Goal: Task Accomplishment & Management: Complete application form

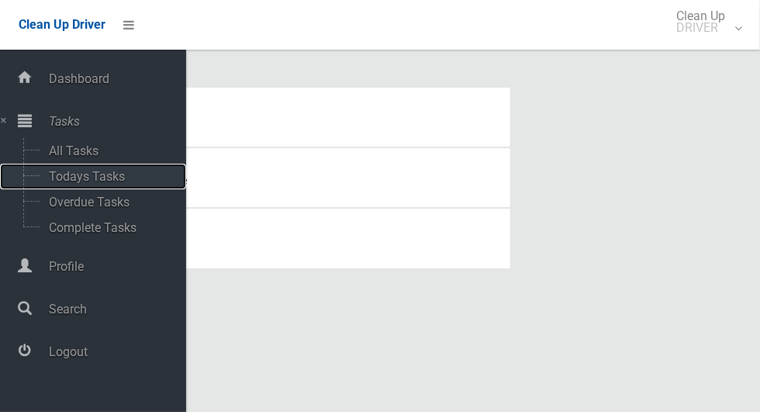
click at [68, 180] on span "Todays Tasks" at bounding box center [108, 176] width 129 height 15
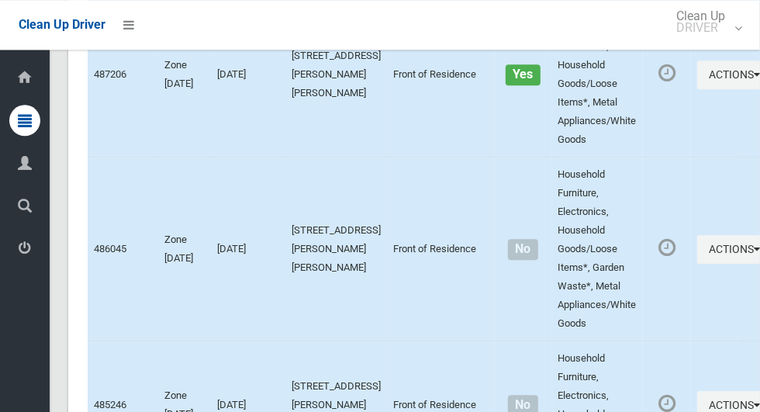
scroll to position [9204, 0]
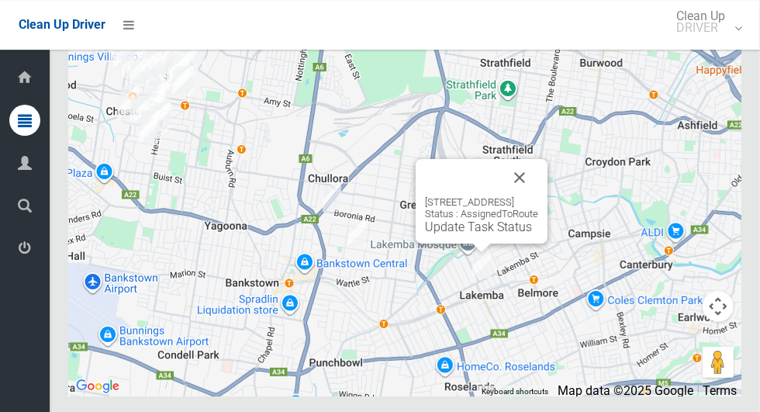
click at [538, 196] on button "Close" at bounding box center [519, 177] width 37 height 37
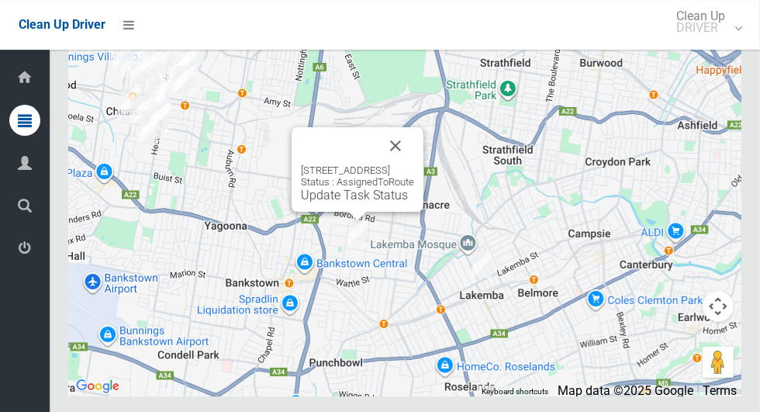
click at [414, 164] on button "Close" at bounding box center [395, 145] width 37 height 37
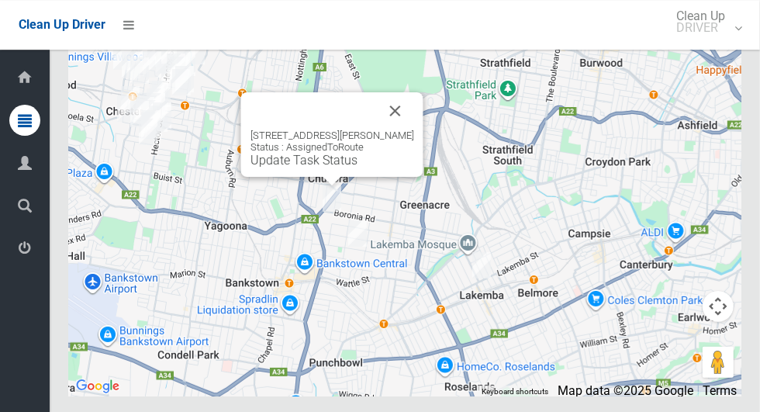
click at [405, 130] on button "Close" at bounding box center [395, 110] width 37 height 37
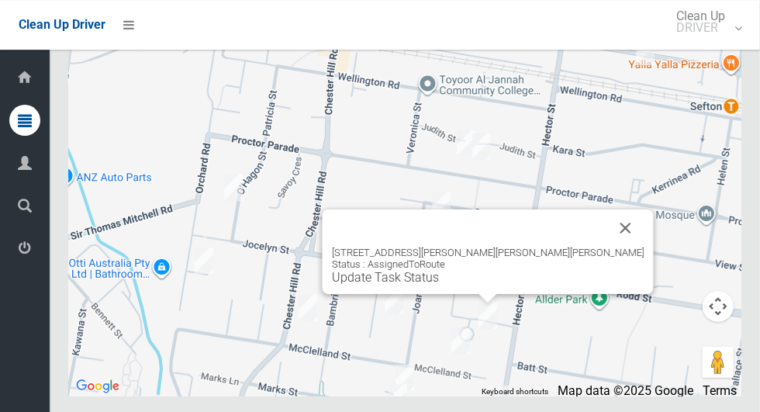
click at [607, 247] on button "Close" at bounding box center [625, 227] width 37 height 37
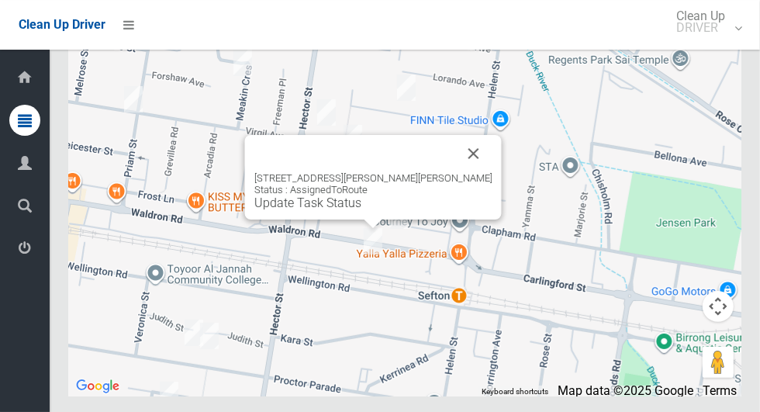
click at [455, 172] on button "Close" at bounding box center [473, 153] width 37 height 37
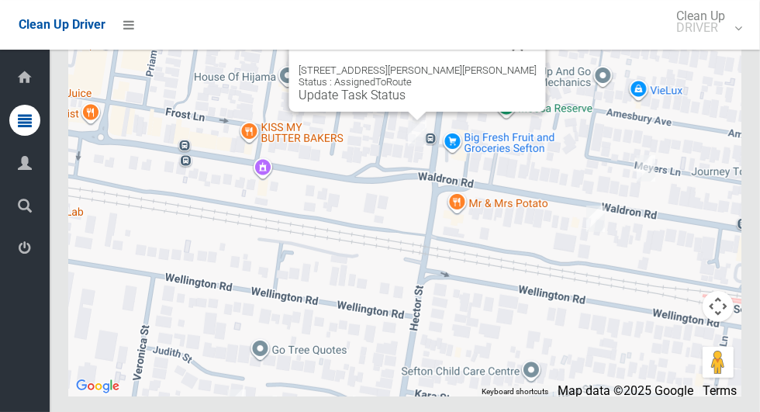
click at [500, 64] on button "Close" at bounding box center [517, 45] width 37 height 37
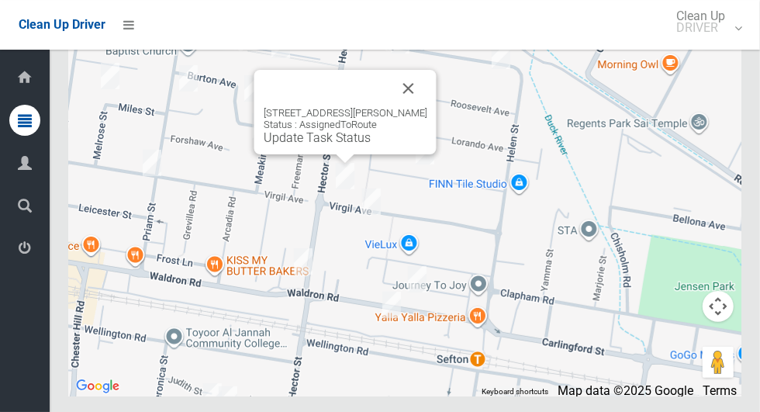
click at [411, 107] on button "Close" at bounding box center [408, 88] width 37 height 37
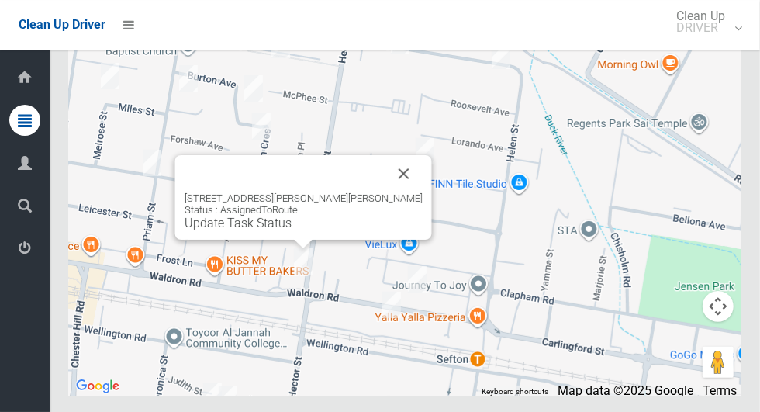
click at [395, 192] on button "Close" at bounding box center [403, 173] width 37 height 37
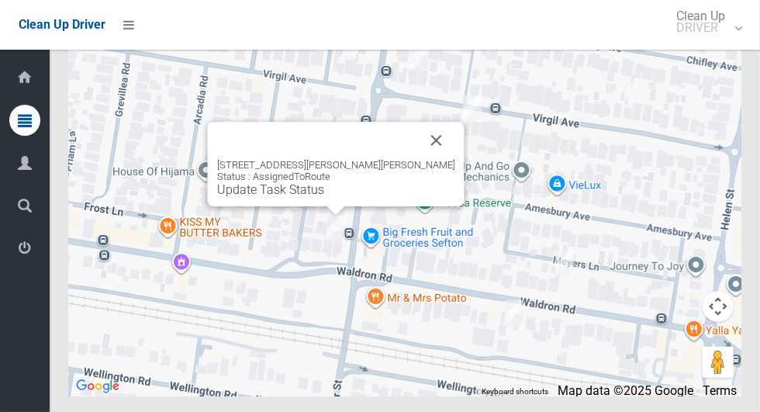
click at [418, 159] on button "Close" at bounding box center [436, 140] width 37 height 37
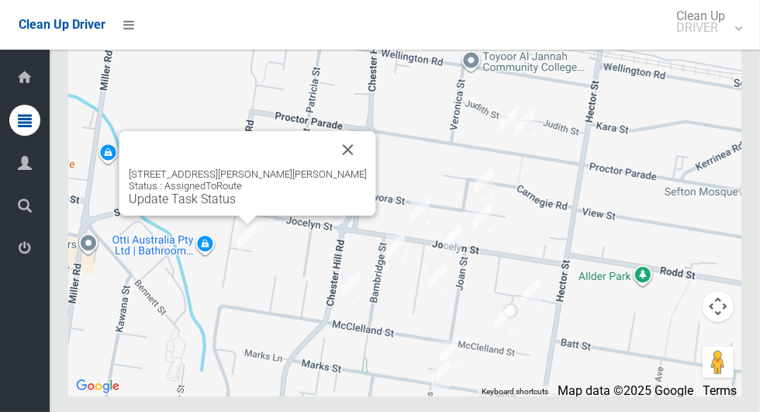
click at [334, 168] on button "Close" at bounding box center [348, 149] width 37 height 37
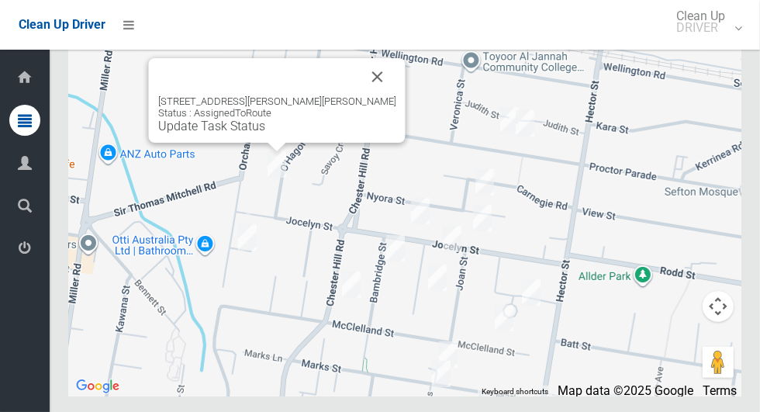
click at [359, 95] on button "Close" at bounding box center [377, 76] width 37 height 37
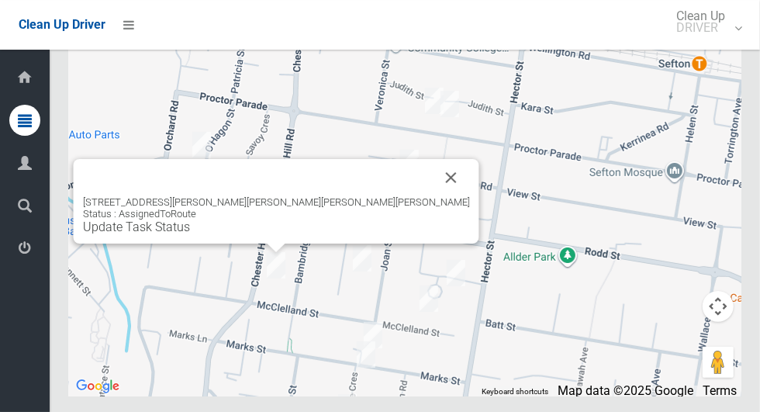
click at [433, 196] on button "Close" at bounding box center [451, 177] width 37 height 37
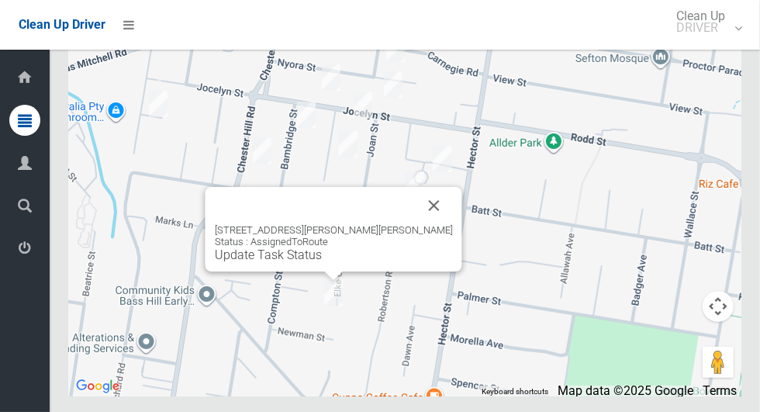
click at [416, 224] on button "Close" at bounding box center [434, 205] width 37 height 37
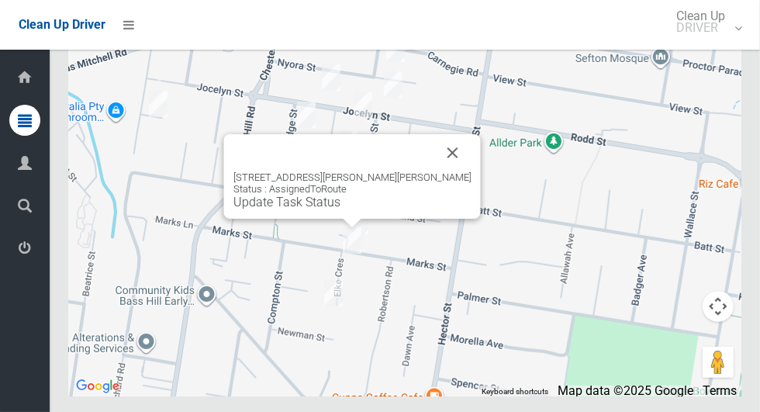
click at [434, 171] on button "Close" at bounding box center [452, 152] width 37 height 37
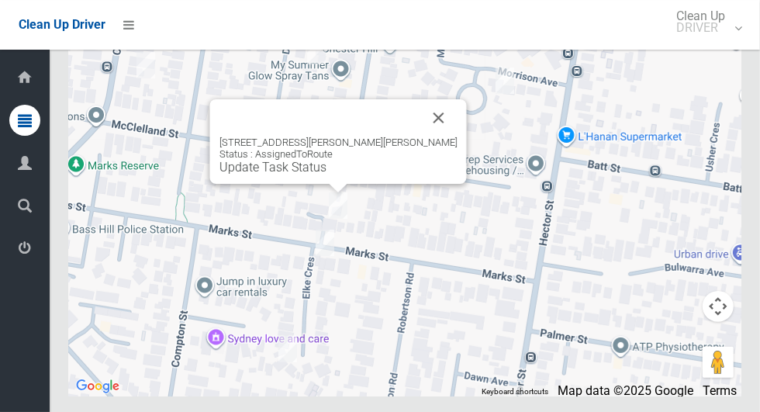
click at [420, 137] on button "Close" at bounding box center [438, 117] width 37 height 37
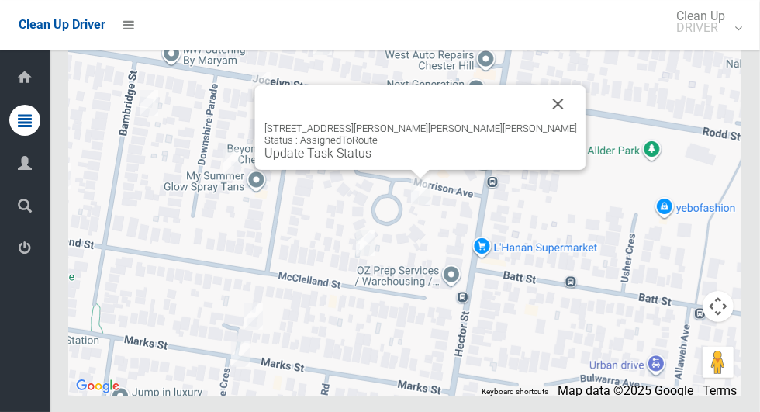
click at [540, 123] on button "Close" at bounding box center [558, 103] width 37 height 37
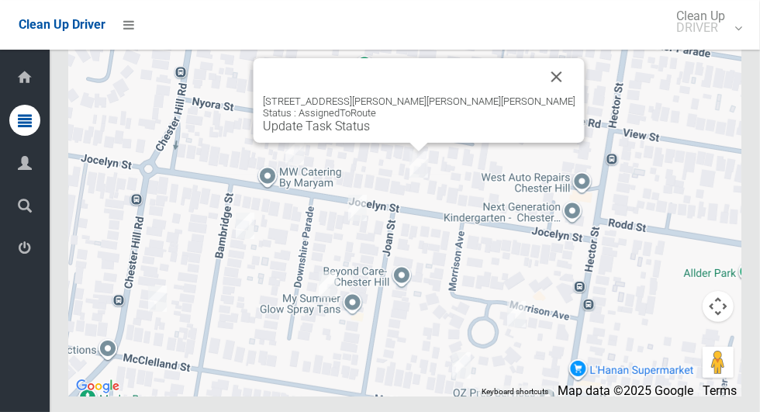
click at [478, 95] on div at bounding box center [400, 76] width 275 height 37
click at [538, 95] on button "Close" at bounding box center [556, 76] width 37 height 37
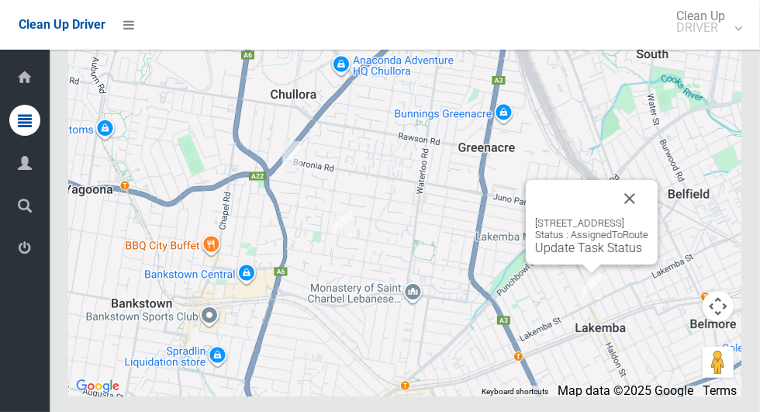
click at [538, 264] on div "217 Lakemba Street, LAKEMBA NSW 2195 Status : AssignedToRoute Update Task Status" at bounding box center [592, 222] width 132 height 85
click at [530, 264] on div "217 Lakemba Street, LAKEMBA NSW 2195 Status : AssignedToRoute Update Task Status" at bounding box center [592, 222] width 132 height 85
click at [535, 255] on link "Update Task Status" at bounding box center [588, 247] width 107 height 15
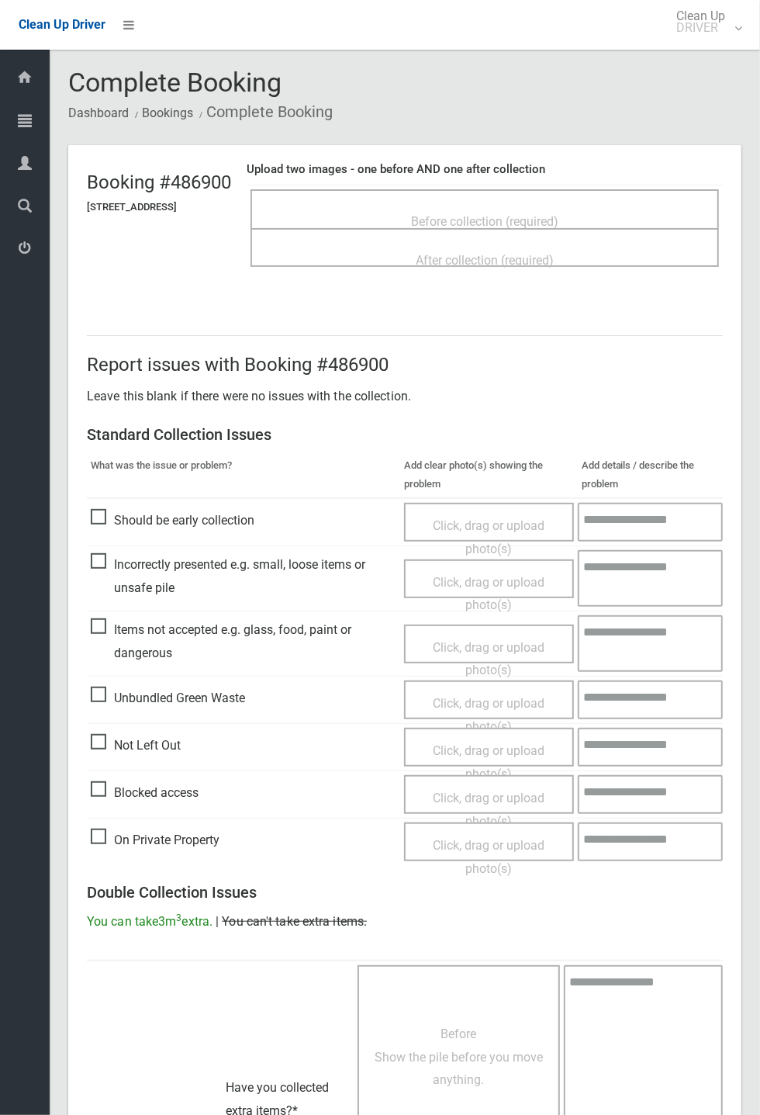
click at [597, 245] on div "After collection (required)" at bounding box center [485, 259] width 434 height 29
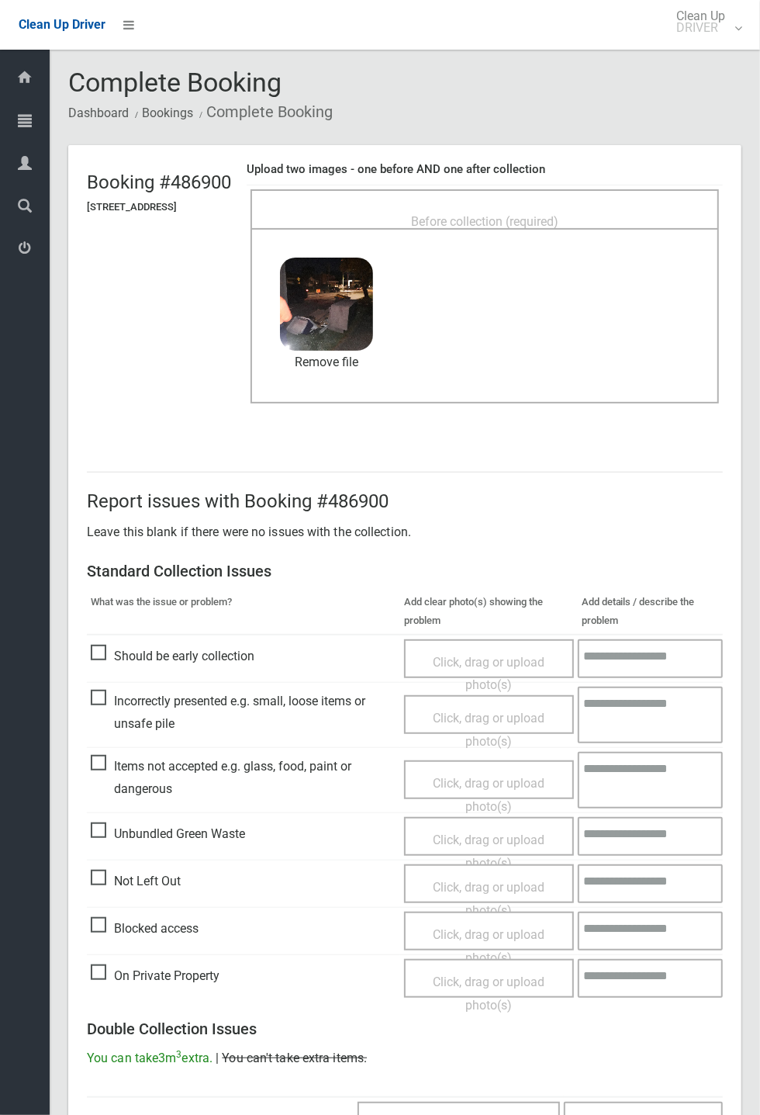
click at [531, 216] on span "Before collection (required)" at bounding box center [484, 221] width 147 height 15
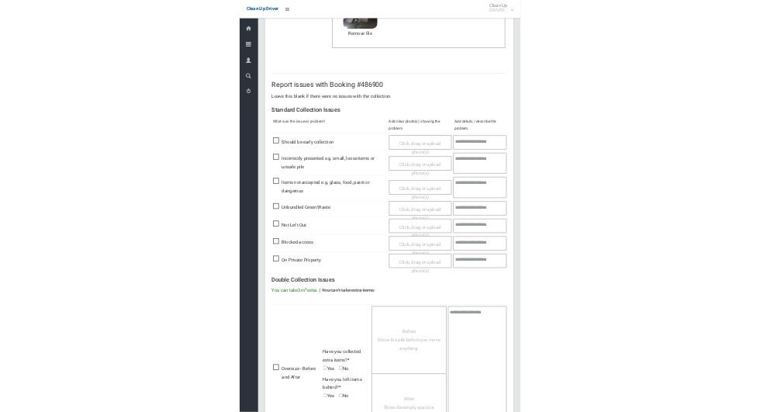
scroll to position [538, 0]
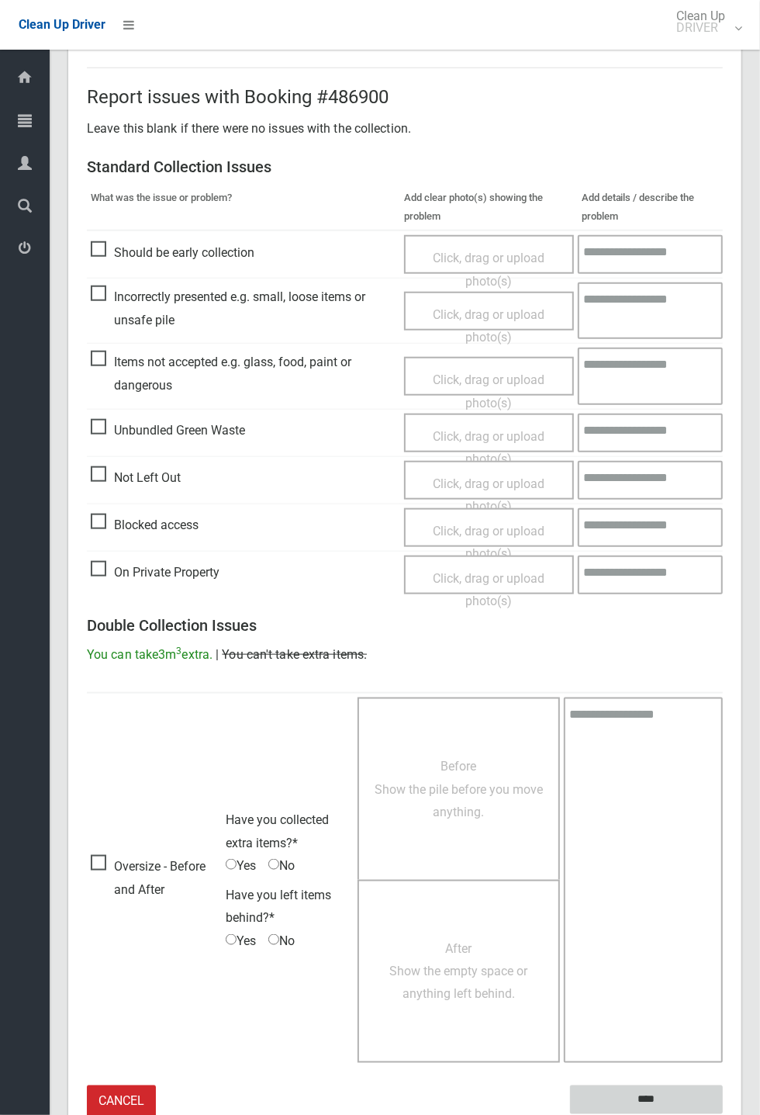
click at [723, 411] on input "****" at bounding box center [646, 1099] width 153 height 29
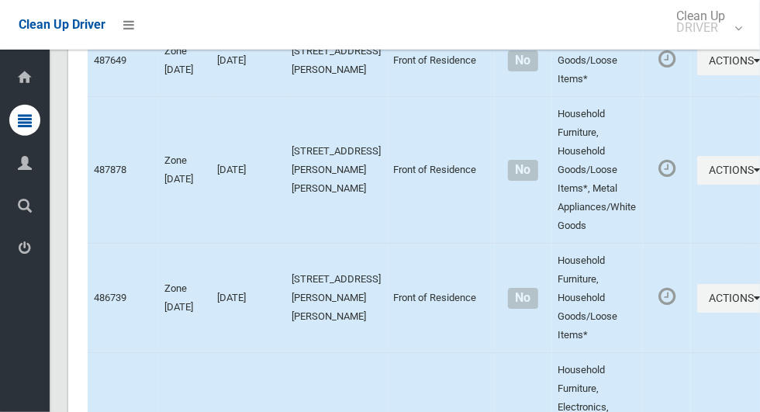
scroll to position [9204, 0]
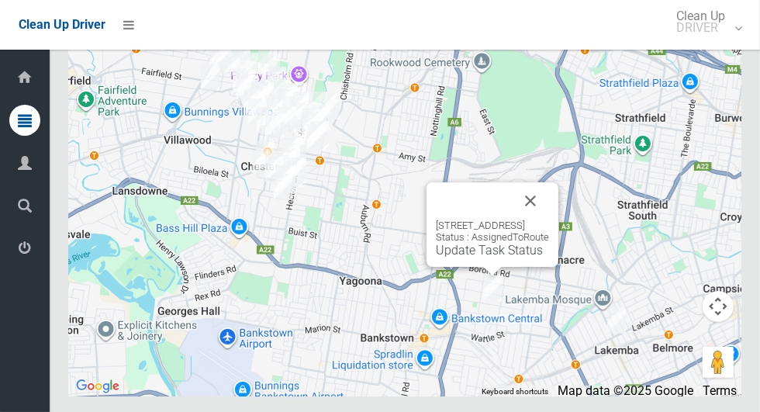
click at [463, 257] on link "Update Task Status" at bounding box center [489, 250] width 107 height 15
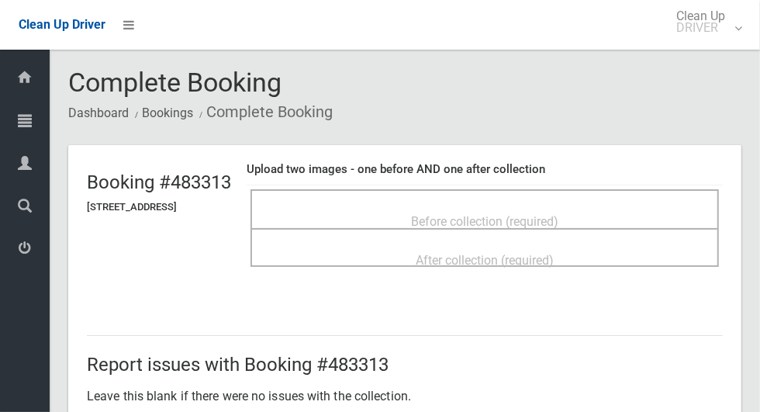
click at [535, 217] on span "Before collection (required)" at bounding box center [484, 221] width 147 height 15
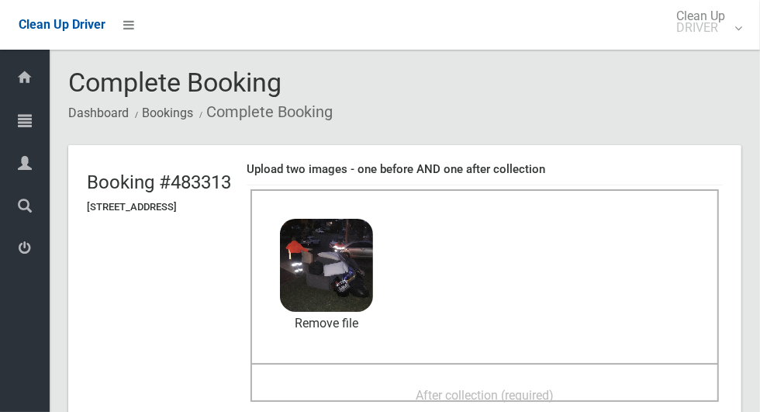
click at [607, 368] on div "After collection (required)" at bounding box center [485, 382] width 468 height 39
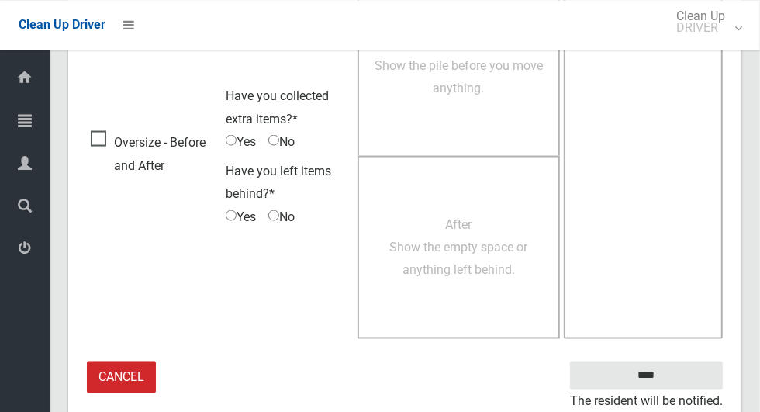
scroll to position [1269, 0]
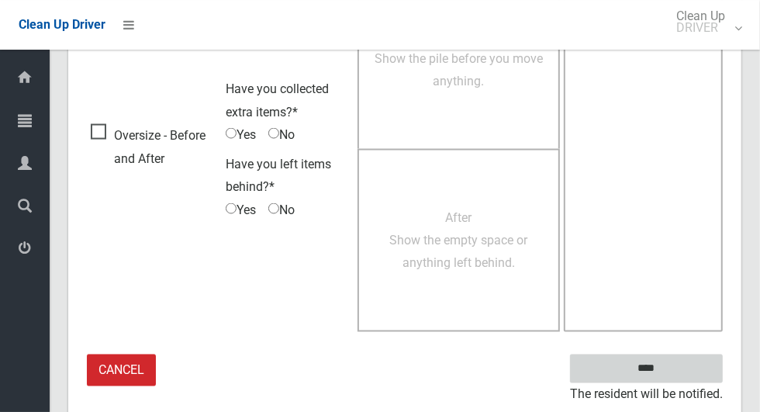
click at [698, 366] on input "****" at bounding box center [646, 368] width 153 height 29
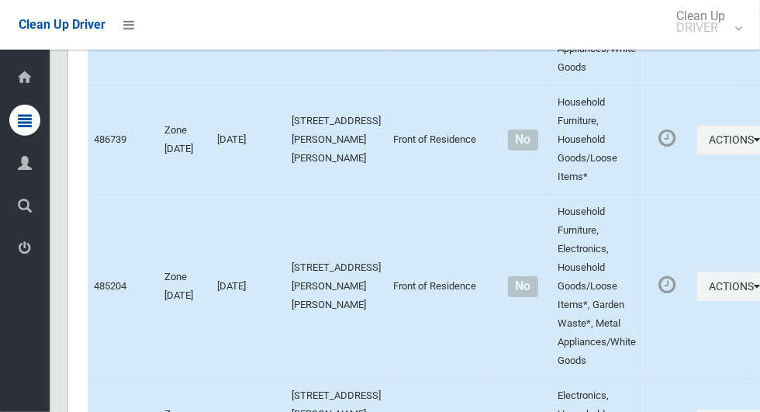
scroll to position [9204, 0]
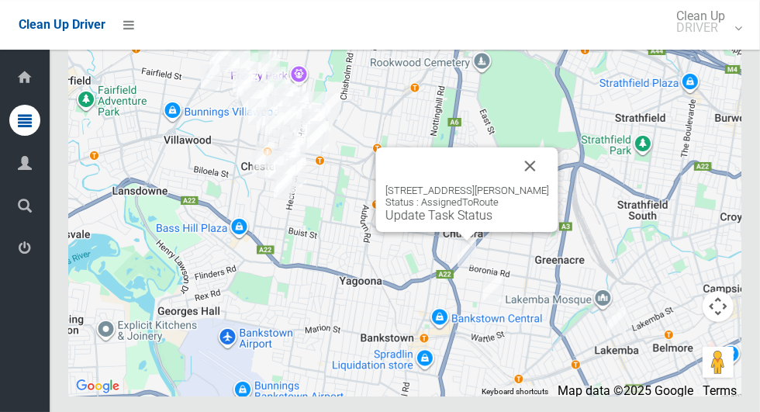
click at [451, 223] on link "Update Task Status" at bounding box center [438, 215] width 107 height 15
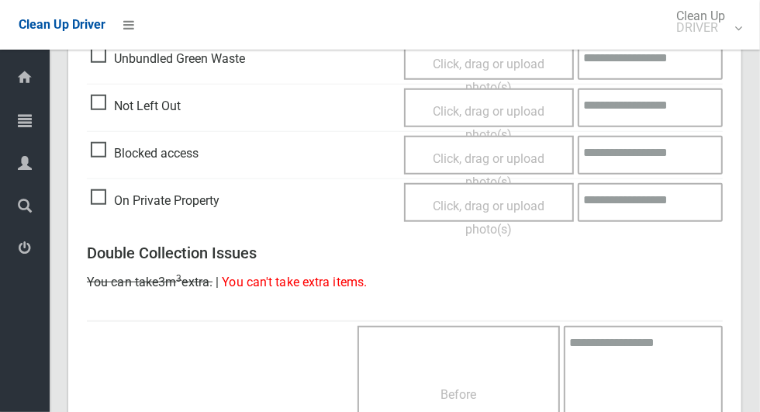
scroll to position [639, 0]
click at [105, 152] on span "Blocked access" at bounding box center [145, 153] width 108 height 23
click at [527, 158] on span "Click, drag or upload photo(s)" at bounding box center [489, 170] width 112 height 38
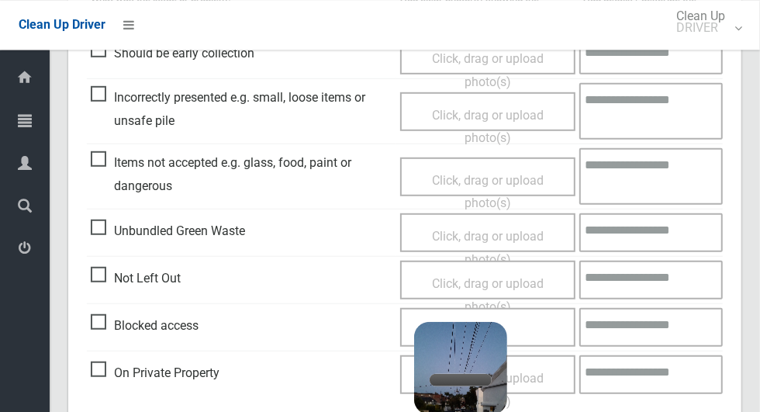
scroll to position [467, 0]
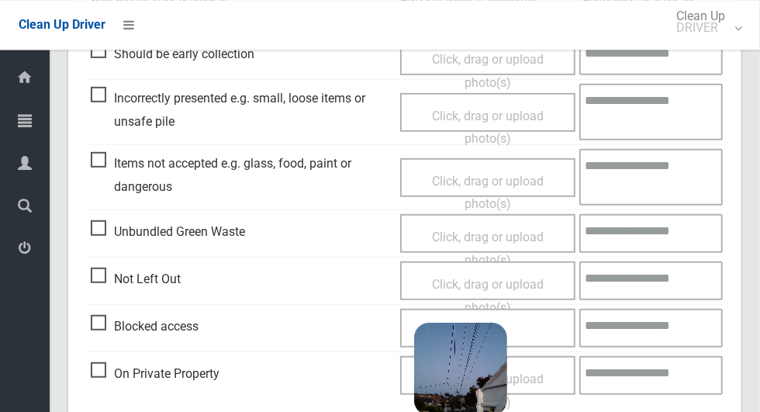
click at [634, 323] on textarea at bounding box center [650, 327] width 143 height 39
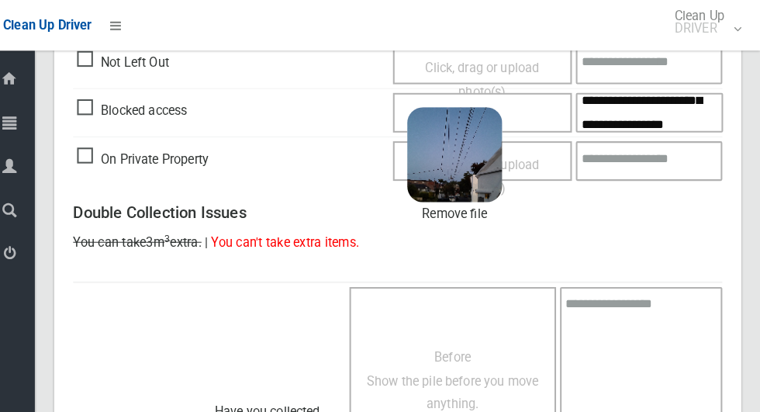
scroll to position [101, 0]
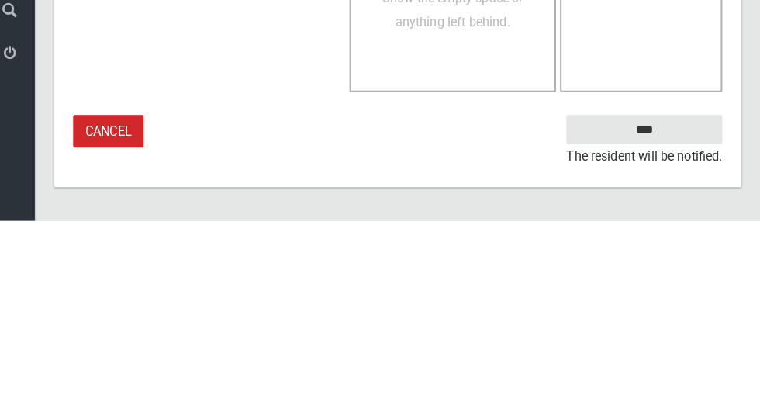
type textarea "**********"
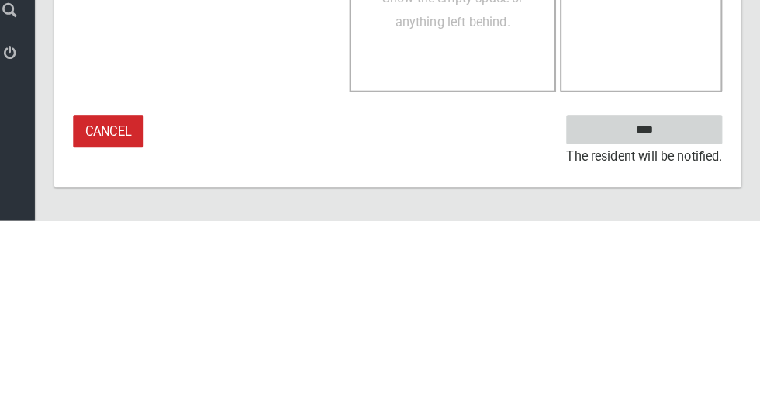
click at [676, 323] on input "****" at bounding box center [646, 323] width 153 height 29
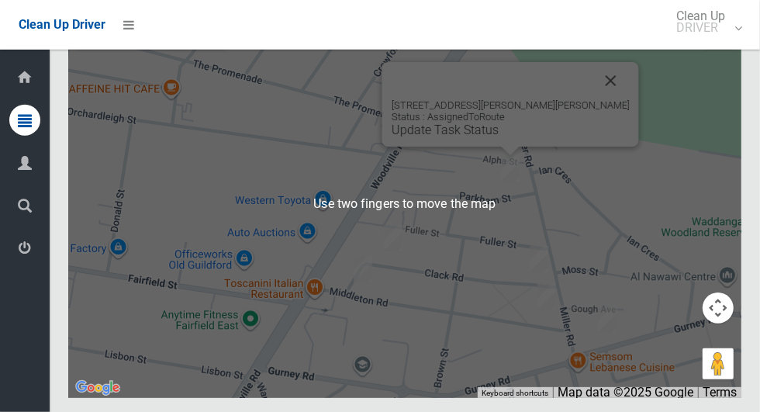
scroll to position [9203, 0]
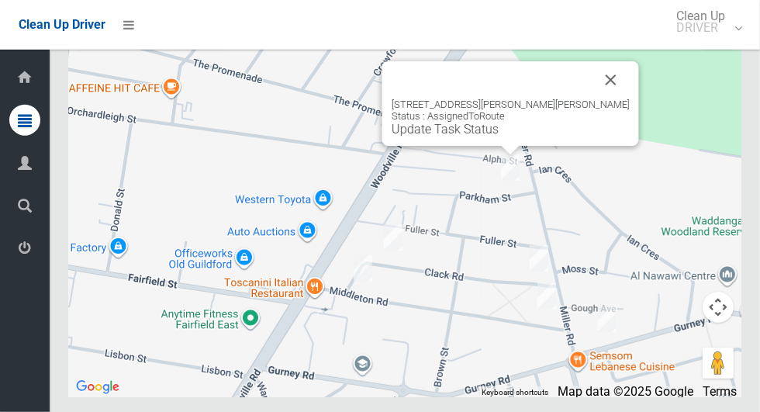
click at [599, 99] on button "Close" at bounding box center [611, 79] width 37 height 37
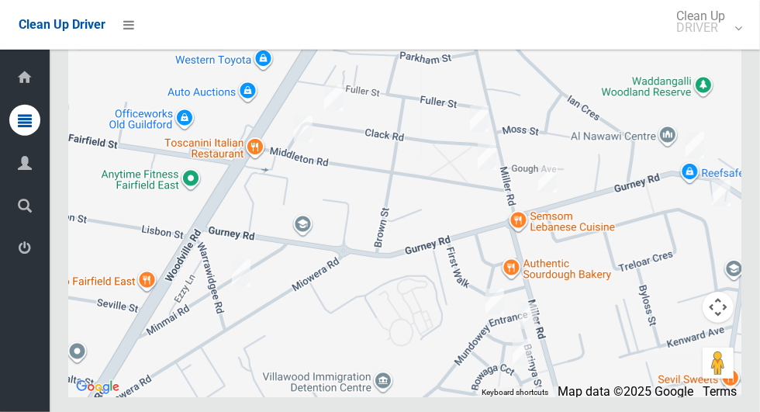
click at [164, 219] on div at bounding box center [404, 203] width 673 height 388
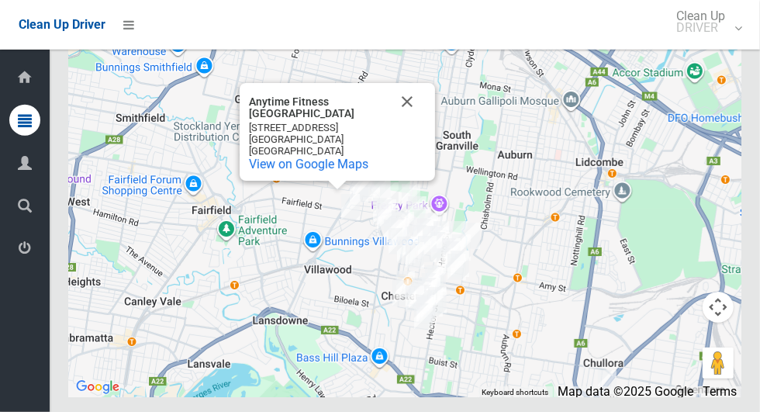
click at [403, 120] on button "Close" at bounding box center [407, 101] width 37 height 37
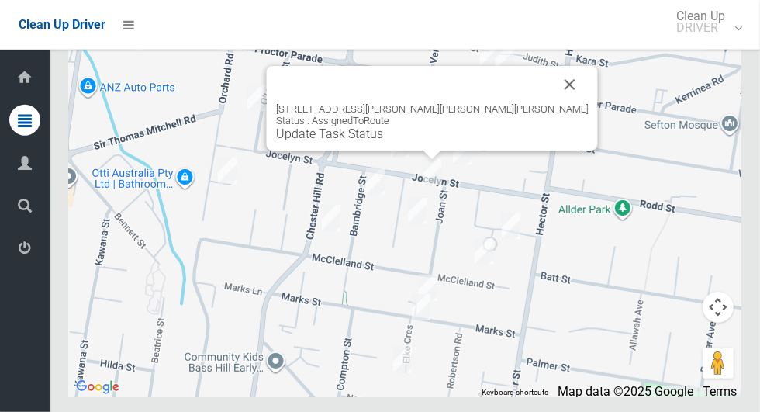
click at [551, 103] on button "Close" at bounding box center [569, 84] width 37 height 37
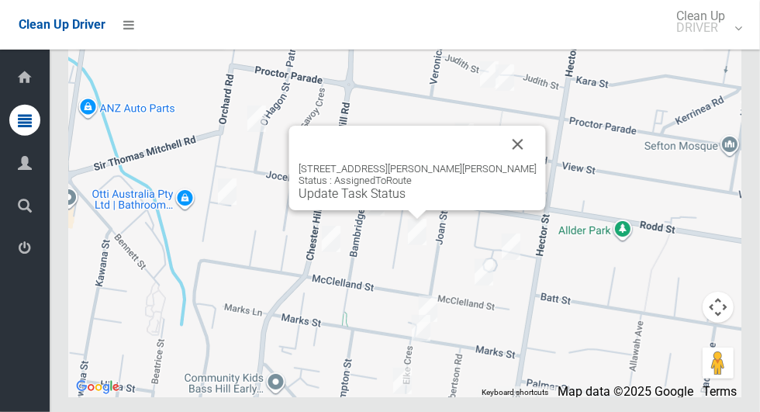
click at [504, 163] on button "Close" at bounding box center [517, 144] width 37 height 37
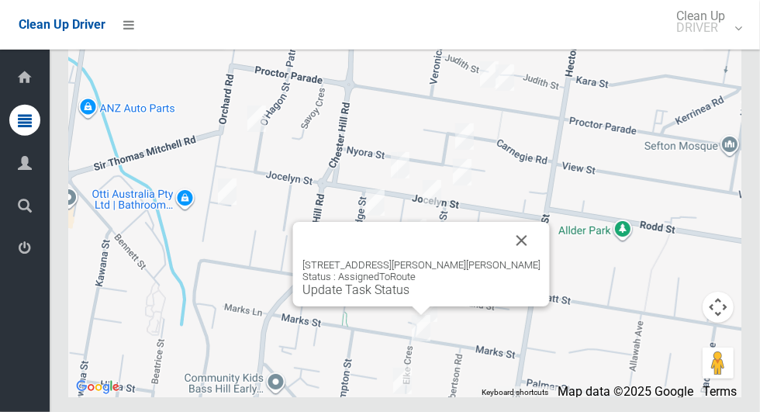
click at [503, 259] on button "Close" at bounding box center [521, 240] width 37 height 37
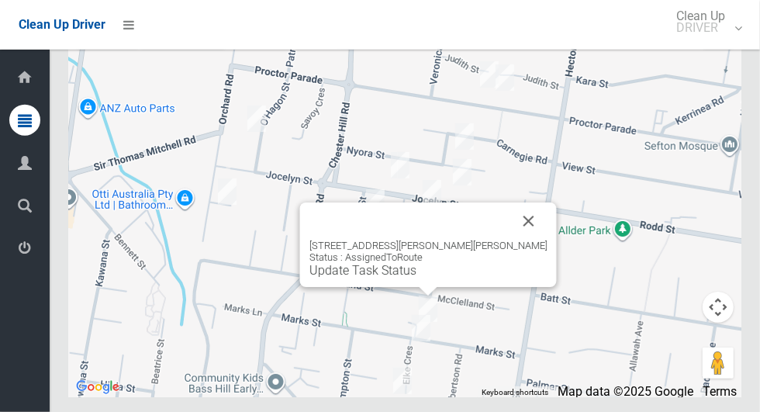
click at [510, 240] on button "Close" at bounding box center [528, 220] width 37 height 37
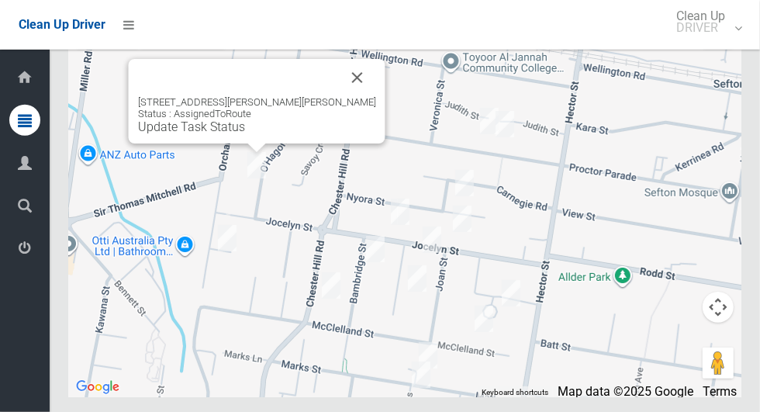
click at [331, 134] on div "18 OHagon Street, CHESTER HILL NSW 2162 Status : AssignedToRoute Update Task St…" at bounding box center [257, 115] width 238 height 38
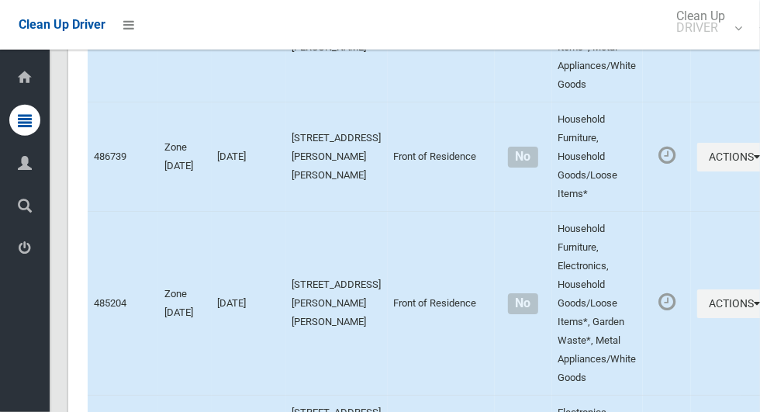
scroll to position [5881, 0]
click at [754, 308] on icon "button" at bounding box center [757, 302] width 6 height 11
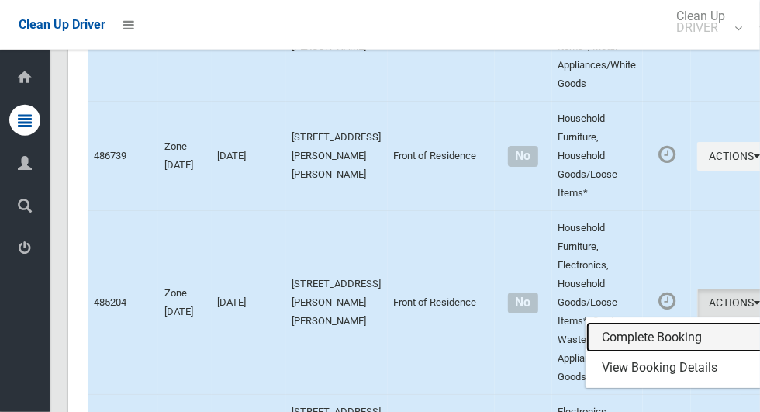
click at [675, 353] on link "Complete Booking" at bounding box center [678, 337] width 185 height 31
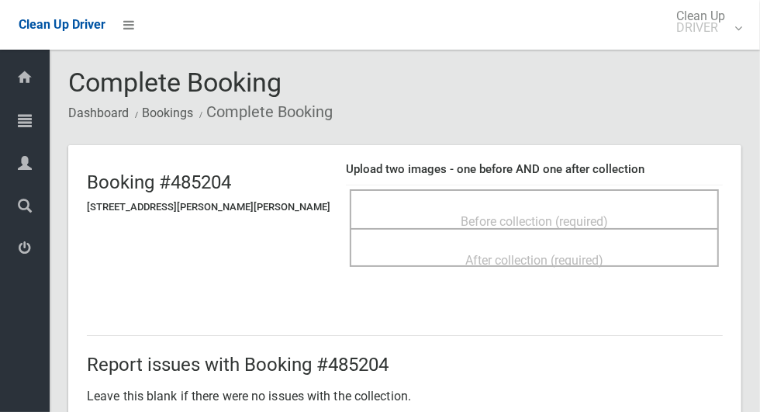
click at [602, 209] on div "Before collection (required)" at bounding box center [534, 220] width 335 height 29
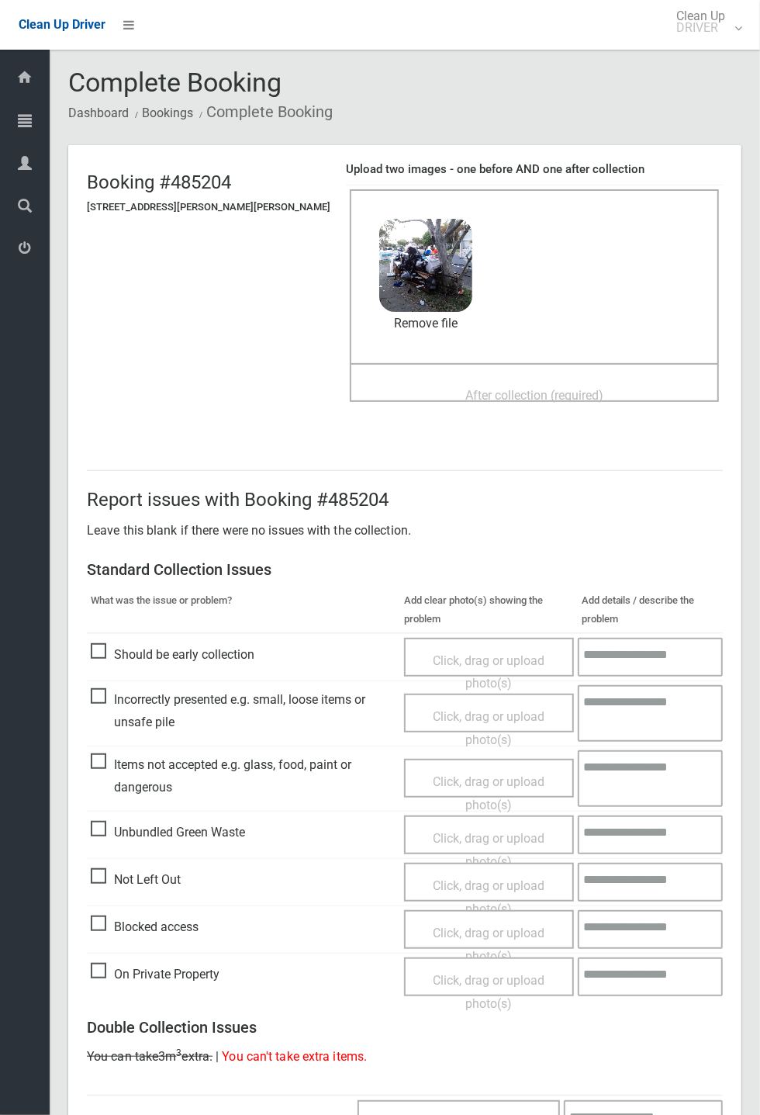
click at [148, 411] on span "Items not accepted e.g. glass, food, paint or dangerous" at bounding box center [244, 776] width 306 height 46
click at [513, 411] on span "Click, drag or upload photo(s)" at bounding box center [489, 793] width 112 height 38
click at [651, 411] on textarea at bounding box center [650, 778] width 143 height 57
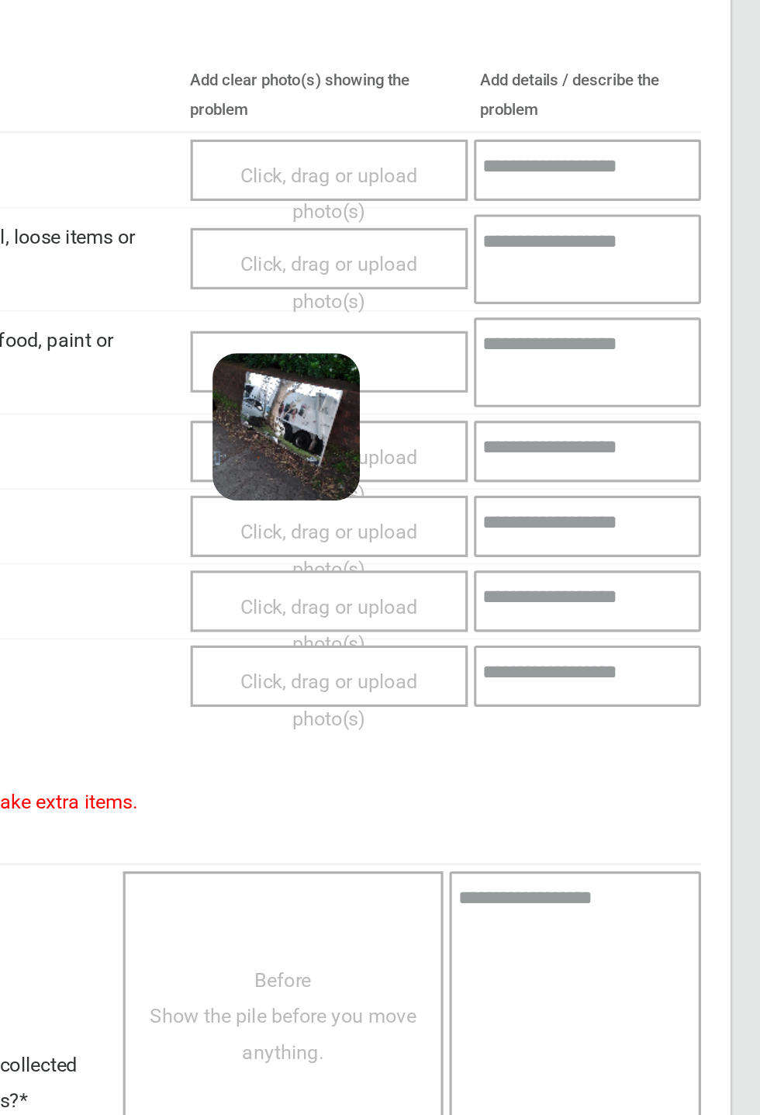
scroll to position [440, 0]
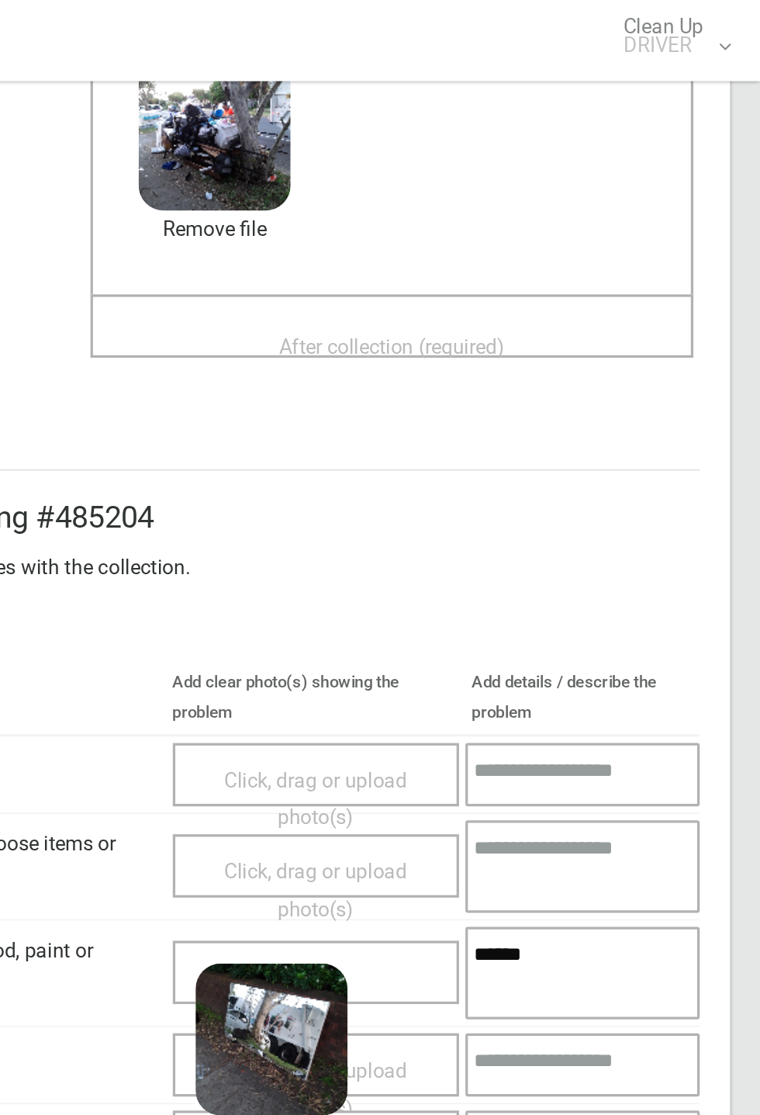
type textarea "******"
click at [610, 209] on div "After collection (required)" at bounding box center [534, 211] width 335 height 29
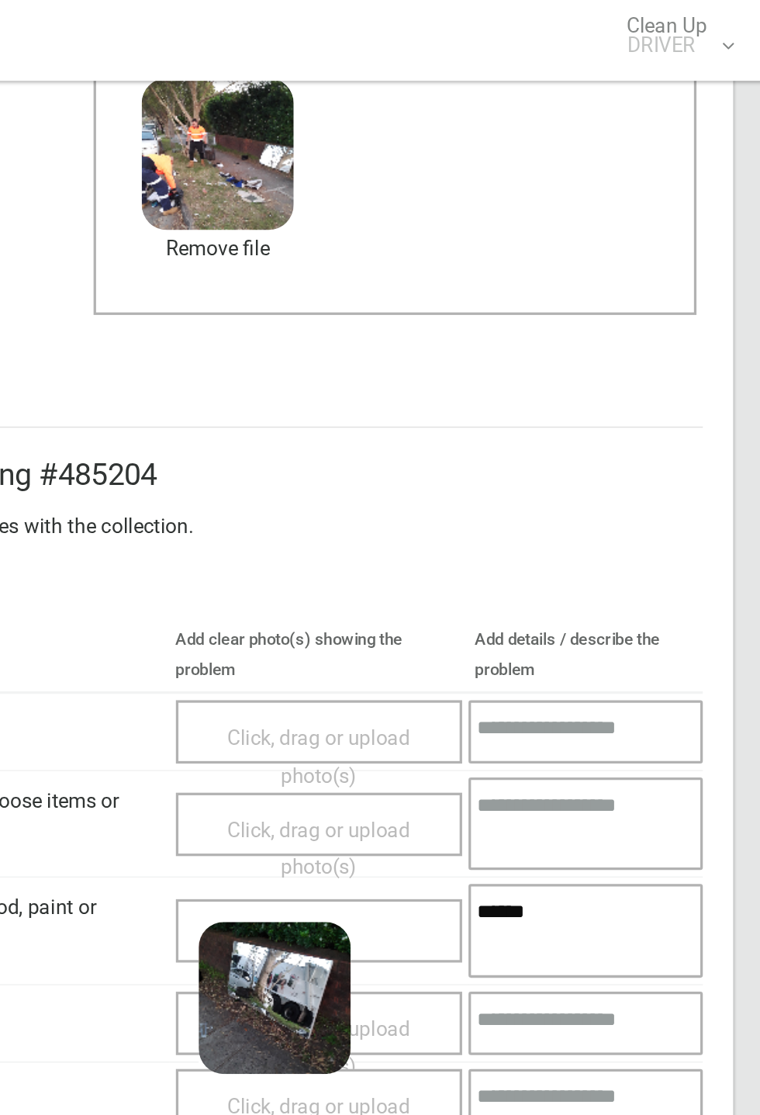
scroll to position [343, 0]
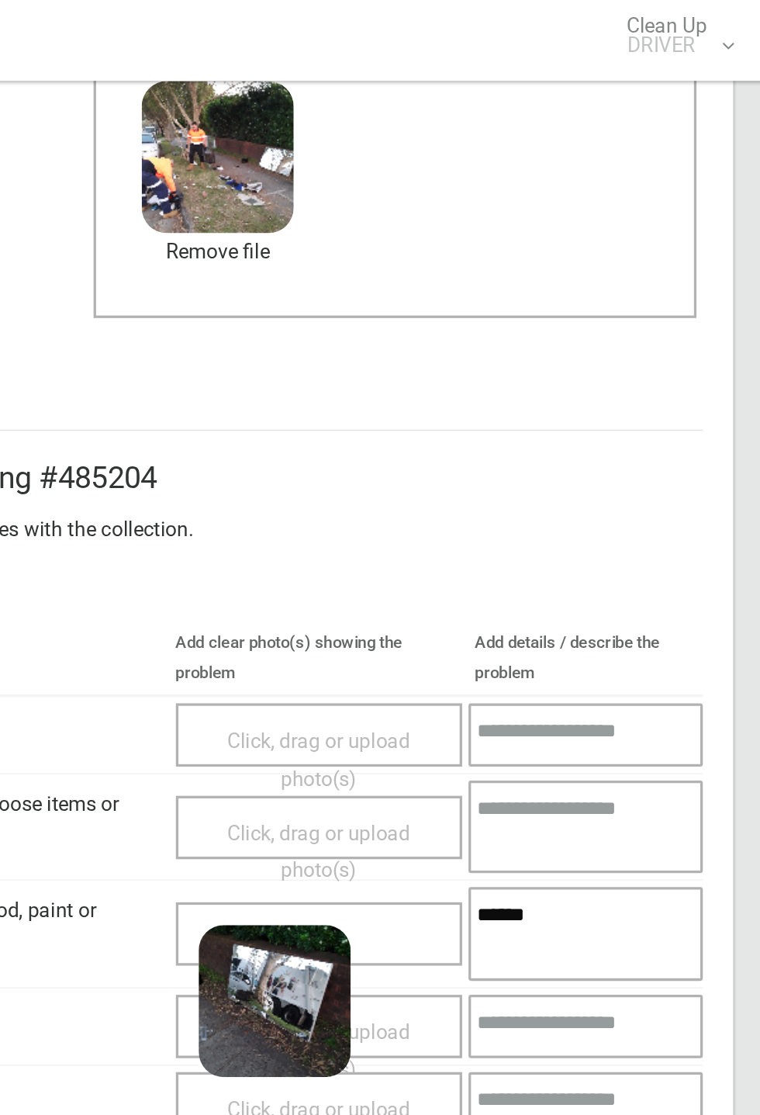
click at [301, 411] on div "Unbundled Green Waste" at bounding box center [242, 624] width 302 height 26
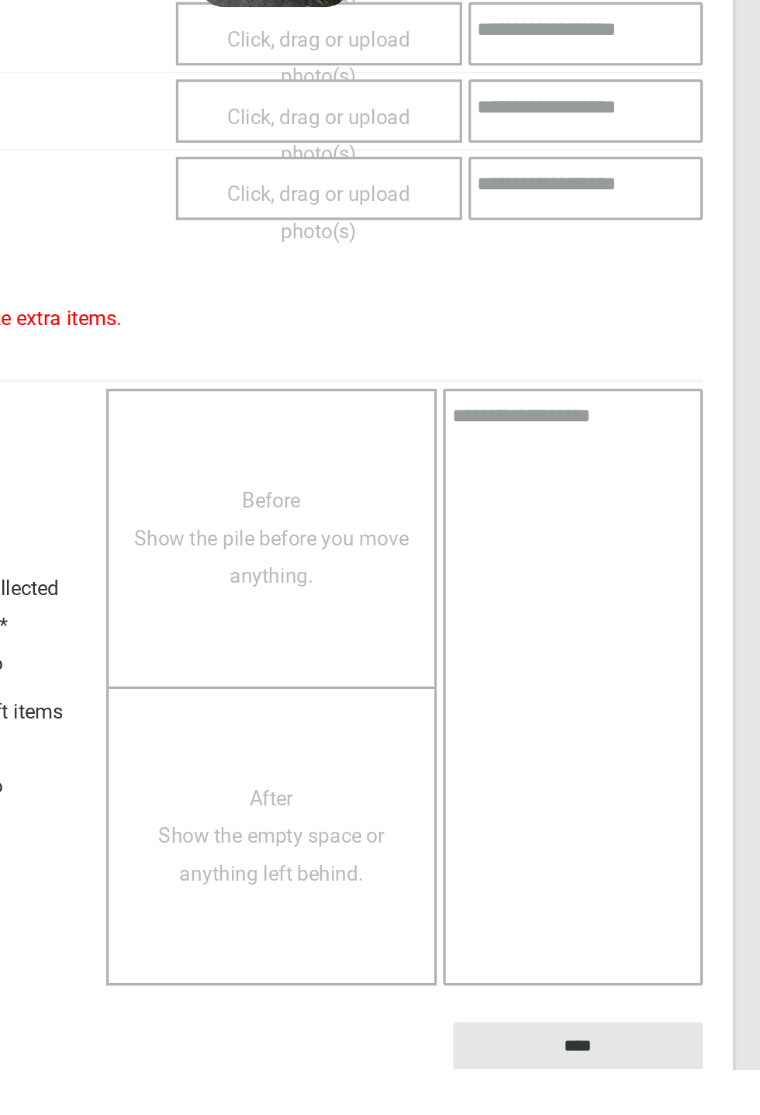
scroll to position [540, 0]
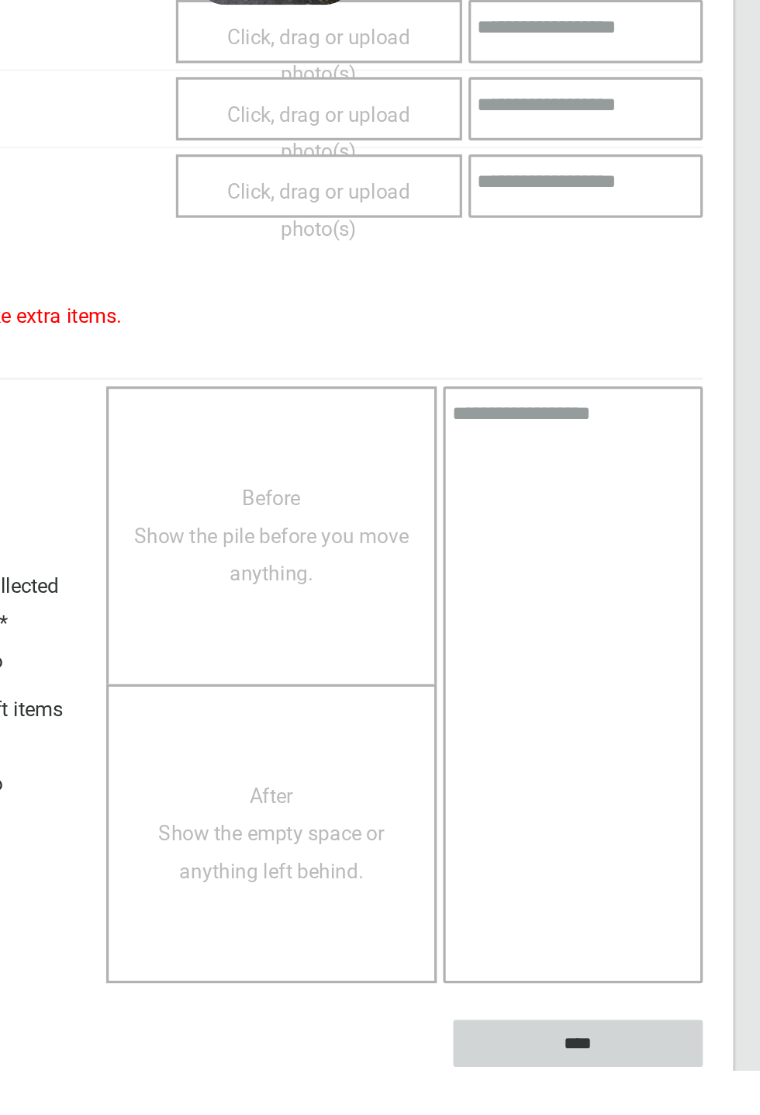
click at [684, 411] on input "****" at bounding box center [646, 1098] width 153 height 29
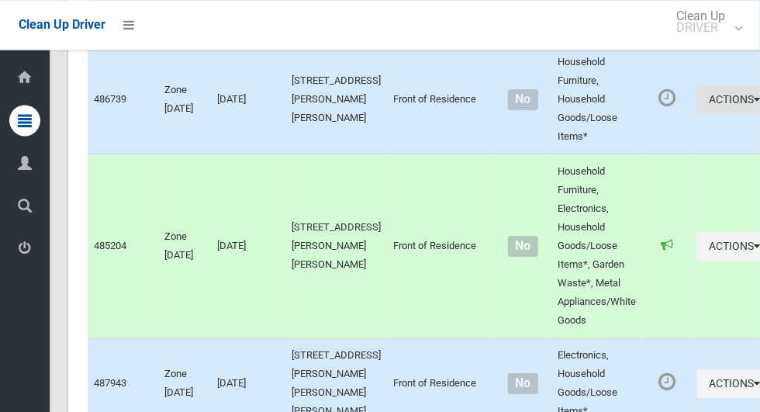
click at [697, 114] on button "Actions" at bounding box center [734, 99] width 74 height 29
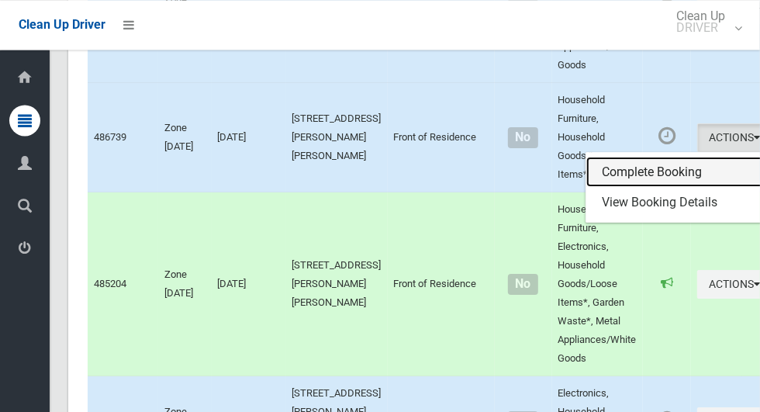
click at [664, 188] on link "Complete Booking" at bounding box center [678, 172] width 185 height 31
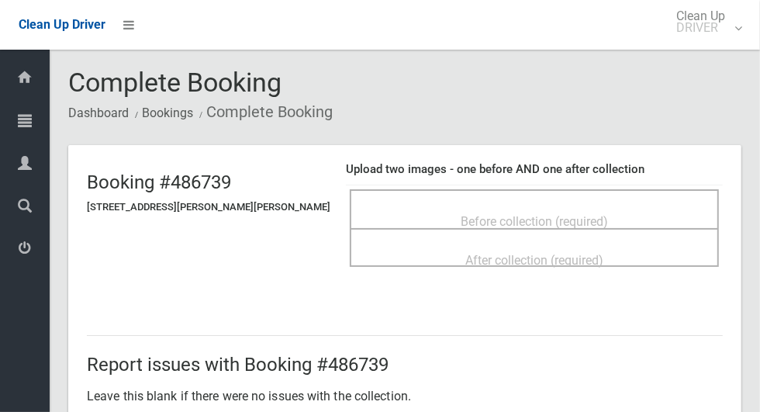
click at [569, 214] on span "Before collection (required)" at bounding box center [534, 221] width 147 height 15
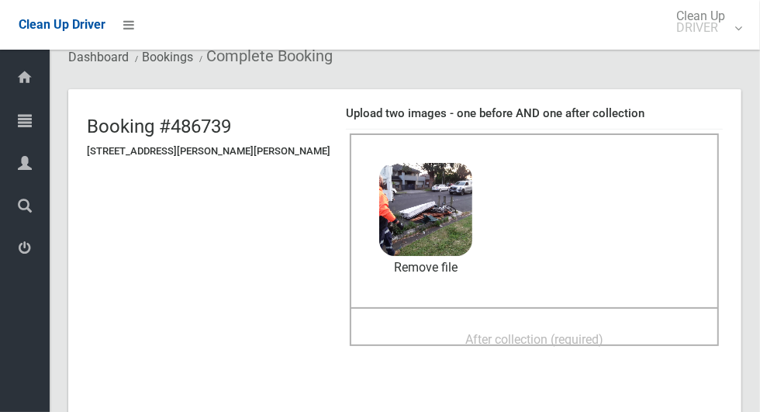
scroll to position [62, 0]
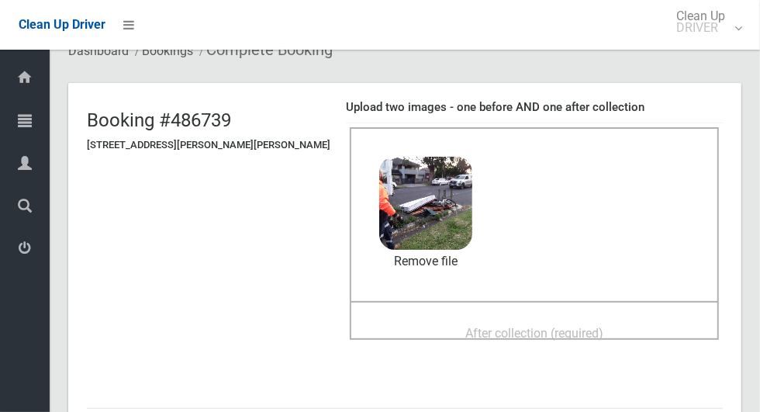
click at [593, 321] on div "After collection (required)" at bounding box center [534, 332] width 335 height 29
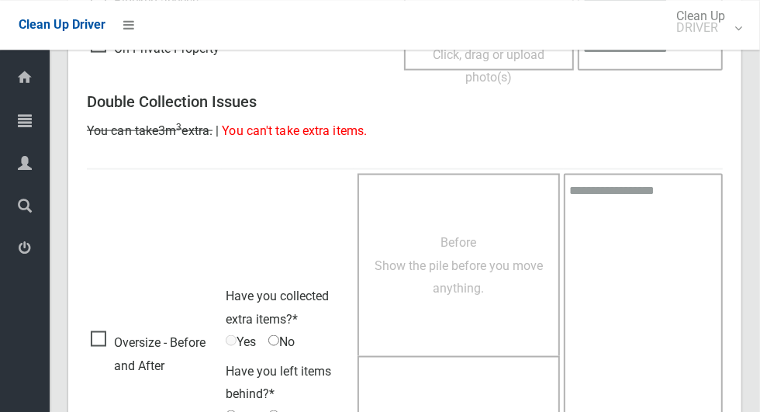
scroll to position [1269, 0]
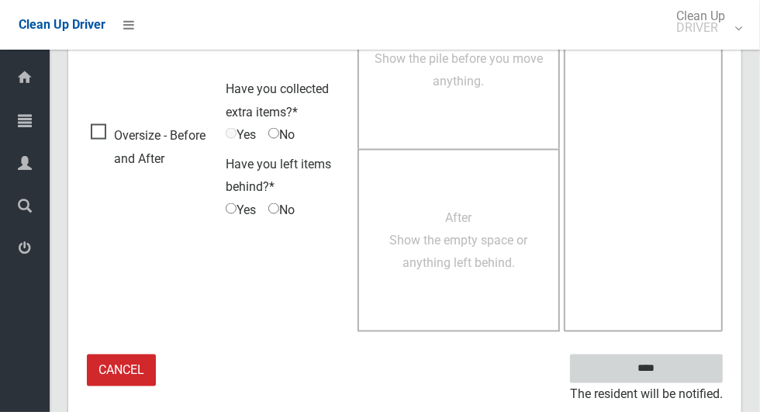
click at [691, 370] on input "****" at bounding box center [646, 368] width 153 height 29
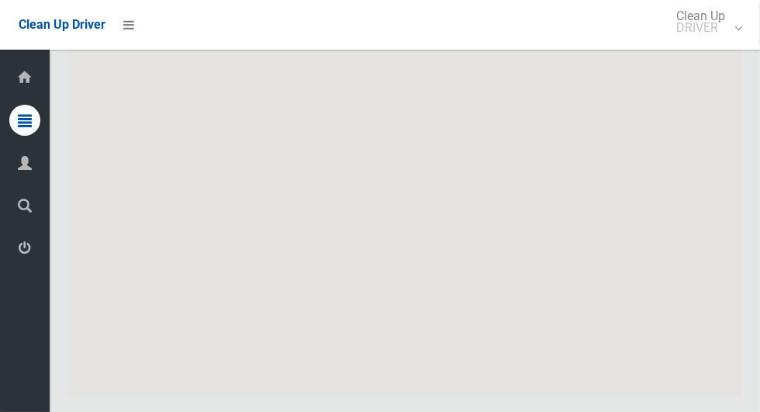
scroll to position [9204, 0]
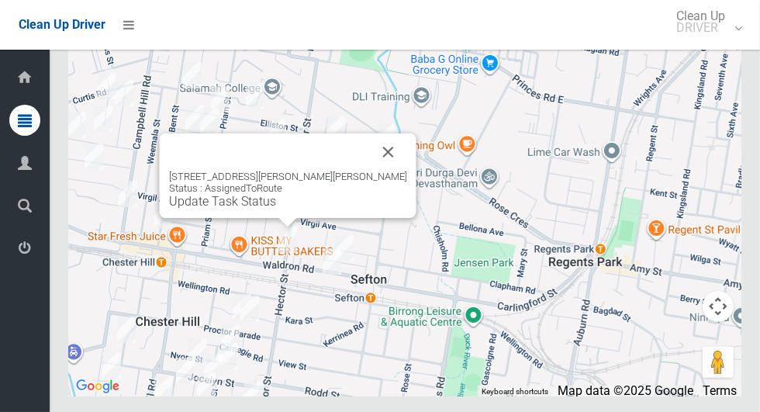
click at [276, 209] on link "Update Task Status" at bounding box center [222, 201] width 107 height 15
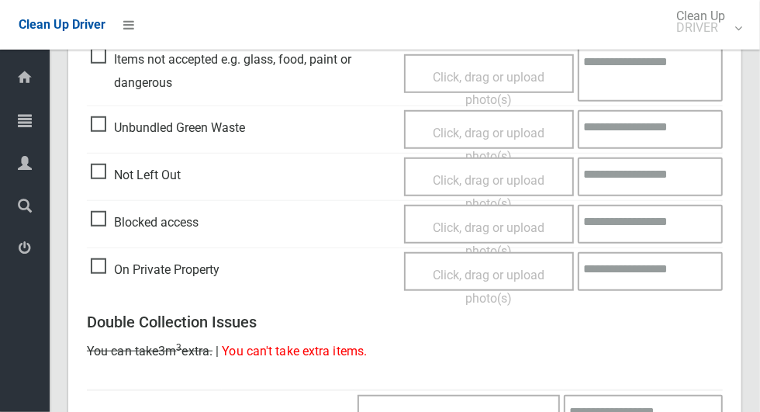
scroll to position [577, 0]
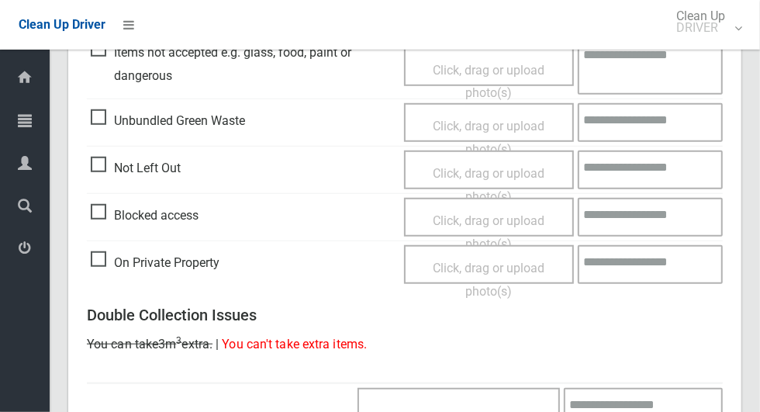
click at [109, 168] on span "Not Left Out" at bounding box center [136, 168] width 90 height 23
click at [534, 166] on span "Click, drag or upload photo(s)" at bounding box center [489, 185] width 112 height 38
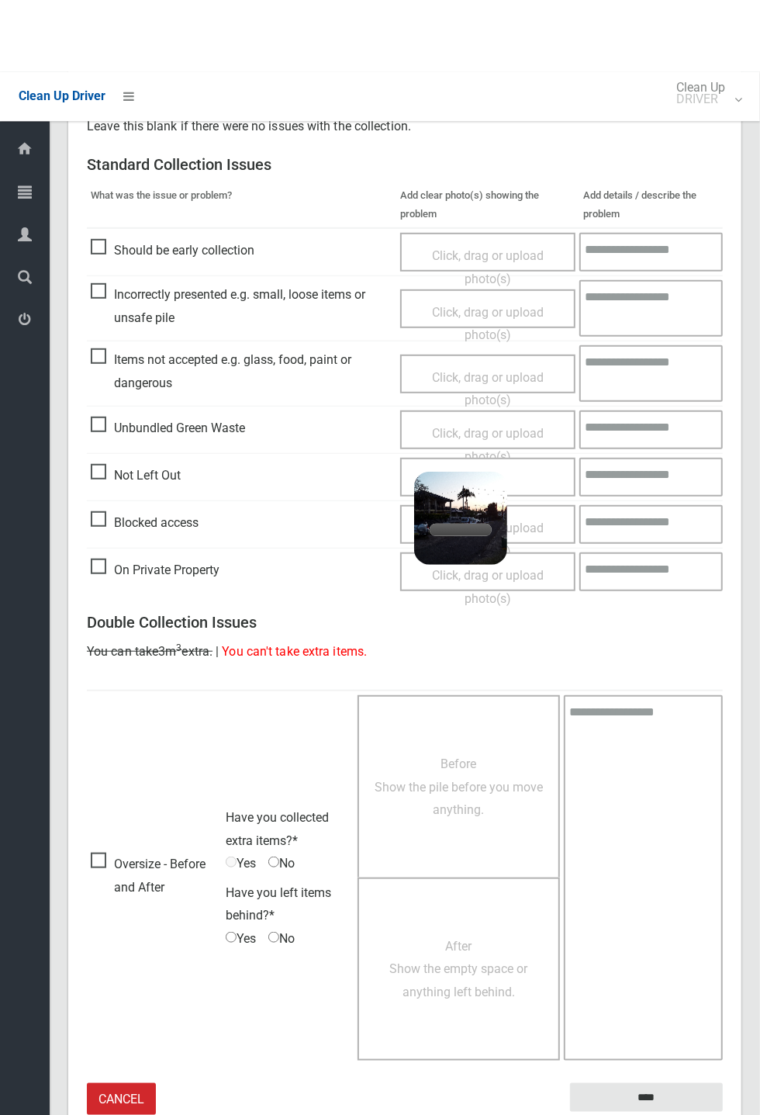
scroll to position [270, 0]
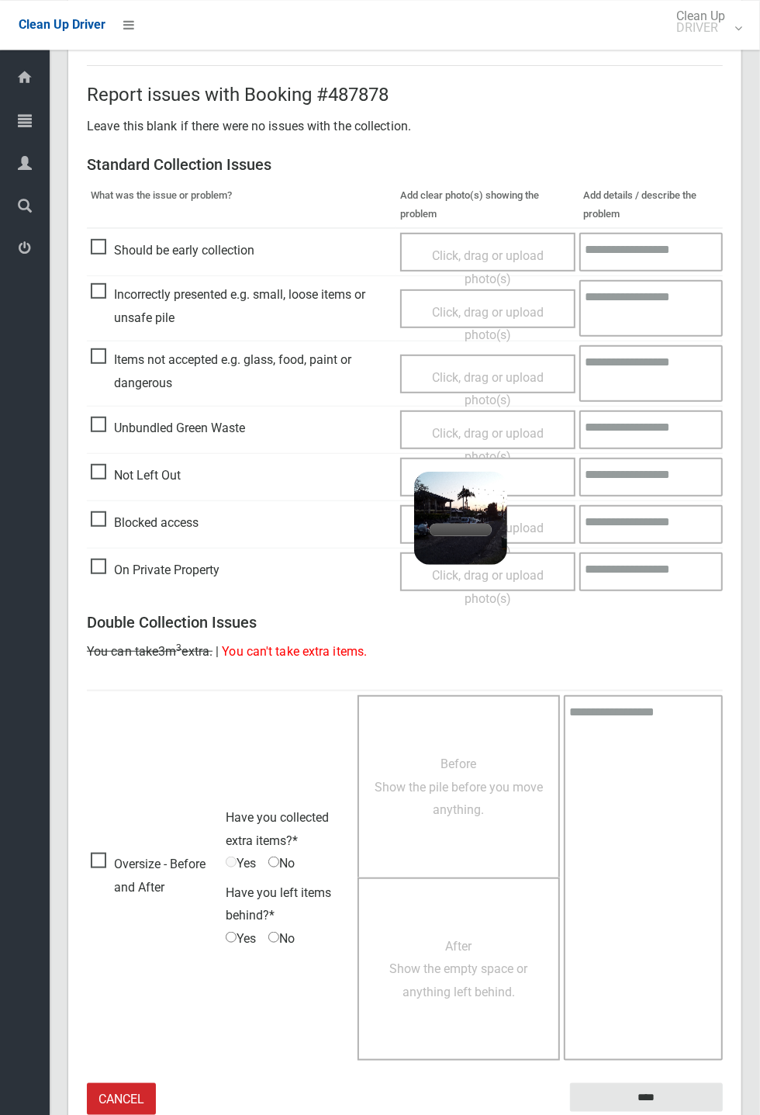
click at [551, 411] on div "Click, drag or upload photo(s) 2.3 MB 2025-09-3005.48.348714996669960405442.jpg…" at bounding box center [487, 477] width 175 height 39
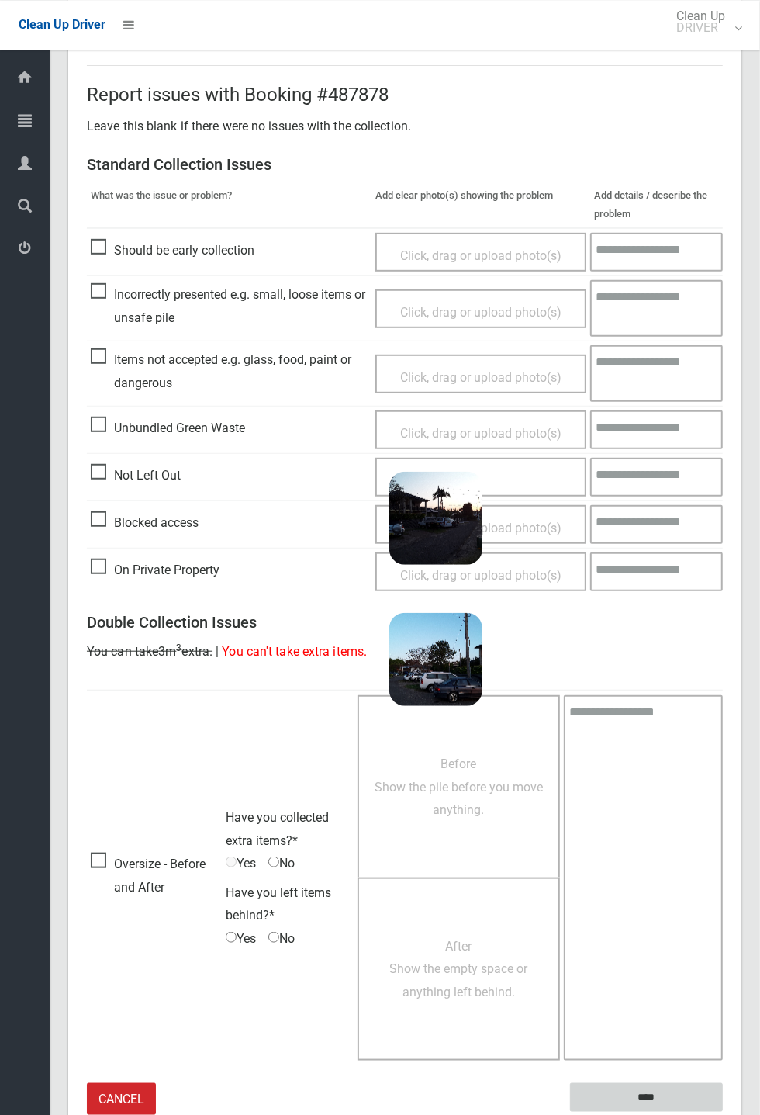
click at [723, 411] on input "****" at bounding box center [646, 1097] width 153 height 29
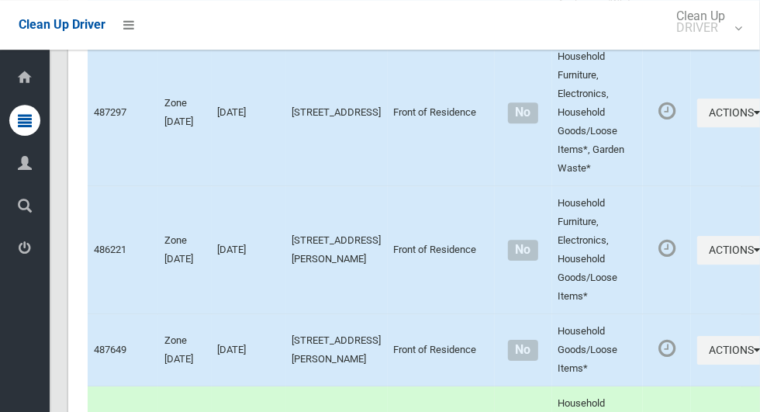
scroll to position [9204, 0]
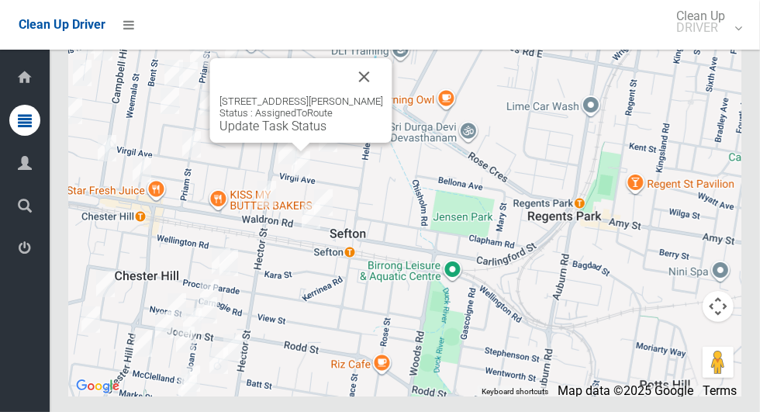
click at [365, 95] on button "Close" at bounding box center [364, 76] width 37 height 37
click at [372, 95] on button "Close" at bounding box center [364, 76] width 37 height 37
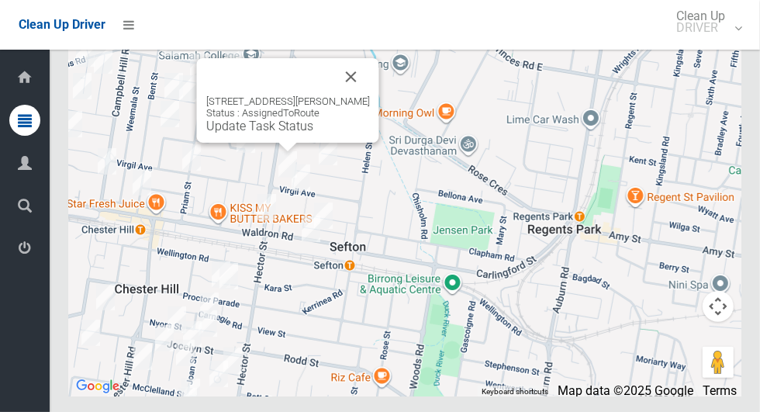
click at [354, 95] on button "Close" at bounding box center [351, 76] width 37 height 37
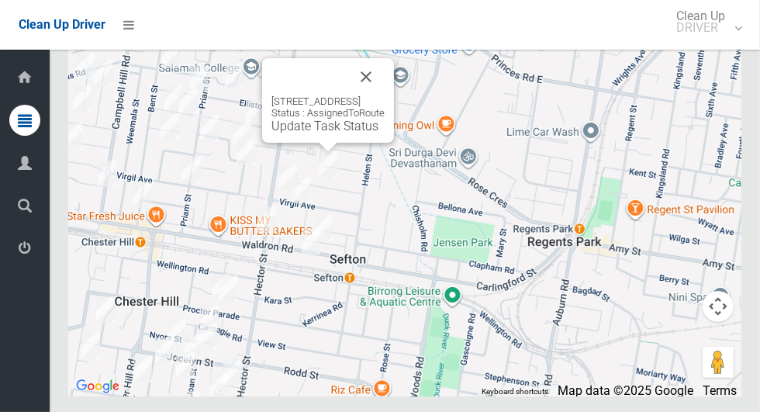
click at [385, 95] on button "Close" at bounding box center [365, 76] width 37 height 37
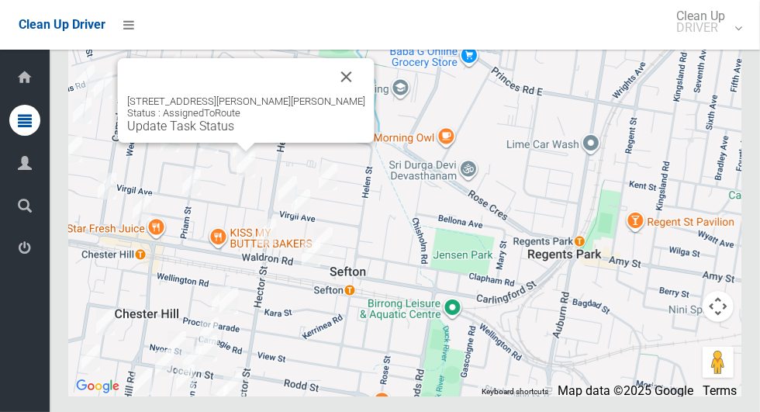
click at [336, 95] on button "Close" at bounding box center [346, 76] width 37 height 37
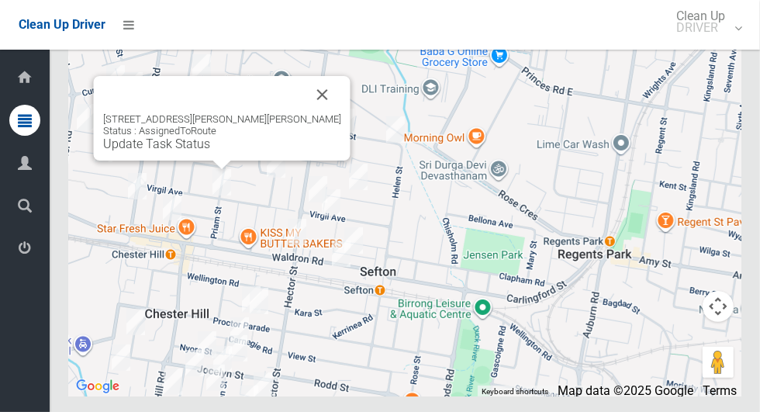
click at [316, 113] on button "Close" at bounding box center [322, 94] width 37 height 37
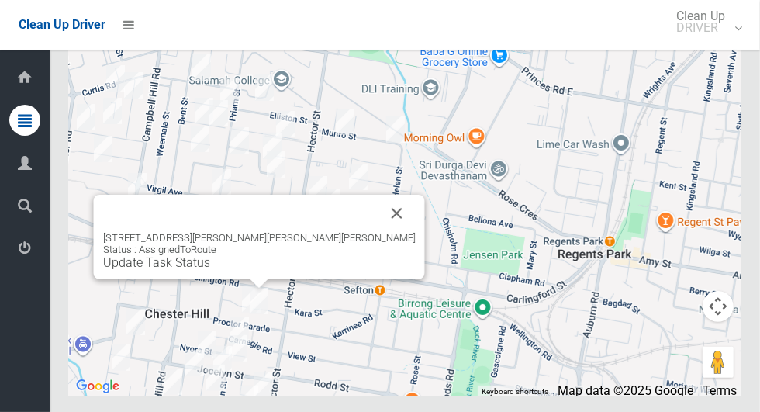
click at [378, 232] on button "Close" at bounding box center [396, 213] width 37 height 37
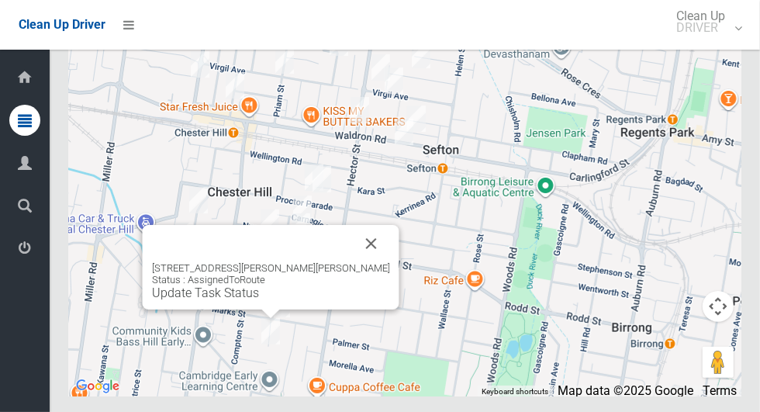
click at [353, 262] on button "Close" at bounding box center [371, 243] width 37 height 37
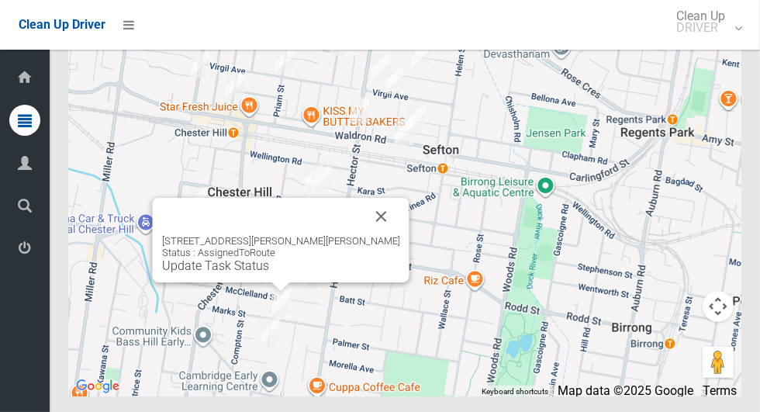
click at [363, 235] on button "Close" at bounding box center [381, 216] width 37 height 37
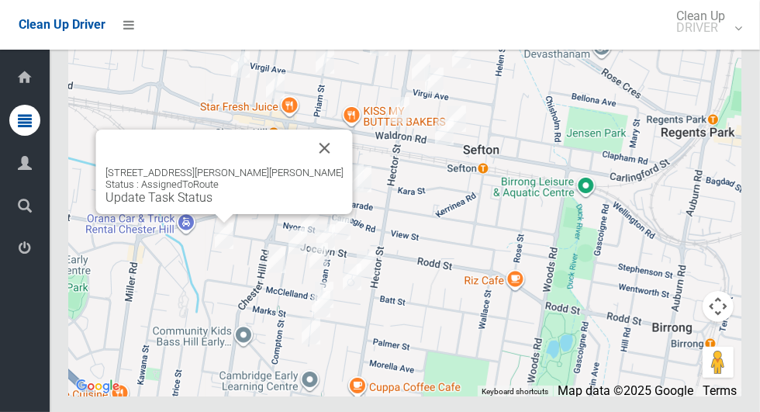
click at [306, 167] on button "Close" at bounding box center [324, 148] width 37 height 37
click at [309, 167] on button "Close" at bounding box center [324, 148] width 37 height 37
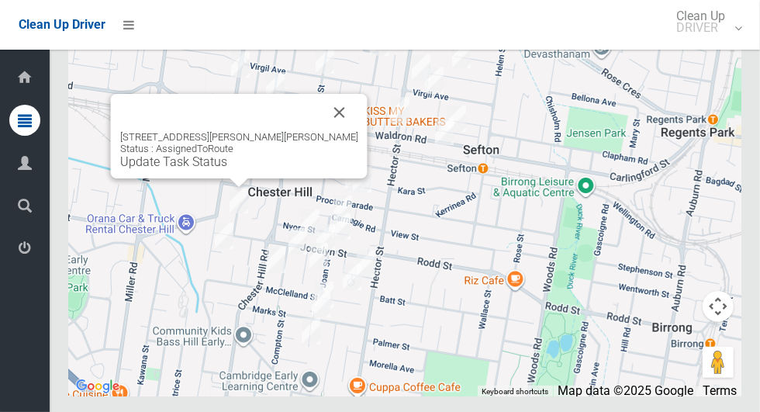
click at [329, 131] on button "Close" at bounding box center [339, 112] width 37 height 37
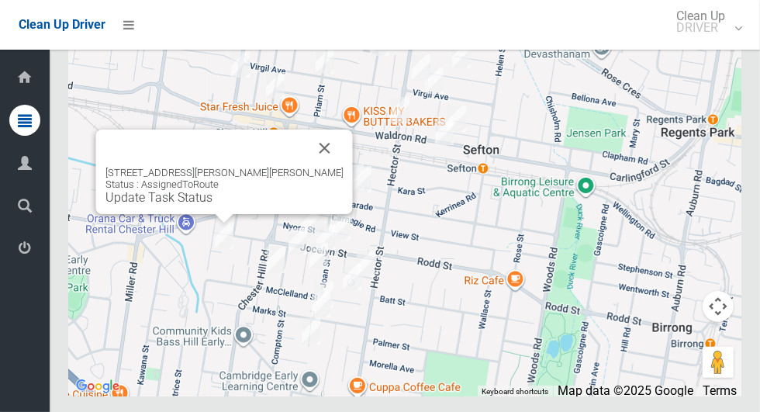
click at [220, 223] on div at bounding box center [224, 218] width 19 height 9
click at [201, 205] on link "Update Task Status" at bounding box center [158, 197] width 107 height 15
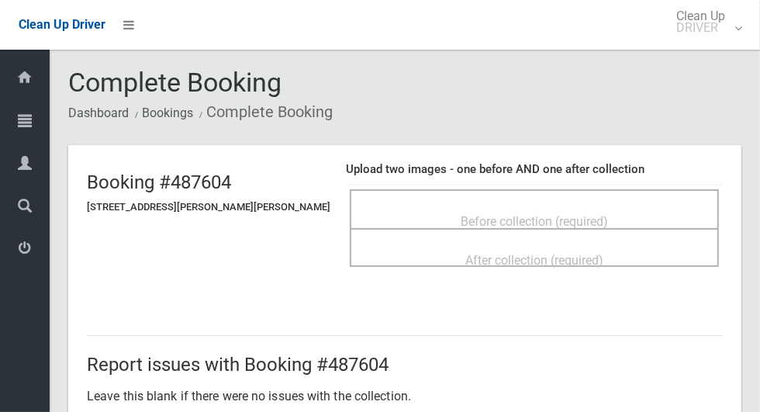
click at [579, 206] on div "Before collection (required)" at bounding box center [534, 220] width 335 height 29
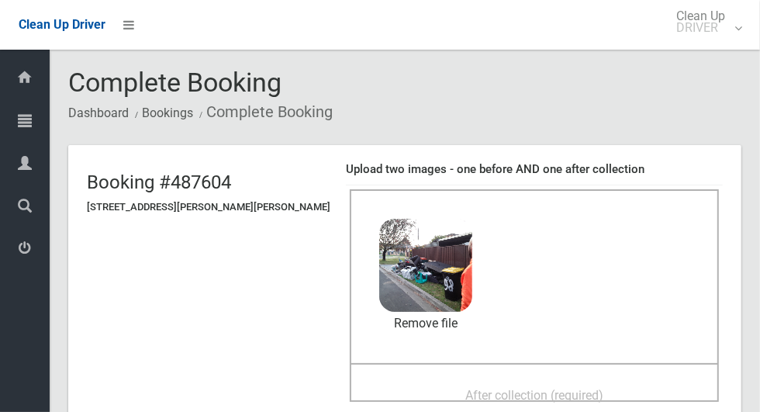
scroll to position [35, 0]
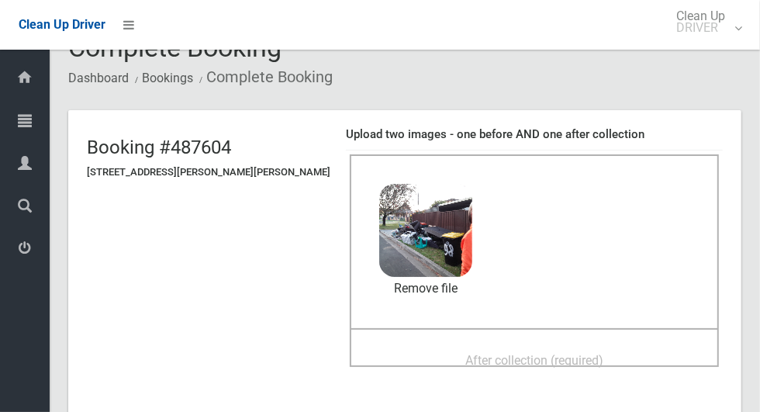
click at [585, 353] on span "After collection (required)" at bounding box center [534, 360] width 138 height 15
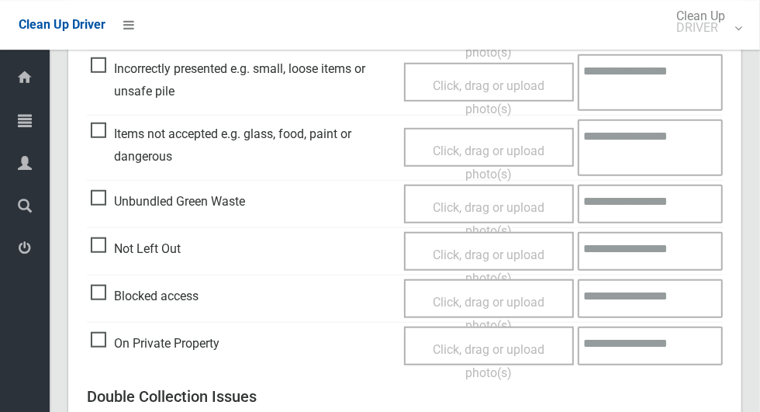
scroll to position [629, 0]
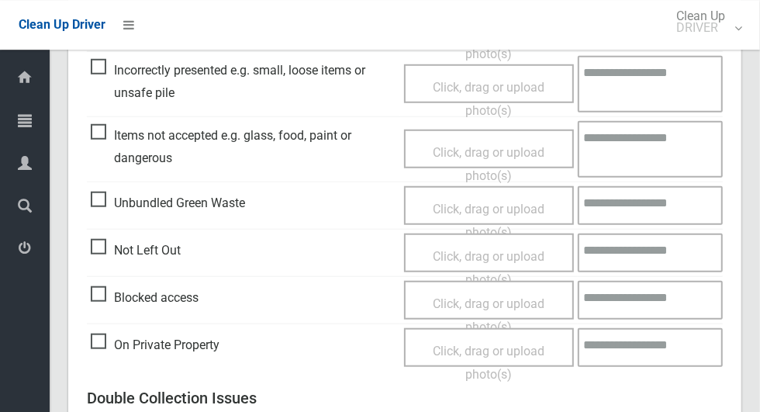
click at [92, 140] on span "Items not accepted e.g. glass, food, paint or dangerous" at bounding box center [244, 147] width 306 height 46
click at [517, 149] on span "Click, drag or upload photo(s)" at bounding box center [489, 164] width 112 height 38
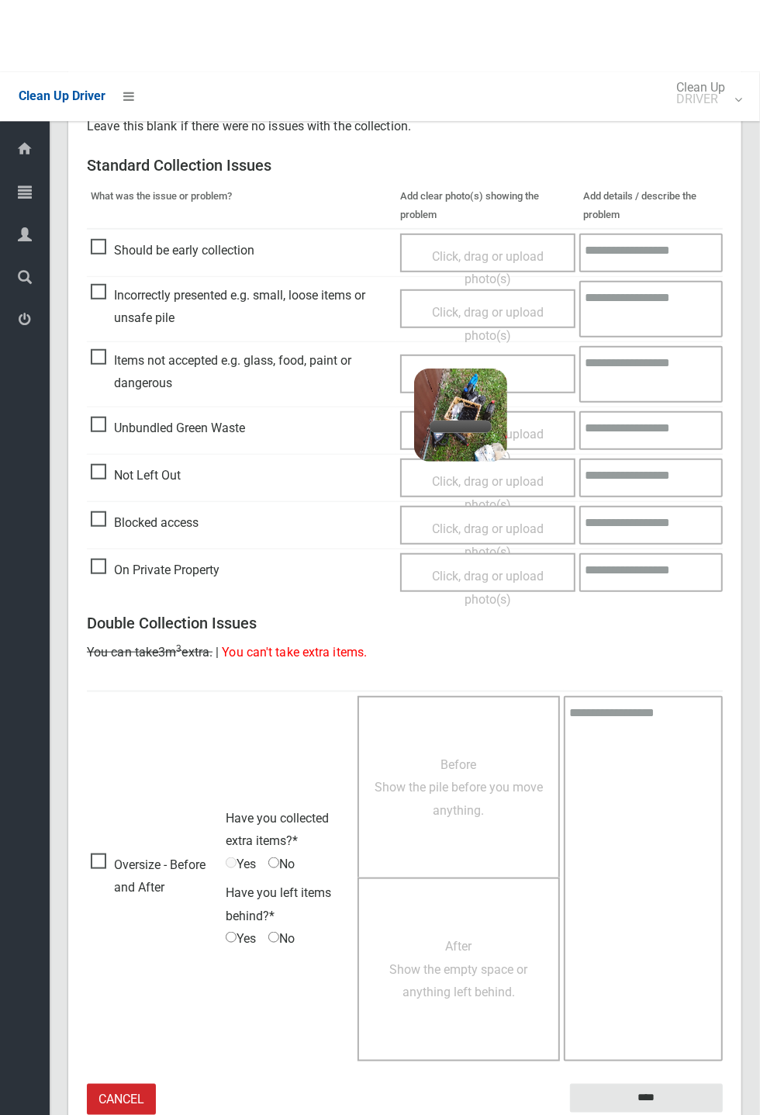
scroll to position [404, 0]
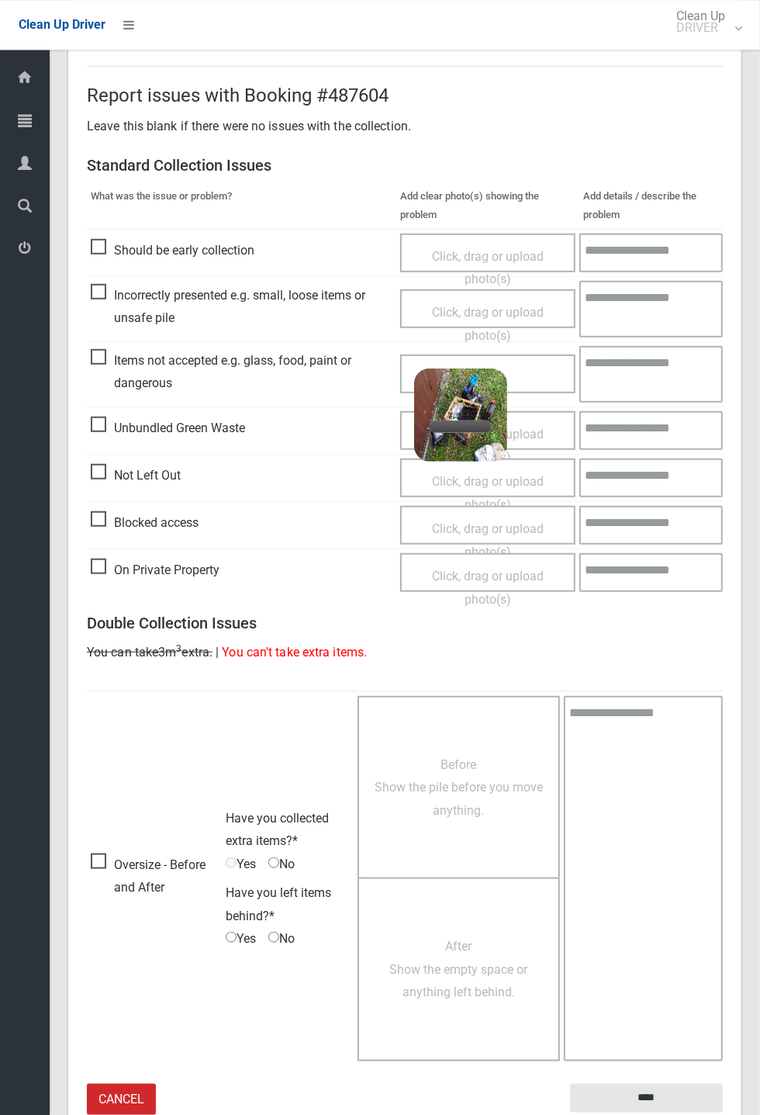
click at [658, 381] on textarea at bounding box center [650, 374] width 143 height 57
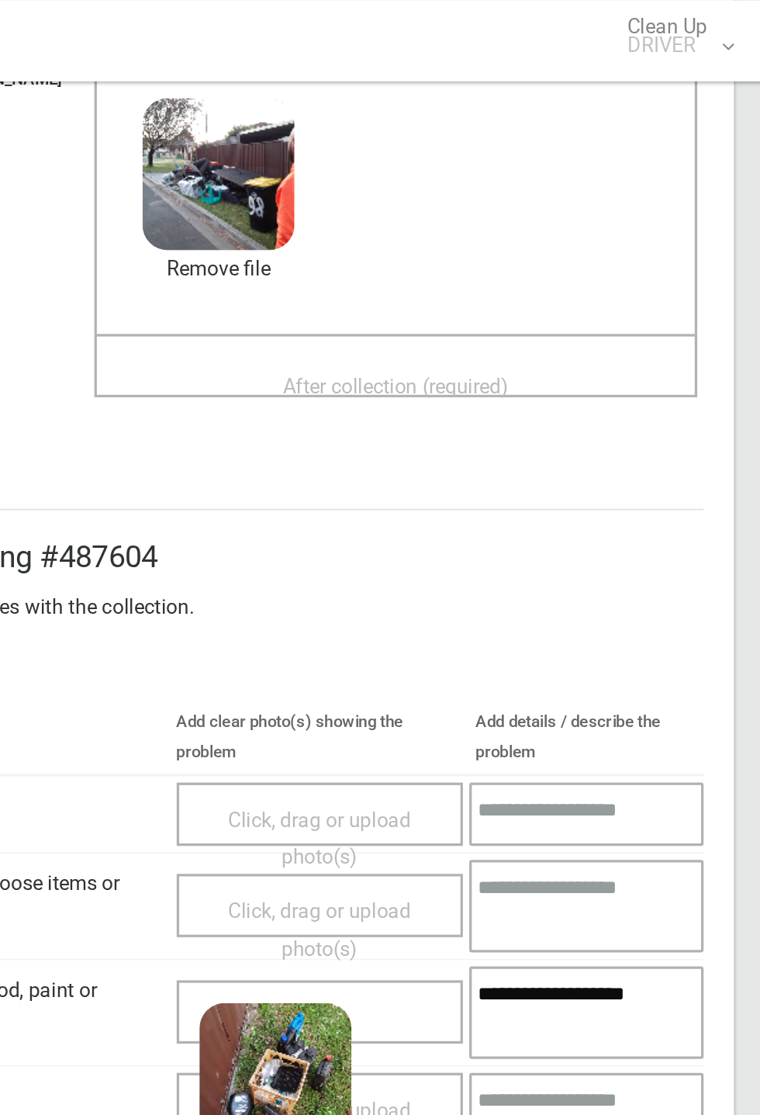
scroll to position [157, 0]
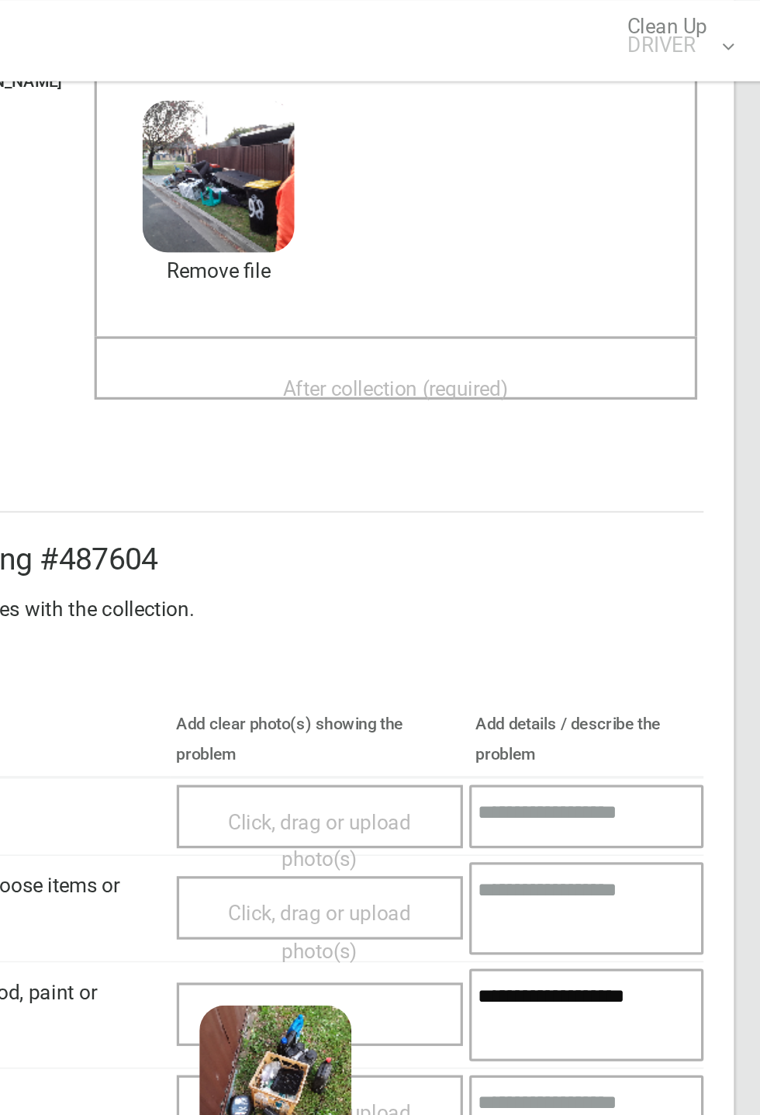
type textarea "**********"
click at [624, 223] on div "After collection (required)" at bounding box center [534, 237] width 335 height 29
click at [627, 227] on div "After collection (required)" at bounding box center [534, 237] width 335 height 29
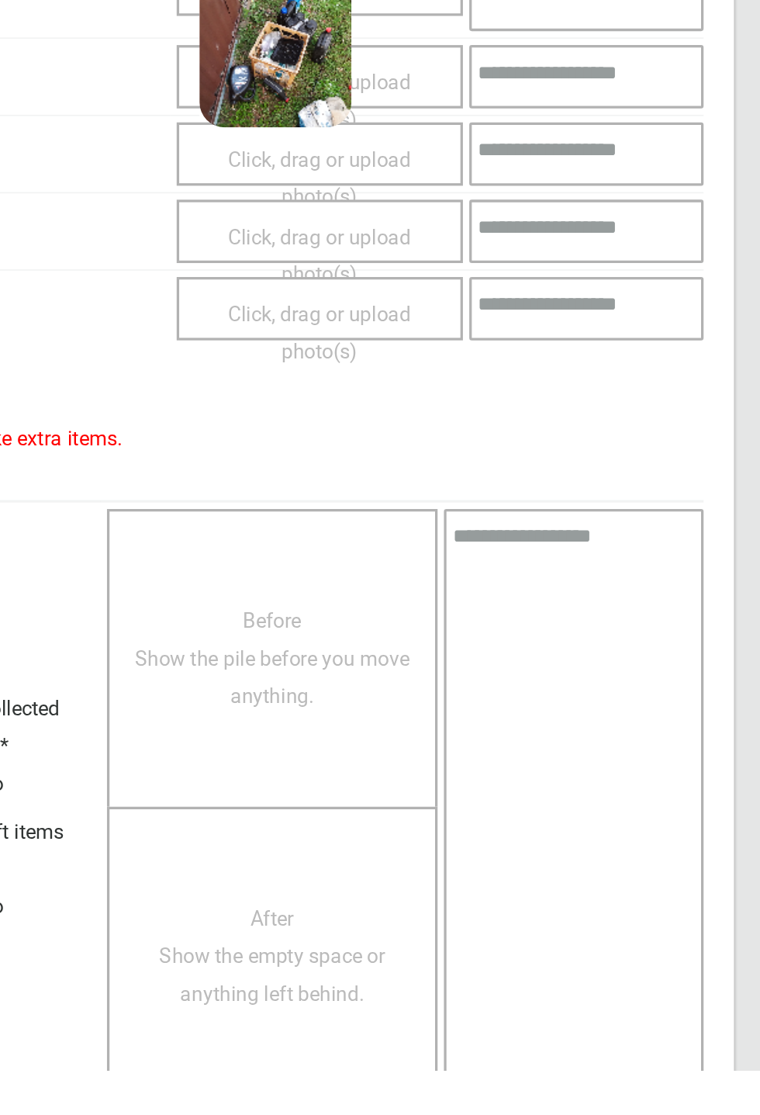
scroll to position [539, 0]
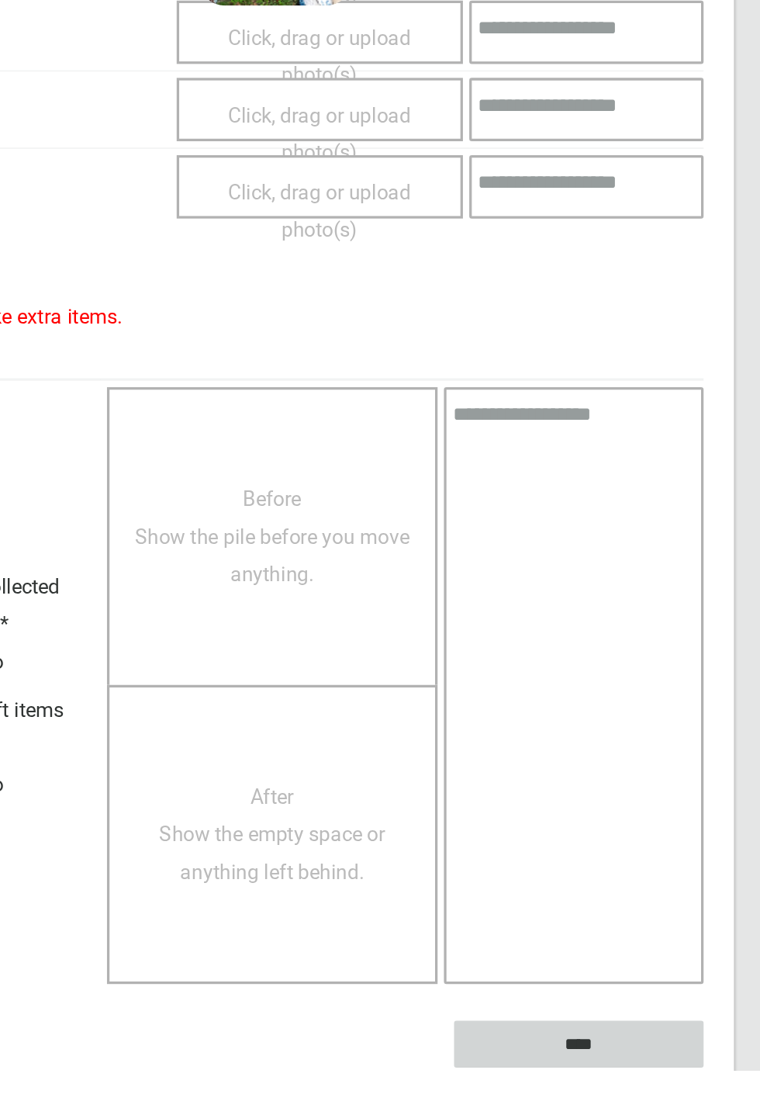
click at [723, 411] on input "****" at bounding box center [646, 1098] width 153 height 29
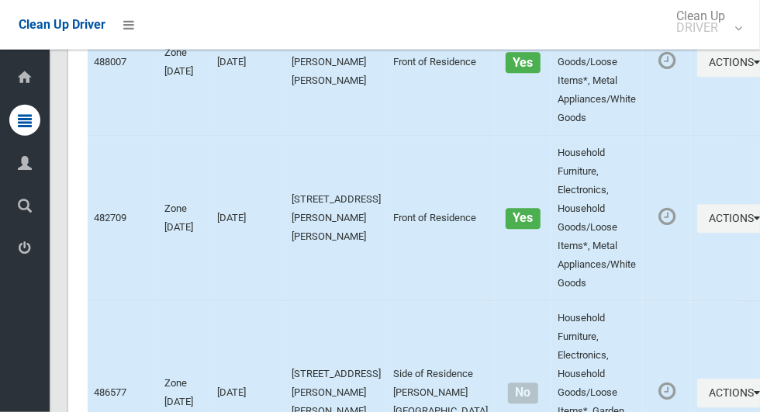
scroll to position [9204, 0]
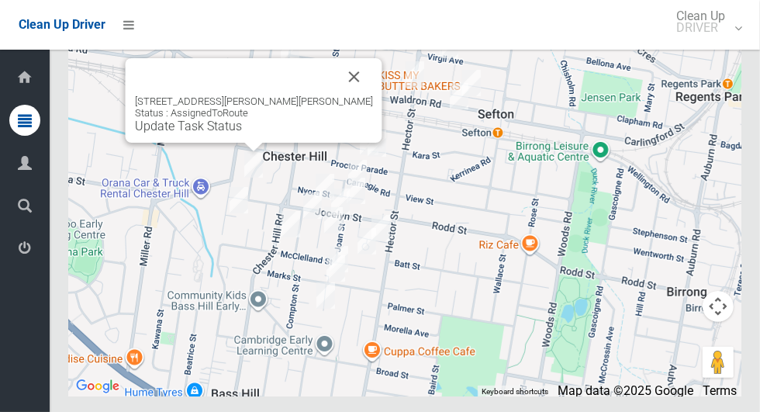
click at [185, 133] on link "Update Task Status" at bounding box center [188, 126] width 107 height 15
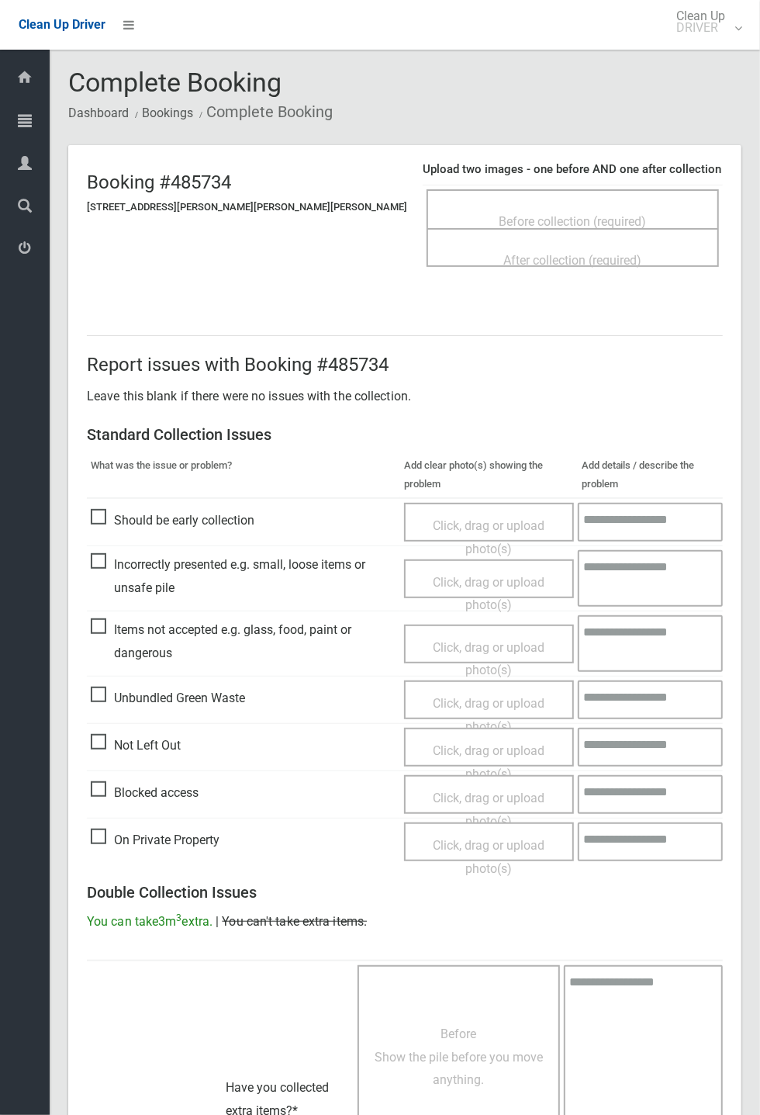
click at [105, 411] on span "Not Left Out" at bounding box center [136, 745] width 90 height 23
click at [499, 411] on span "Click, drag or upload photo(s)" at bounding box center [489, 762] width 112 height 38
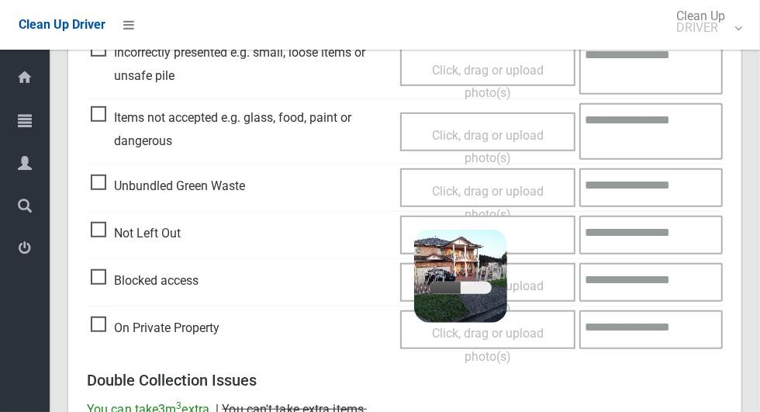
scroll to position [510, 0]
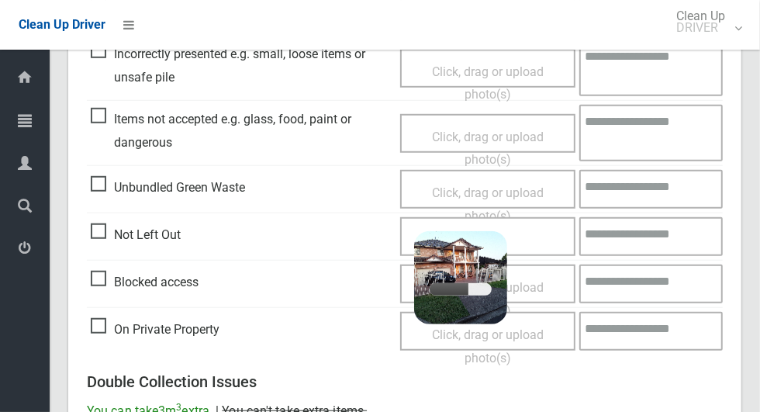
click at [643, 235] on textarea at bounding box center [650, 236] width 143 height 39
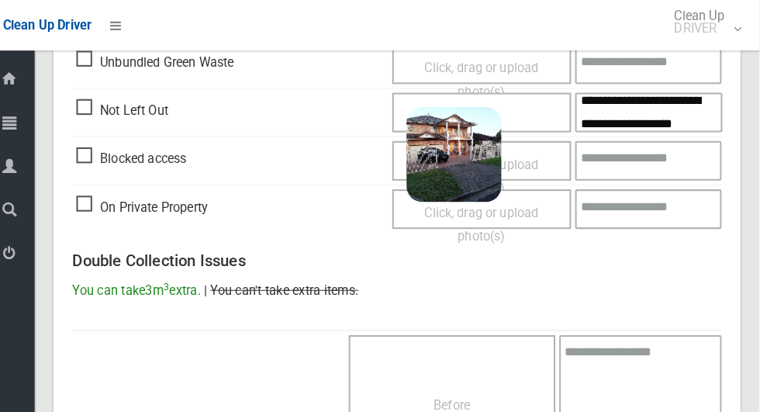
scroll to position [33, 0]
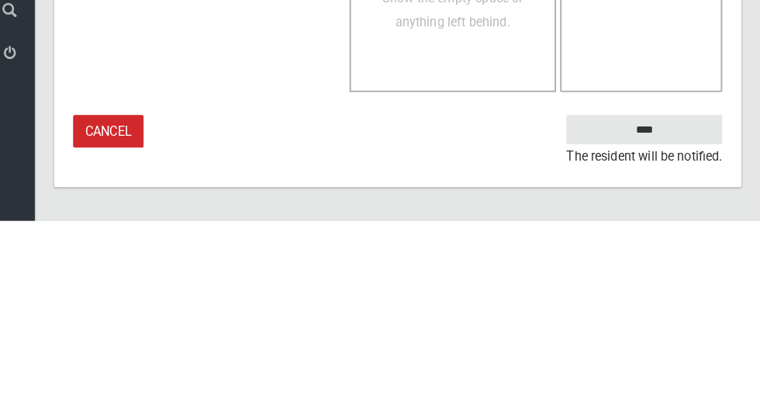
type textarea "**********"
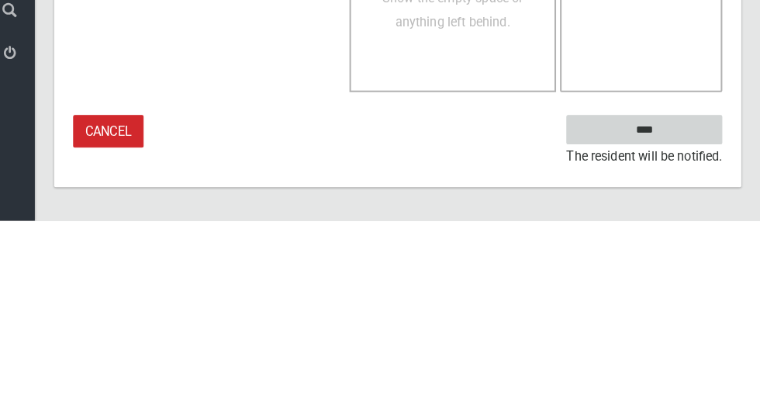
click at [680, 331] on input "****" at bounding box center [646, 323] width 153 height 29
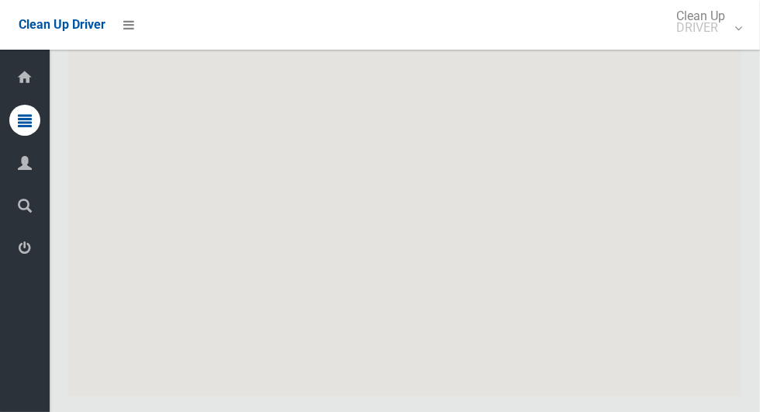
scroll to position [9204, 0]
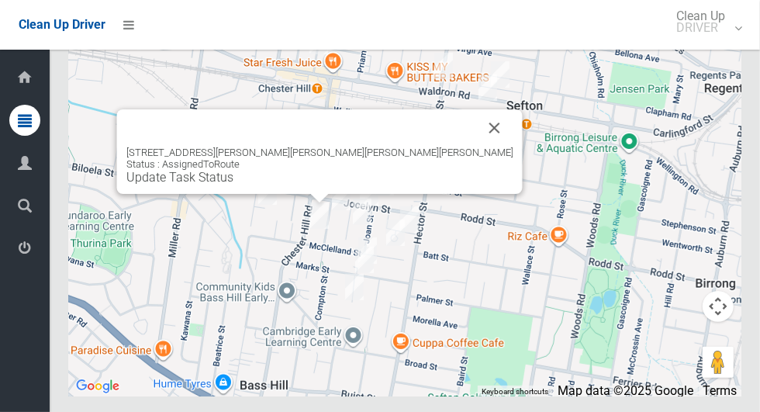
click at [233, 185] on link "Update Task Status" at bounding box center [179, 177] width 107 height 15
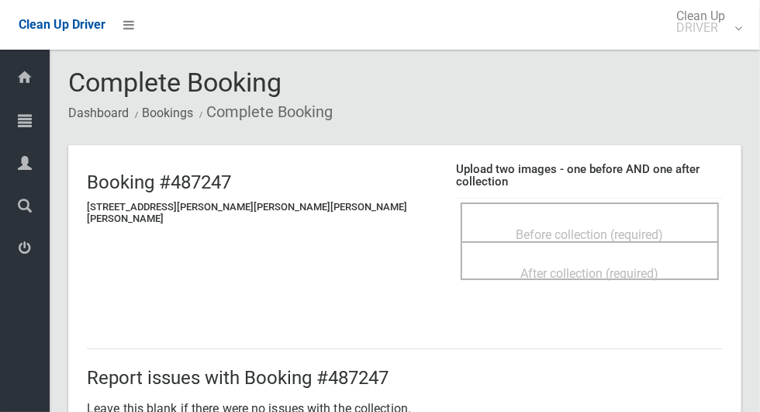
click at [516, 227] on span "Before collection (required)" at bounding box center [589, 234] width 147 height 15
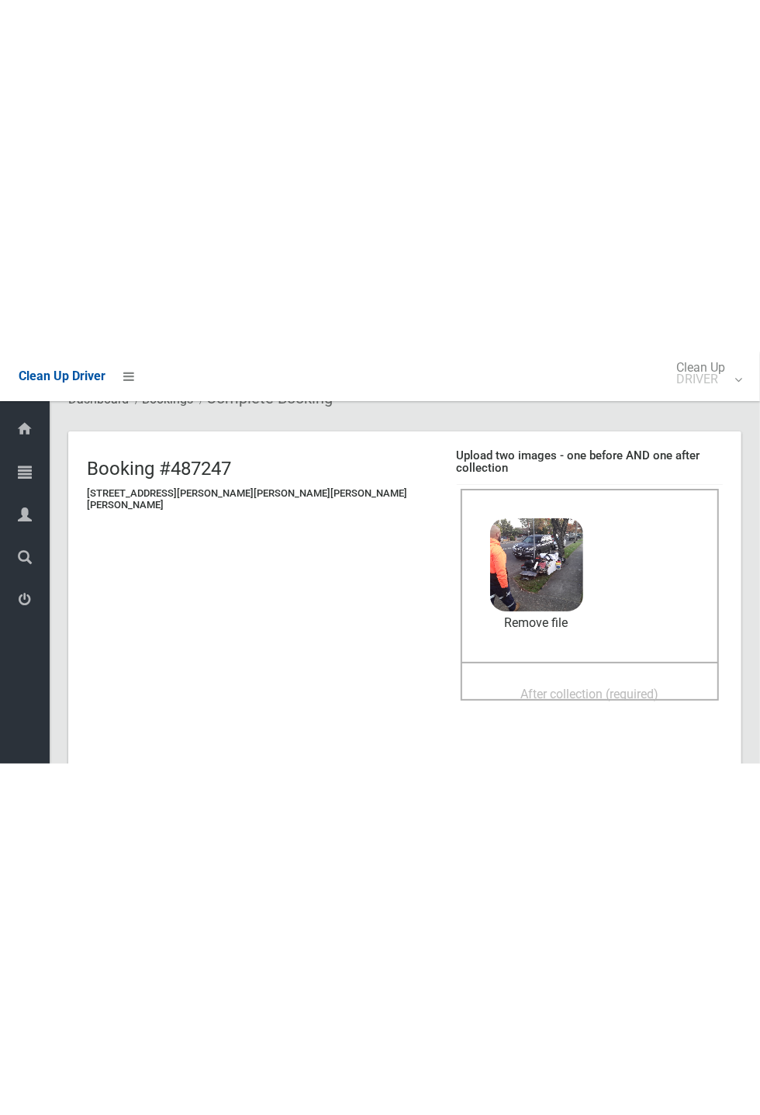
scroll to position [86, 0]
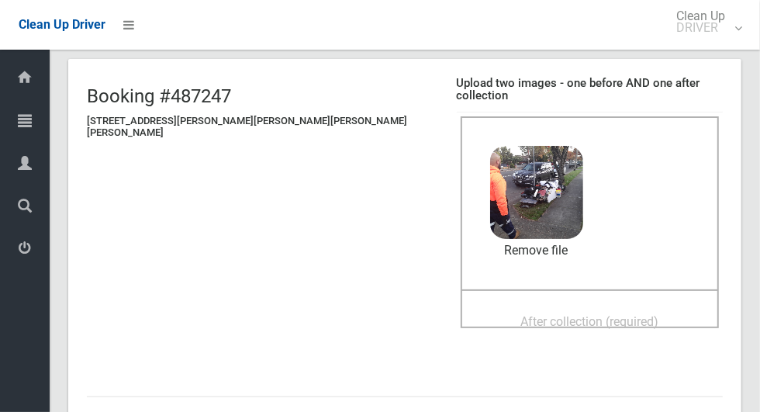
click at [631, 309] on div "After collection (required)" at bounding box center [590, 320] width 224 height 29
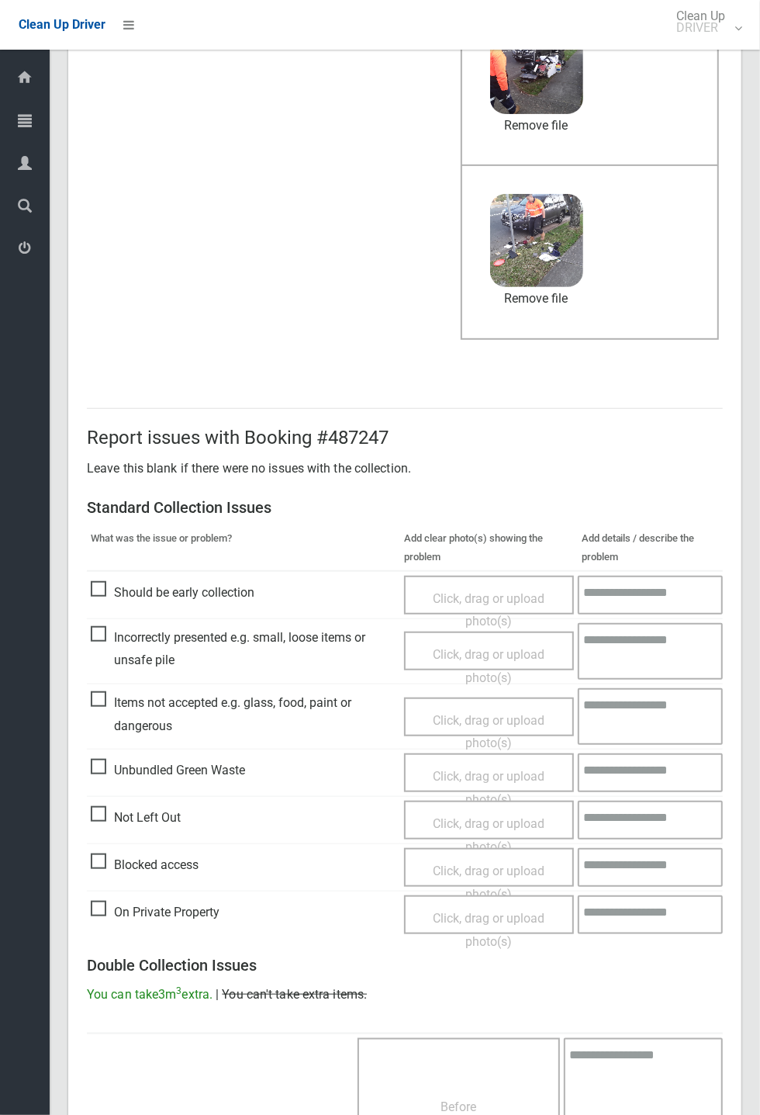
scroll to position [266, 0]
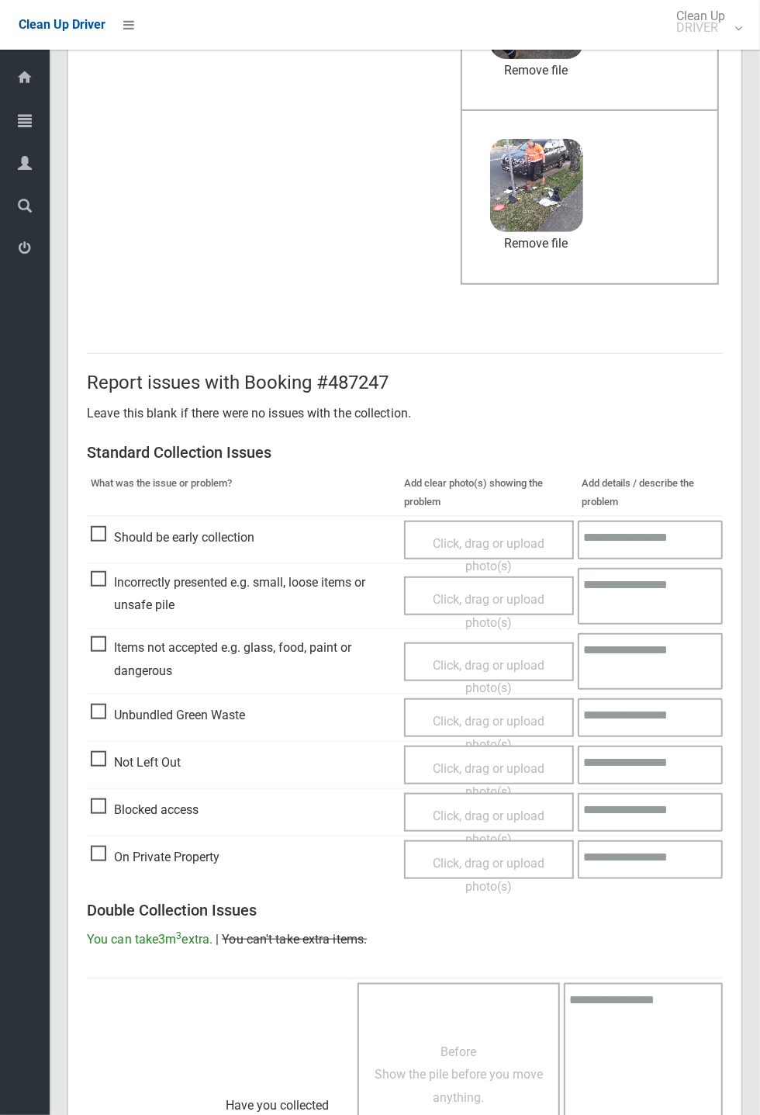
click at [99, 411] on span "Items not accepted e.g. glass, food, paint or dangerous" at bounding box center [244, 659] width 306 height 46
click at [510, 411] on span "Click, drag or upload photo(s)" at bounding box center [489, 677] width 112 height 38
click at [671, 411] on textarea at bounding box center [650, 661] width 143 height 57
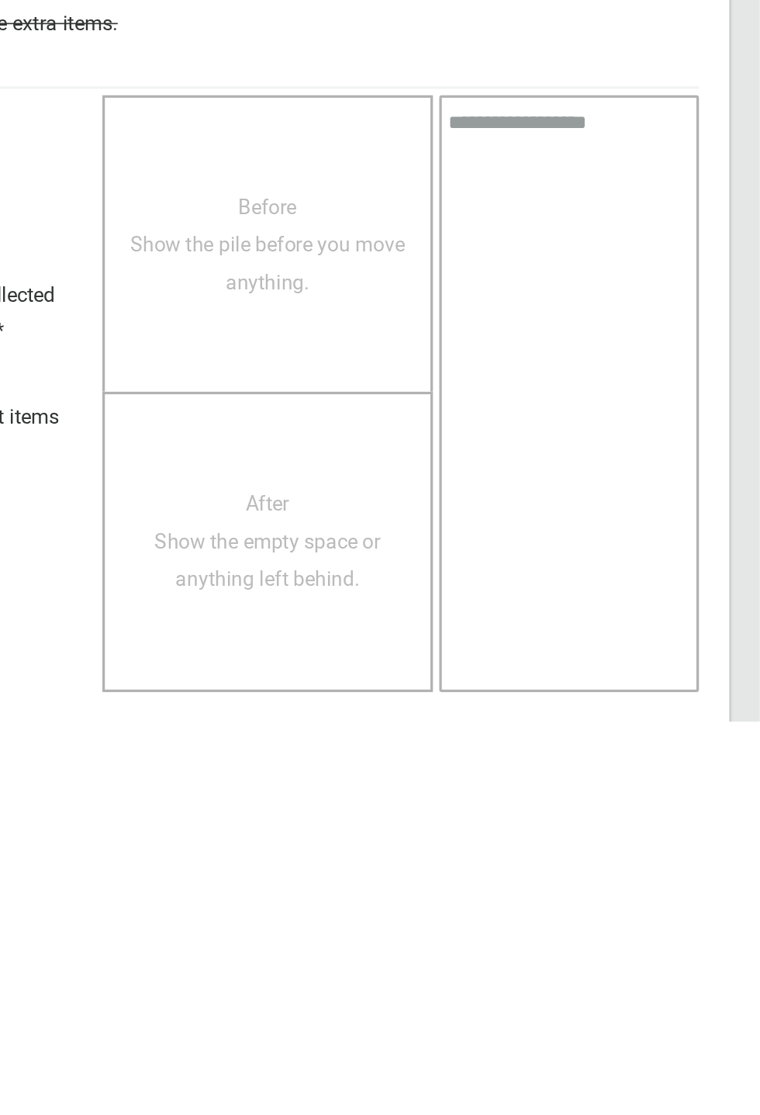
scroll to position [610, 0]
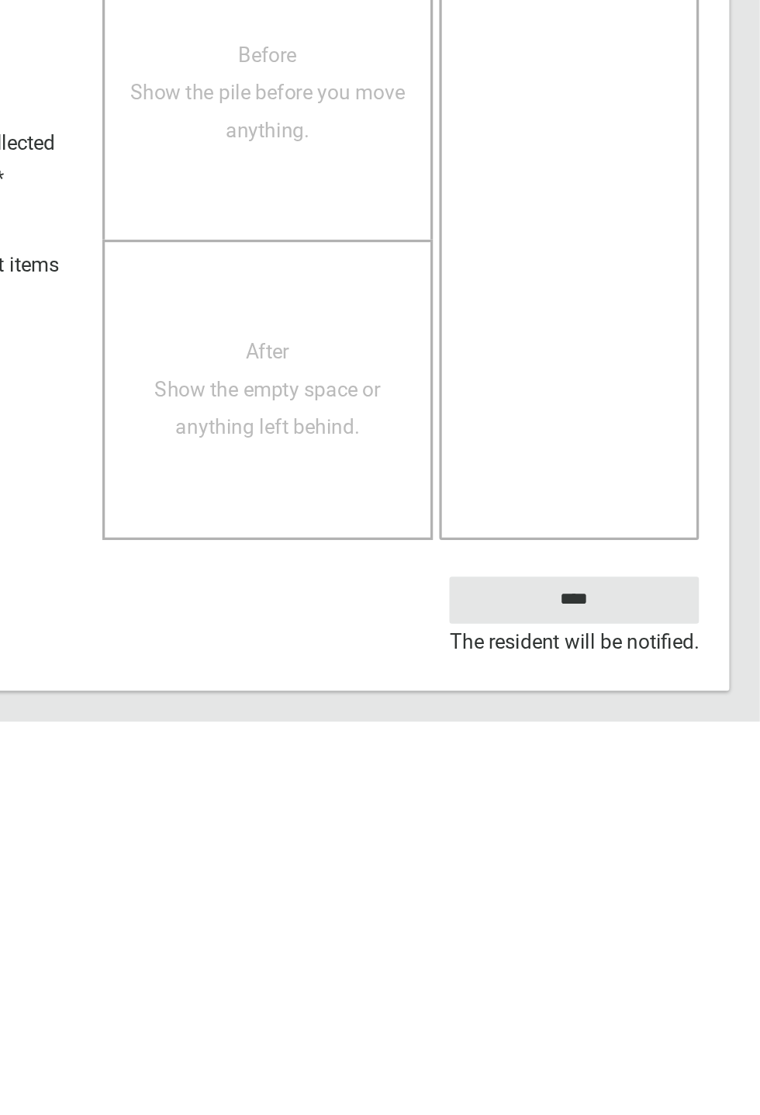
type textarea "*********"
click at [683, 411] on input "****" at bounding box center [646, 1040] width 153 height 29
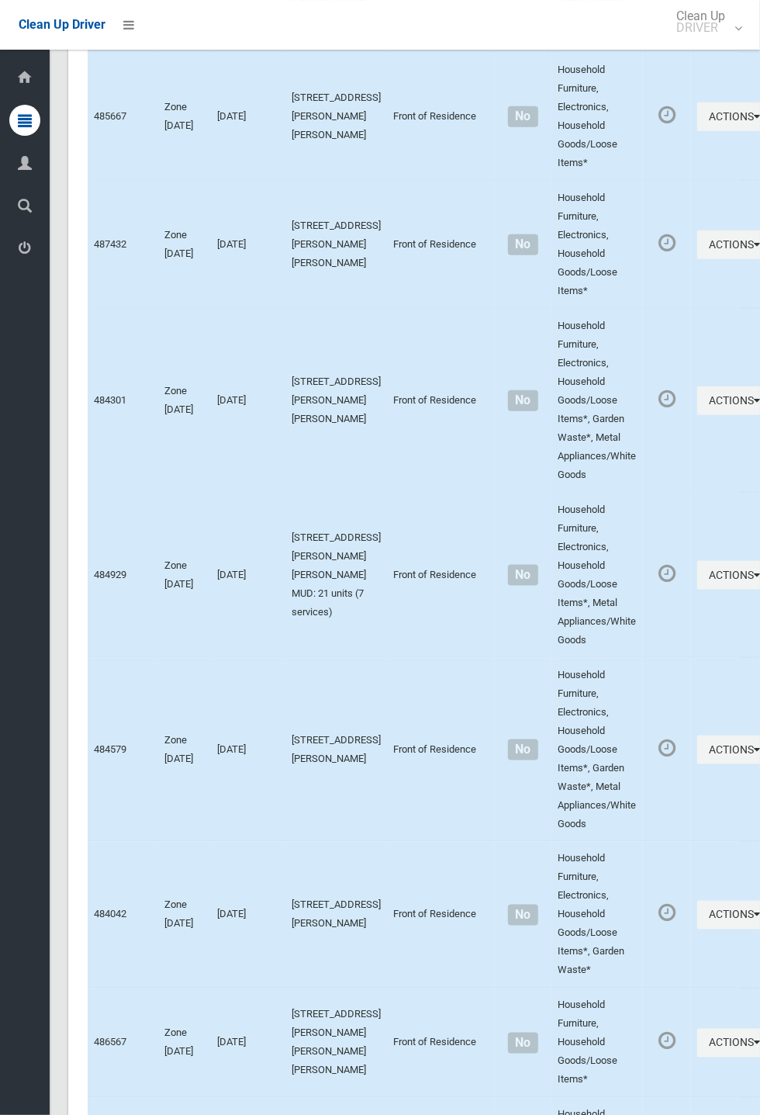
scroll to position [8474, 0]
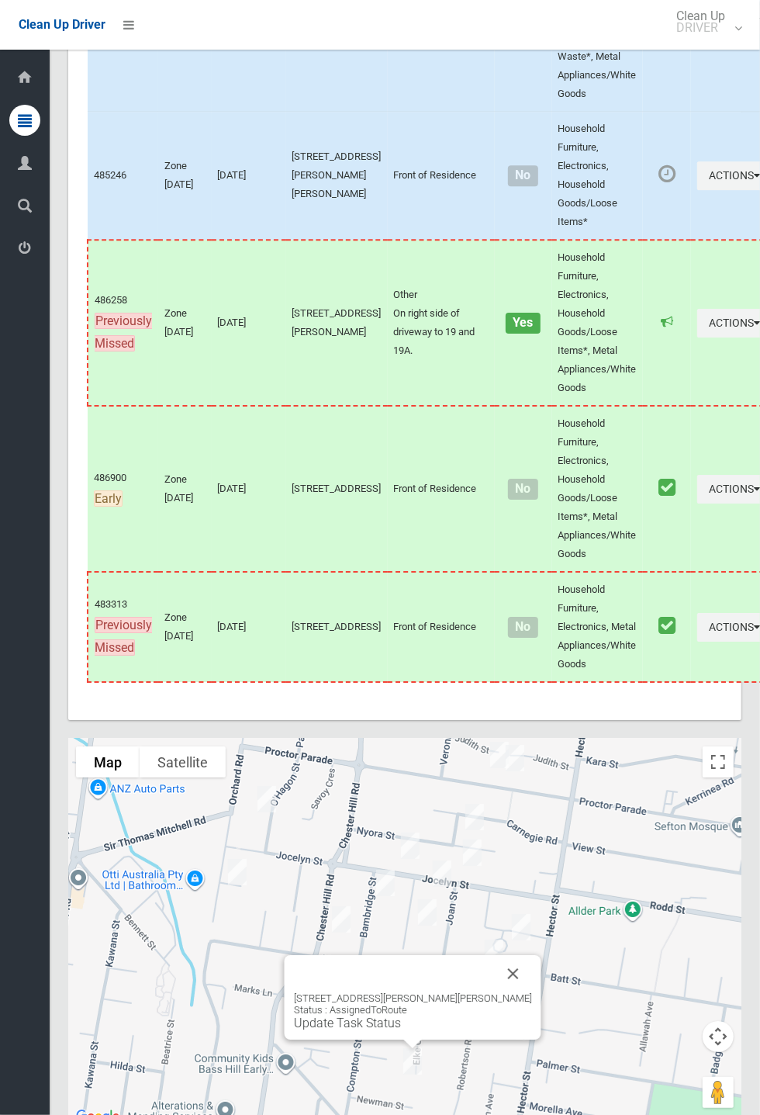
click at [401, 1030] on link "Update Task Status" at bounding box center [347, 1022] width 107 height 15
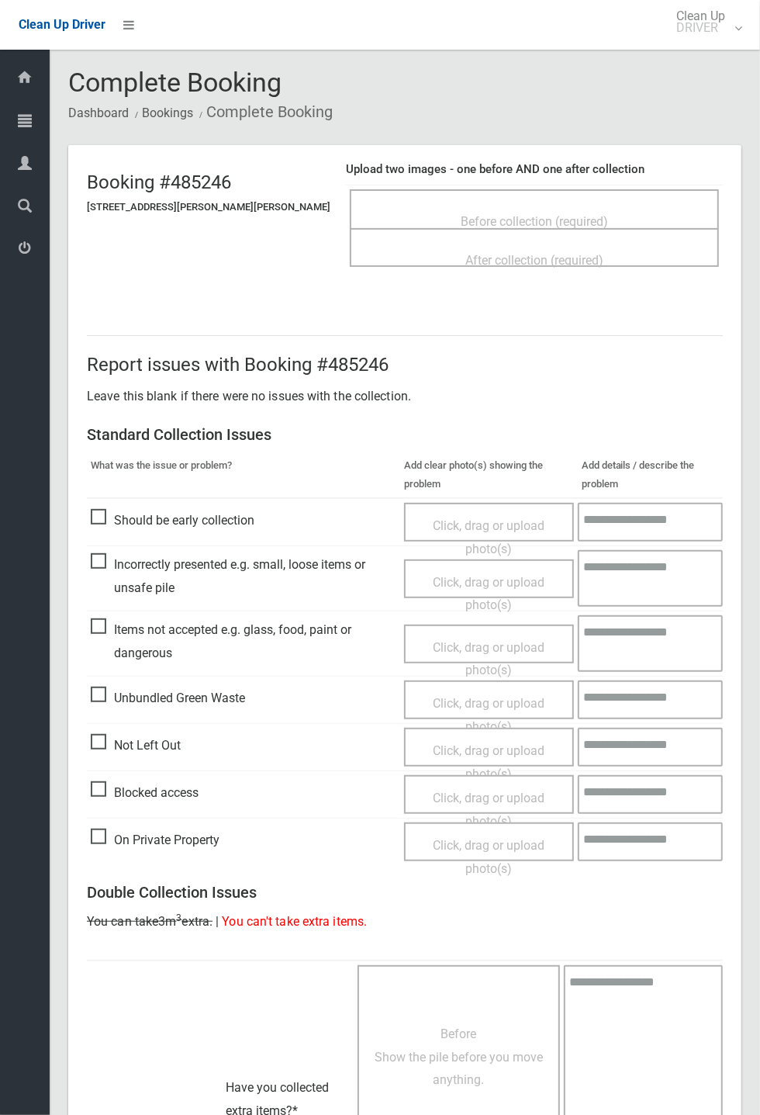
click at [583, 219] on span "Before collection (required)" at bounding box center [534, 221] width 147 height 15
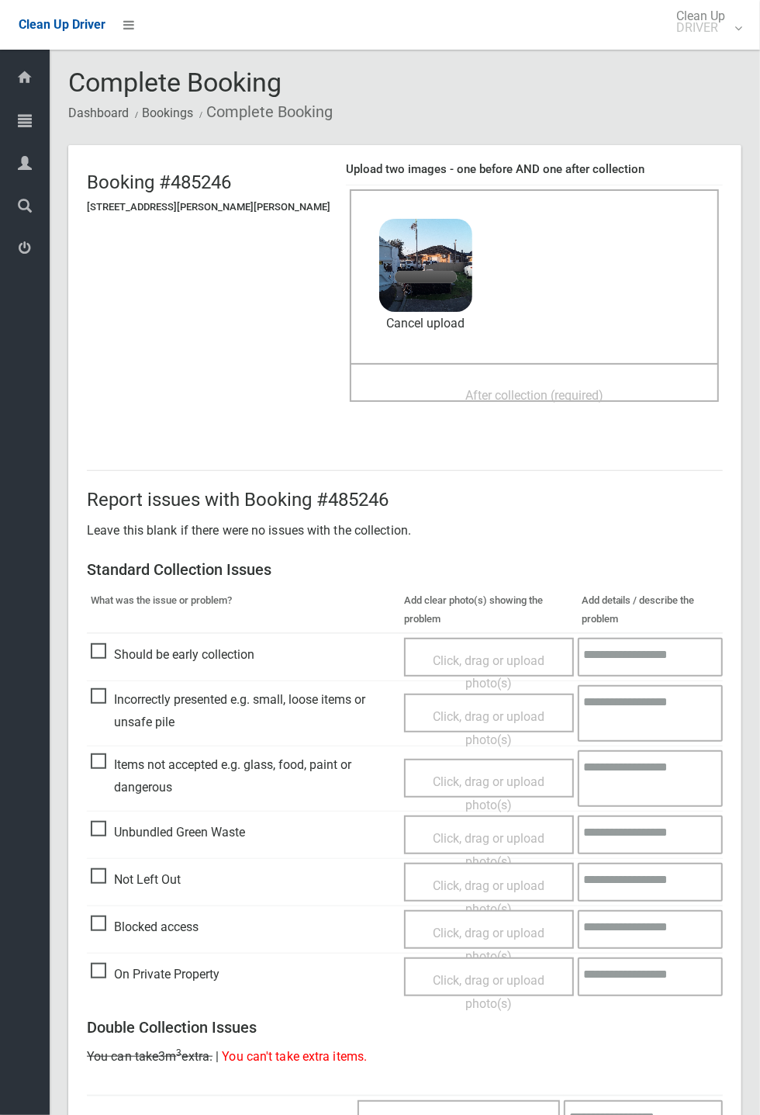
click at [579, 391] on span "After collection (required)" at bounding box center [534, 395] width 138 height 15
click at [408, 320] on link "Cancel upload" at bounding box center [425, 323] width 93 height 23
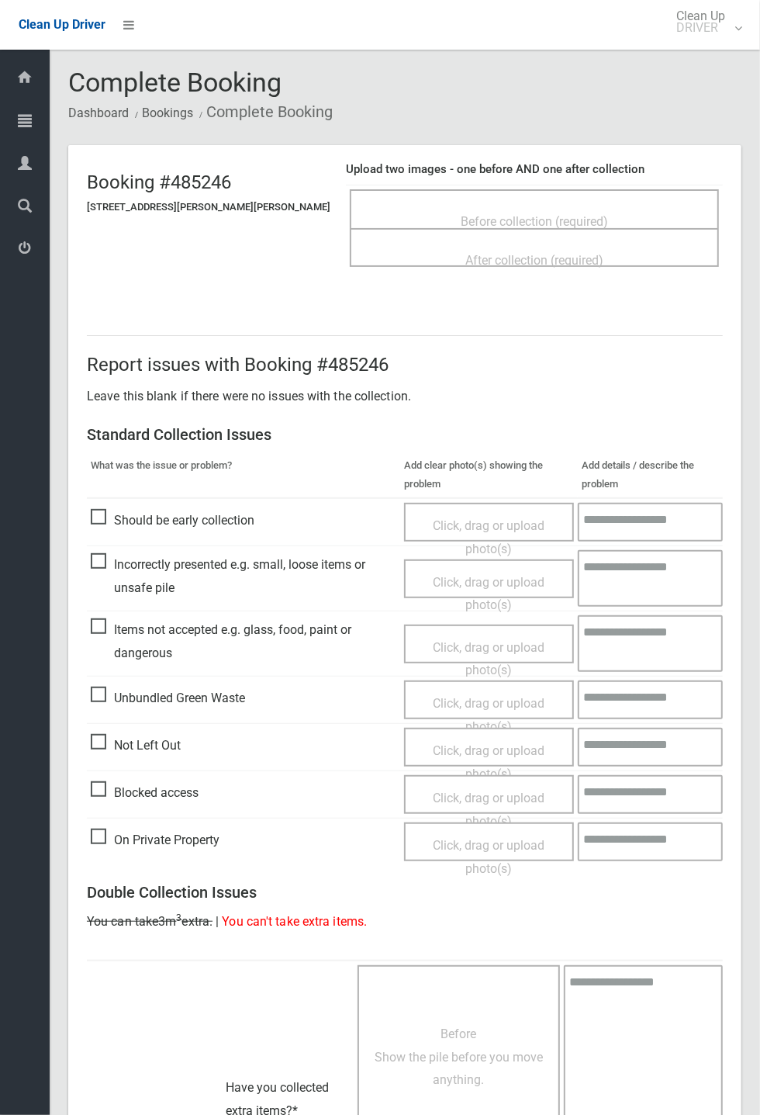
click at [544, 245] on div "After collection (required)" at bounding box center [534, 259] width 335 height 29
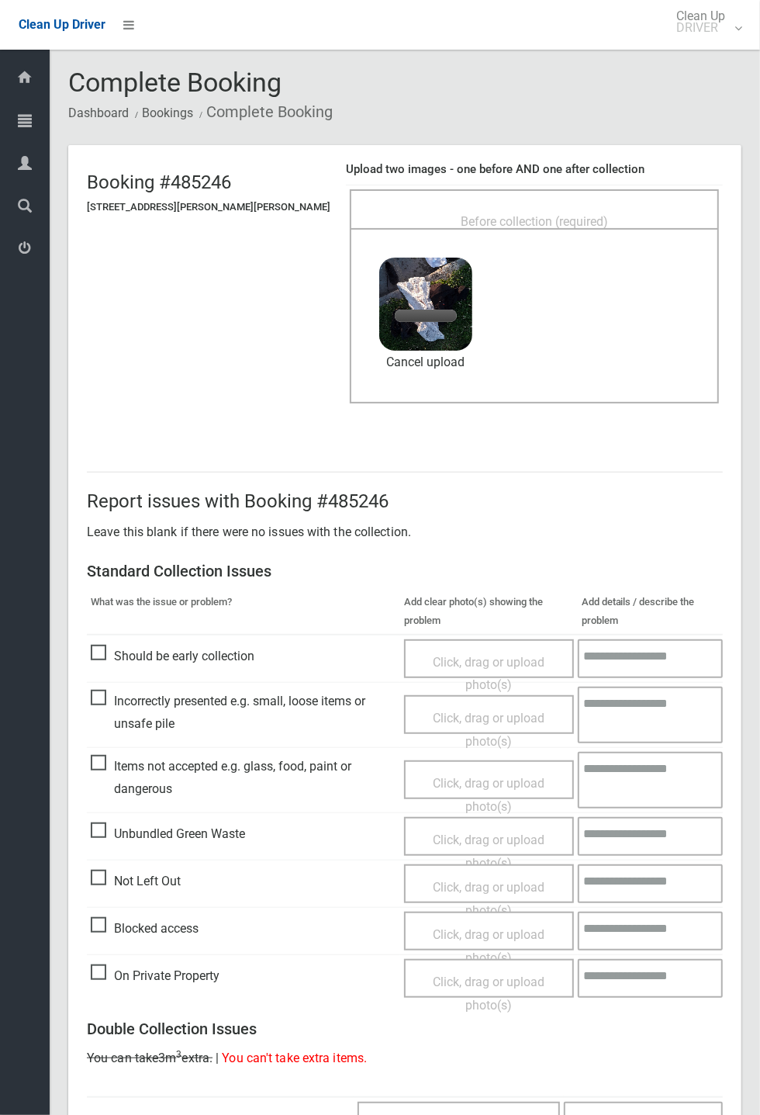
click at [583, 214] on span "Before collection (required)" at bounding box center [534, 221] width 147 height 15
click at [405, 358] on link "Cancel upload" at bounding box center [425, 362] width 93 height 23
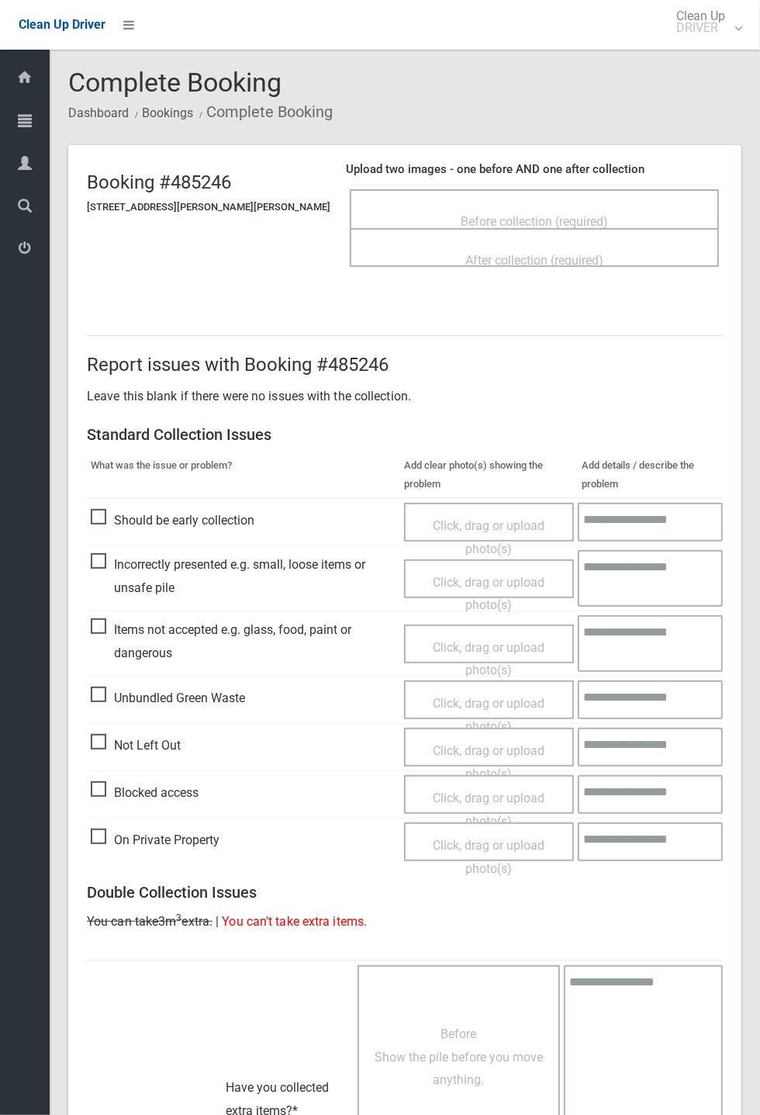
click at [549, 206] on div "Before collection (required)" at bounding box center [534, 220] width 335 height 29
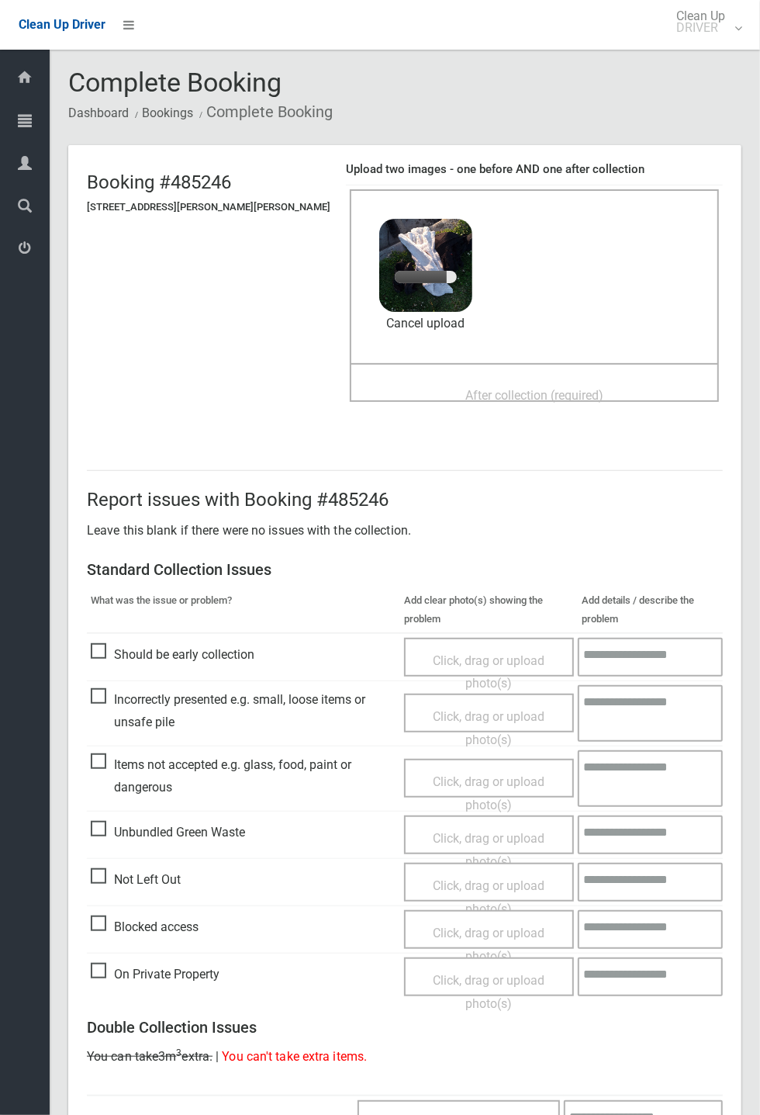
click at [565, 389] on span "After collection (required)" at bounding box center [534, 395] width 138 height 15
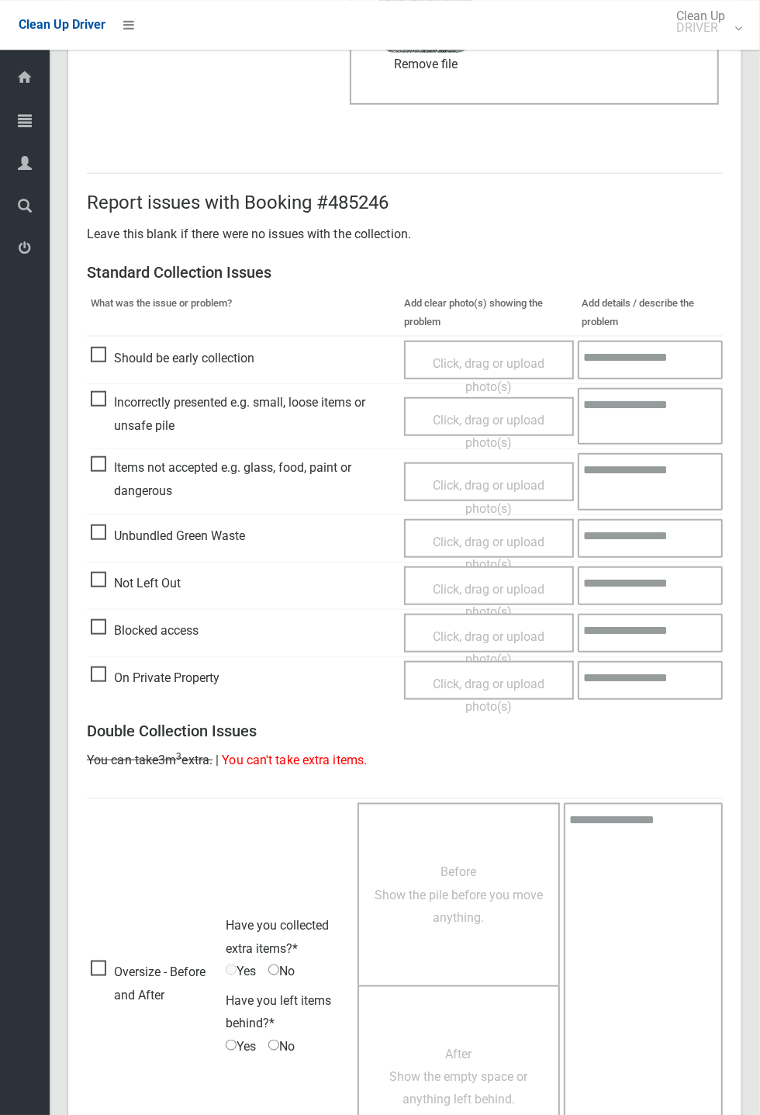
scroll to position [538, 0]
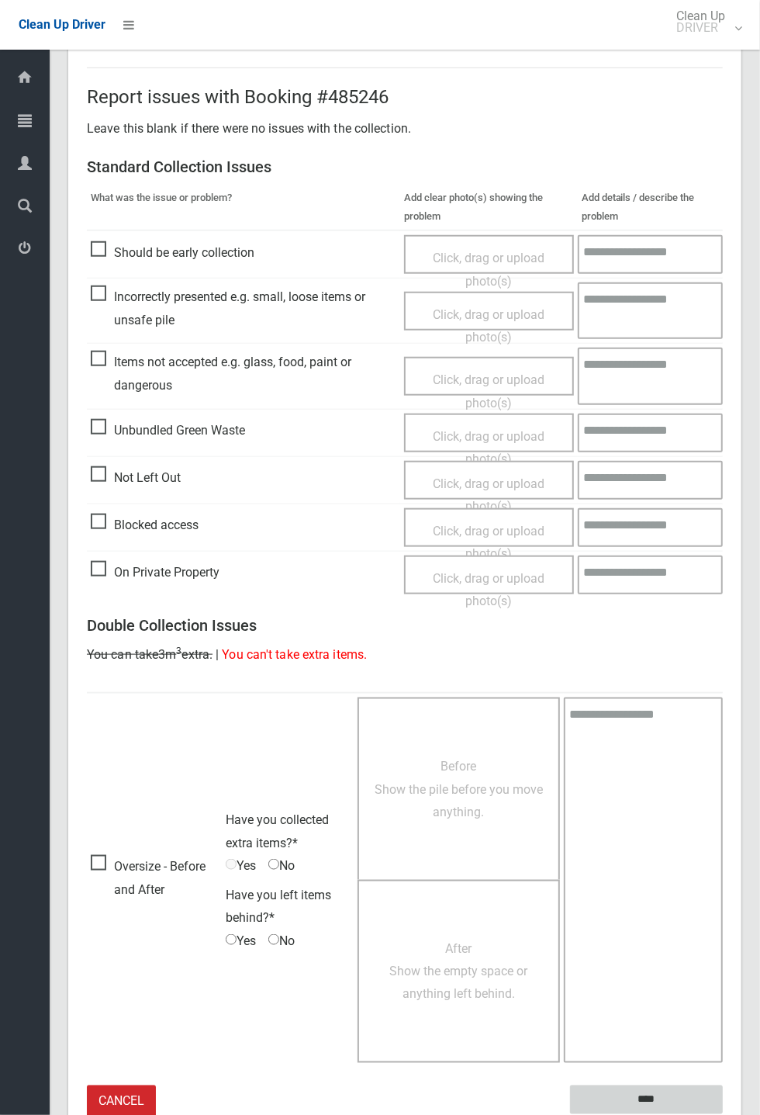
click at [685, 411] on input "****" at bounding box center [646, 1099] width 153 height 29
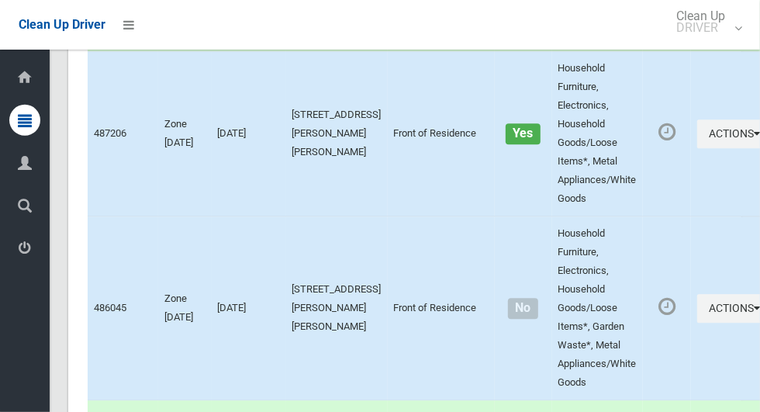
scroll to position [8207, 0]
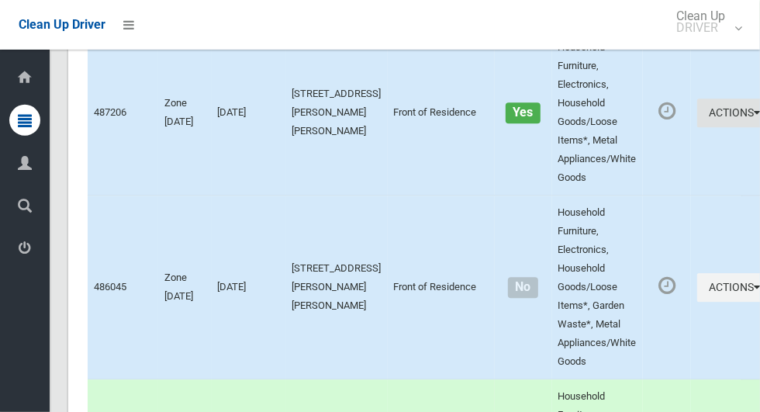
click at [702, 127] on button "Actions" at bounding box center [734, 113] width 74 height 29
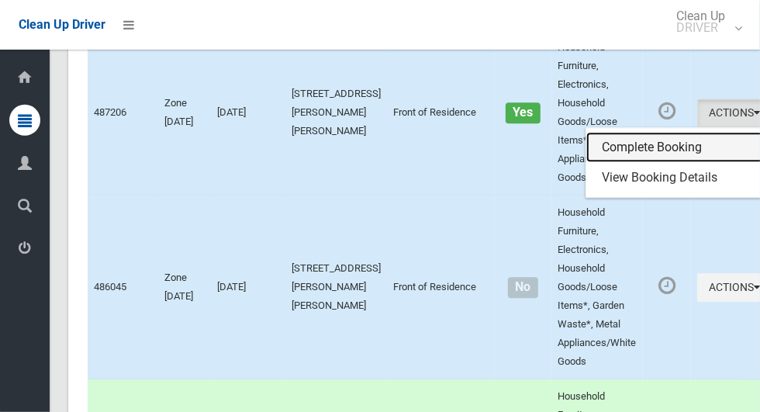
click at [645, 163] on link "Complete Booking" at bounding box center [678, 147] width 185 height 31
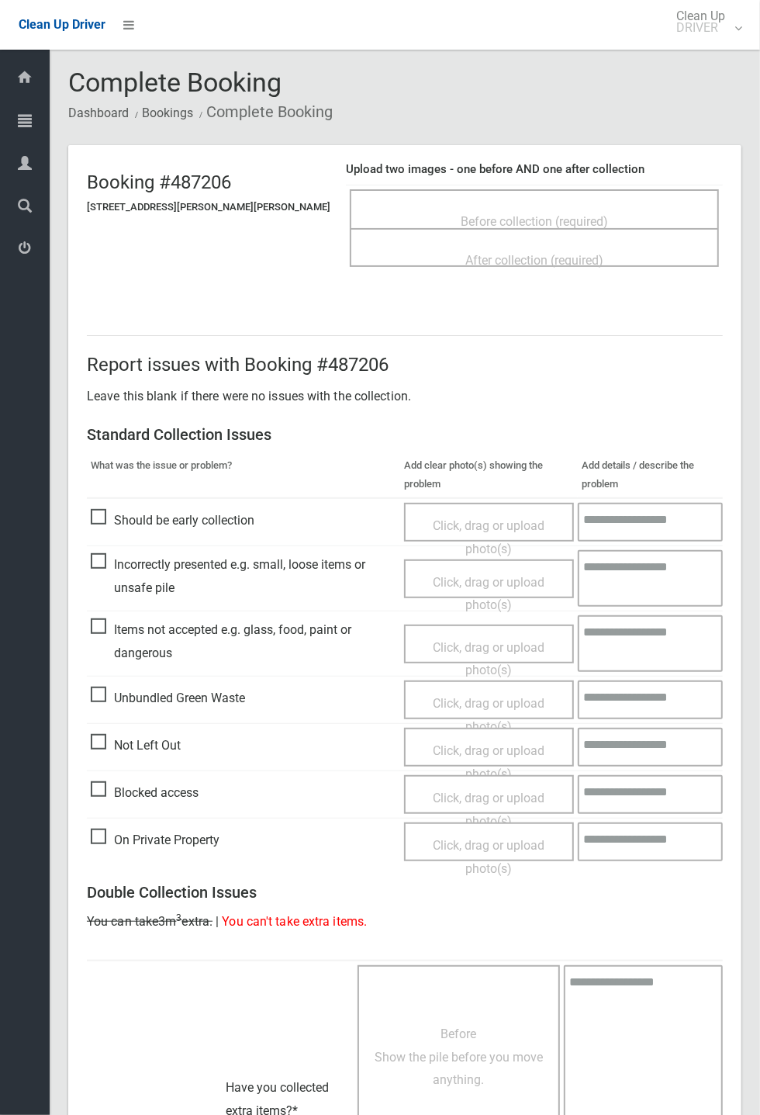
click at [585, 227] on span "Before collection (required)" at bounding box center [534, 221] width 147 height 15
click at [585, 214] on span "Before collection (required)" at bounding box center [534, 221] width 147 height 15
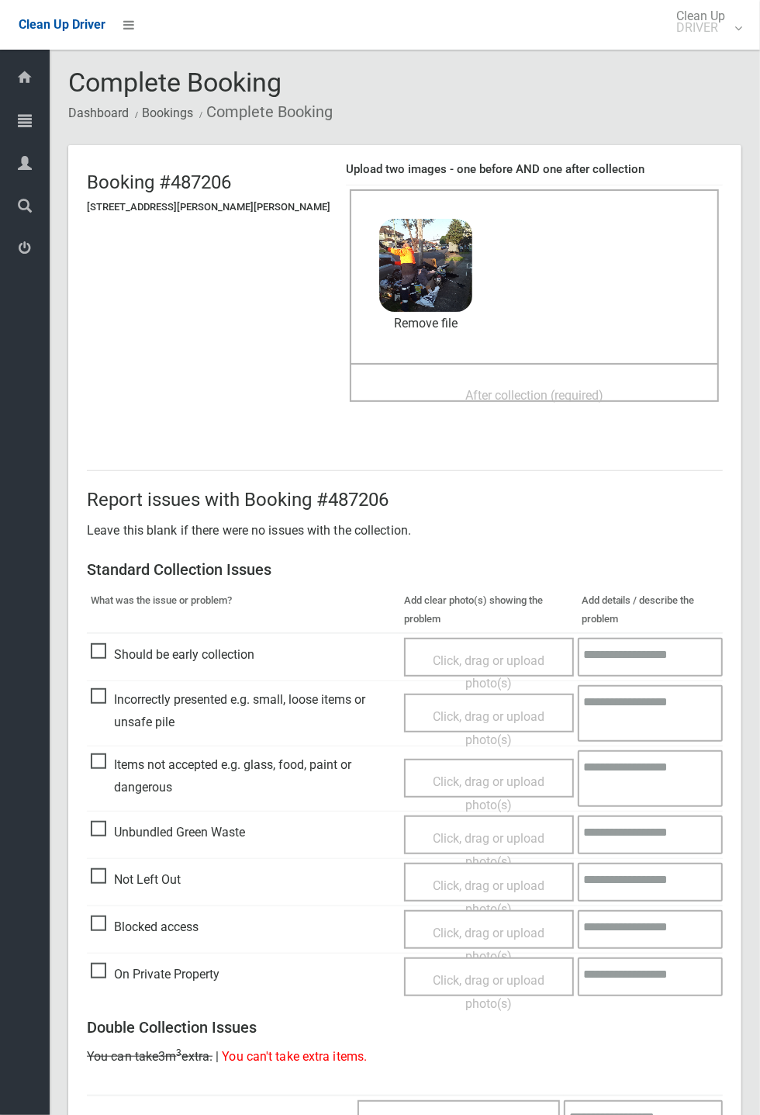
click at [570, 396] on span "After collection (required)" at bounding box center [534, 395] width 138 height 15
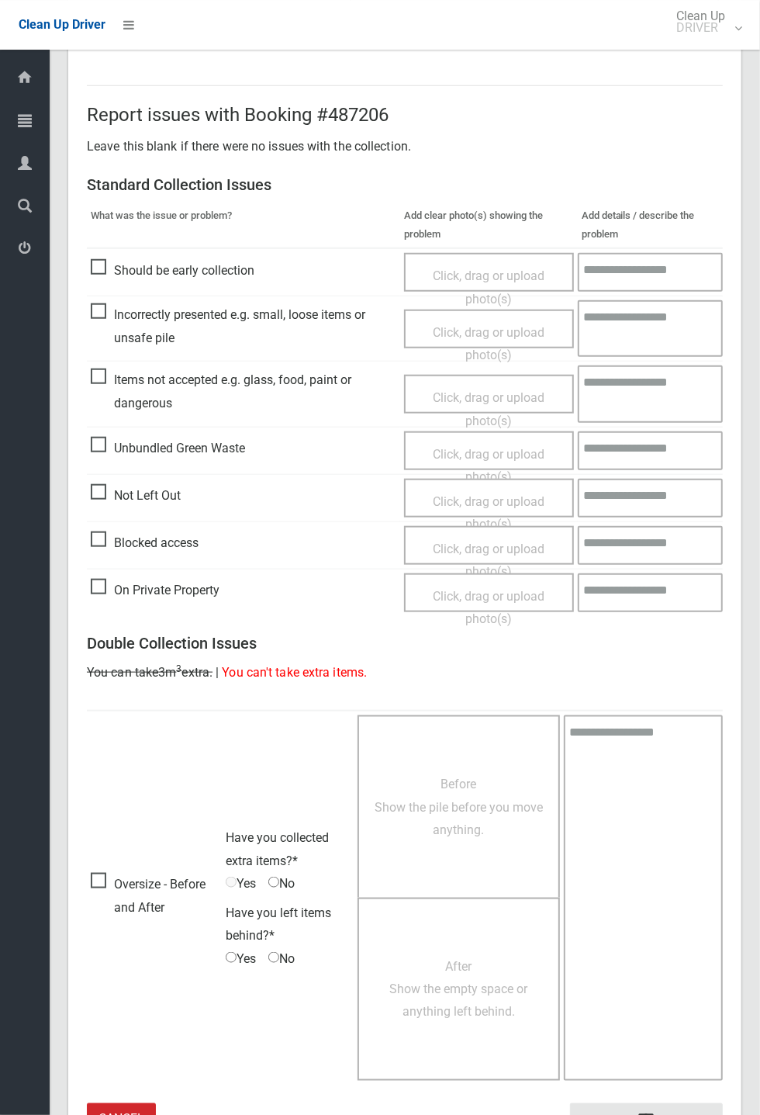
scroll to position [538, 0]
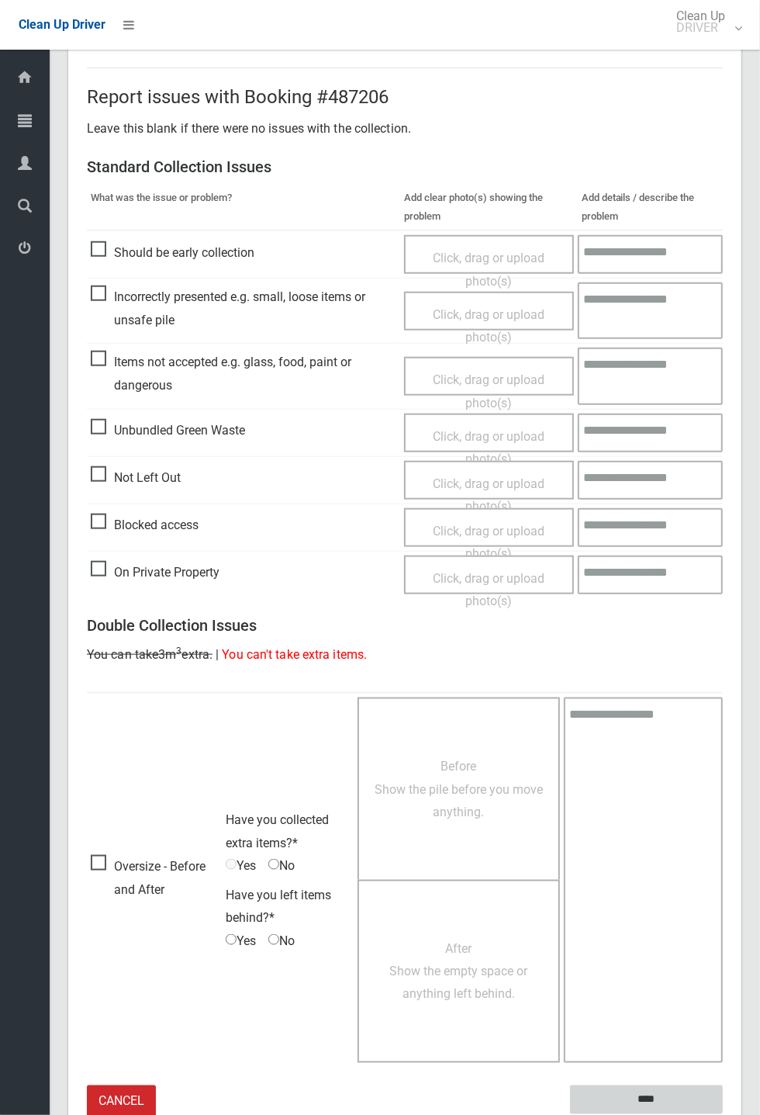
click at [723, 1114] on input "****" at bounding box center [646, 1099] width 153 height 29
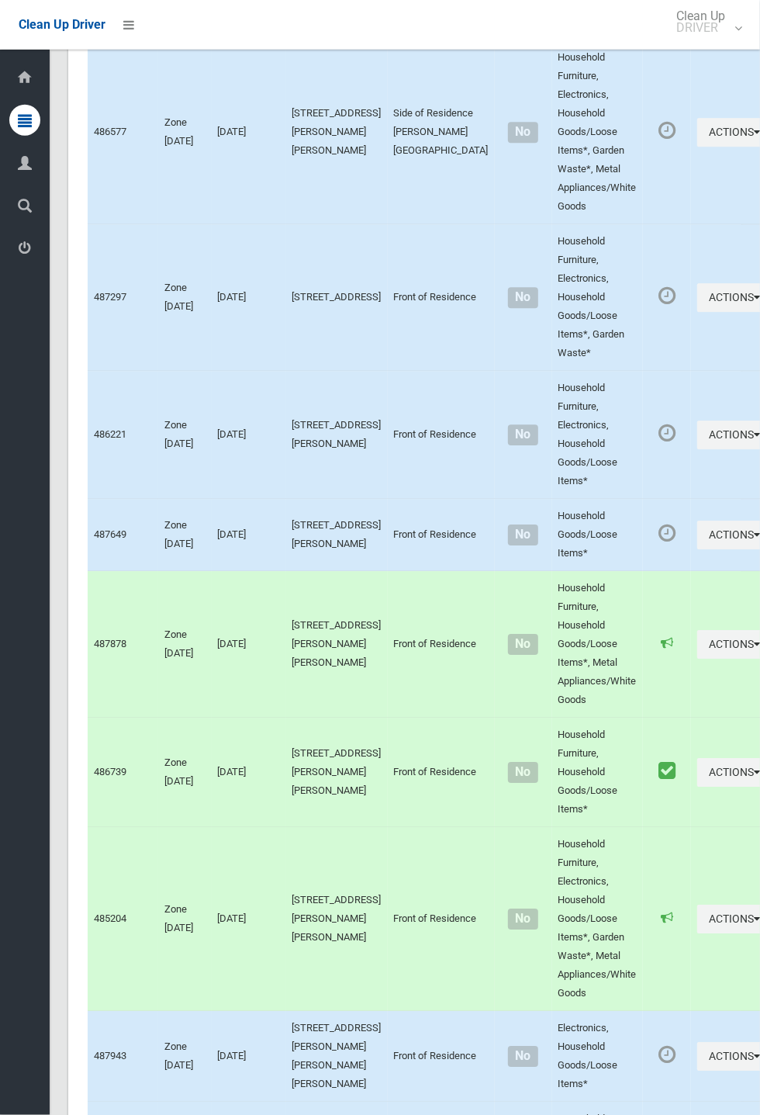
scroll to position [8248, 0]
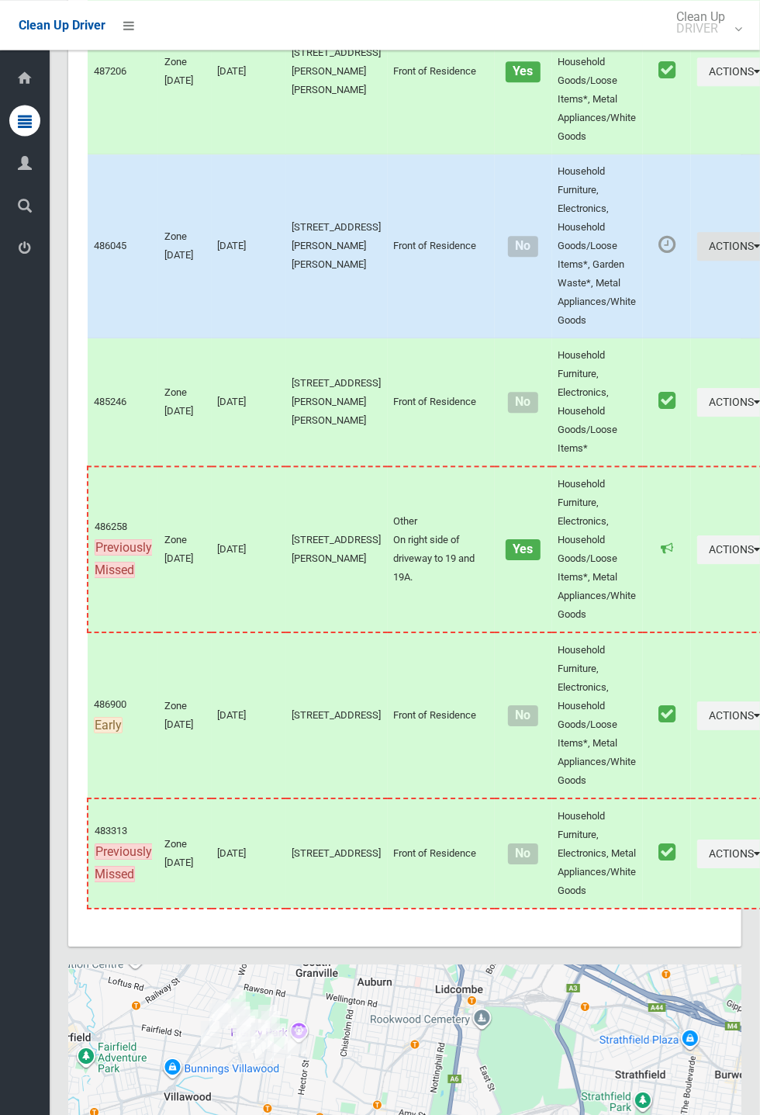
click at [759, 261] on button "Actions" at bounding box center [734, 246] width 74 height 29
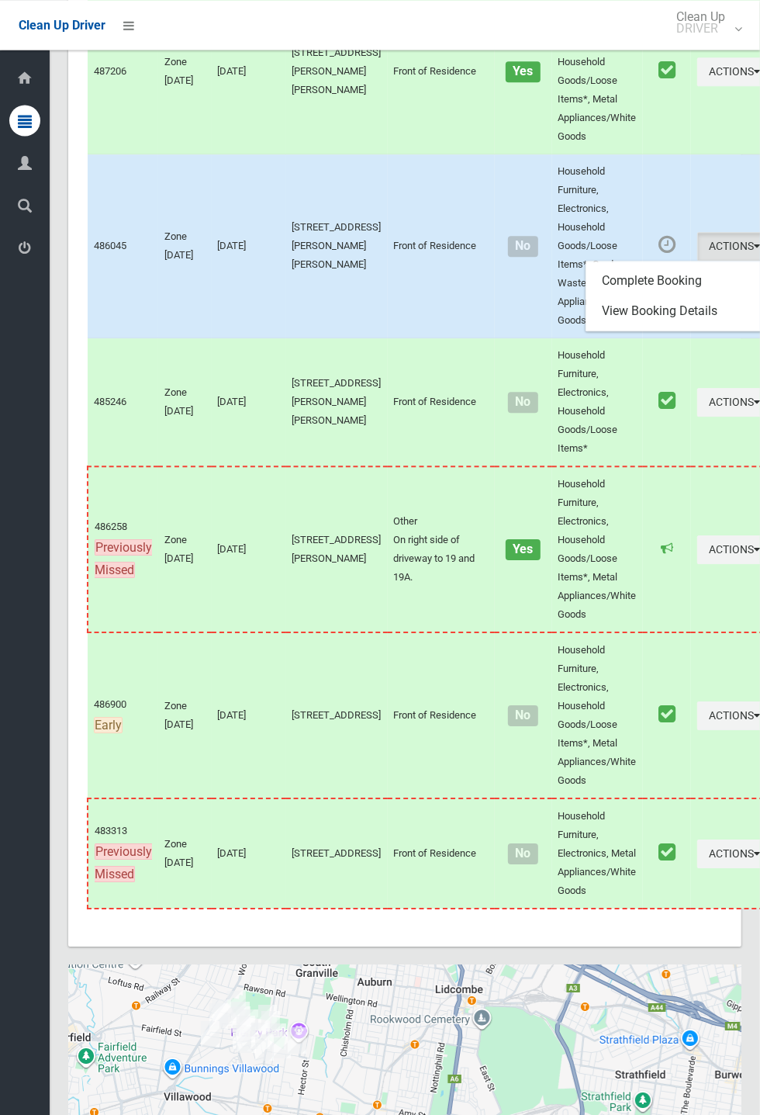
scroll to position [7914, 0]
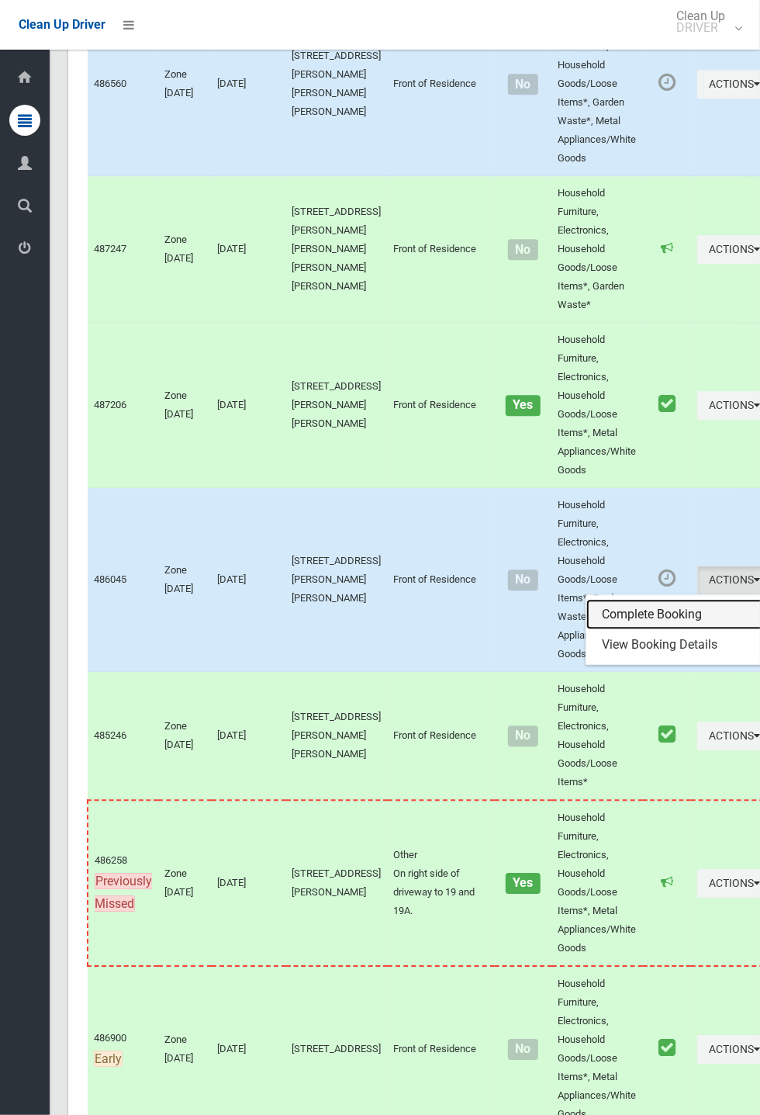
click at [673, 630] on link "Complete Booking" at bounding box center [678, 614] width 185 height 31
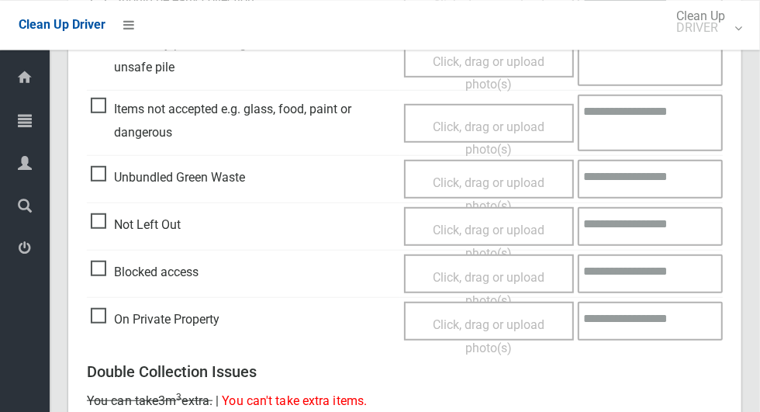
scroll to position [522, 0]
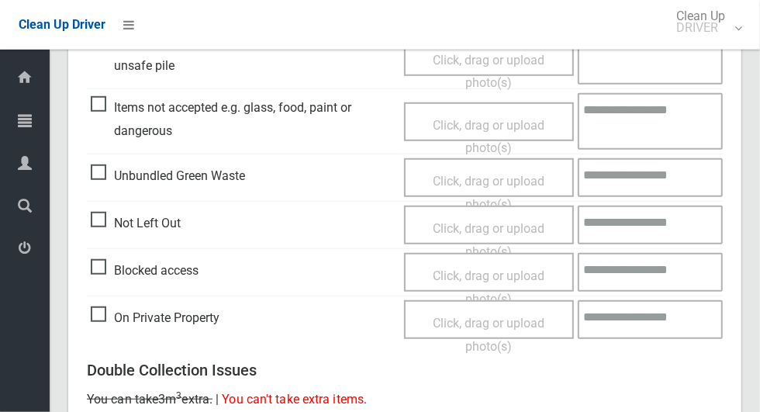
click at [98, 313] on span "On Private Property" at bounding box center [155, 317] width 129 height 23
click at [498, 323] on span "Click, drag or upload photo(s)" at bounding box center [489, 335] width 112 height 38
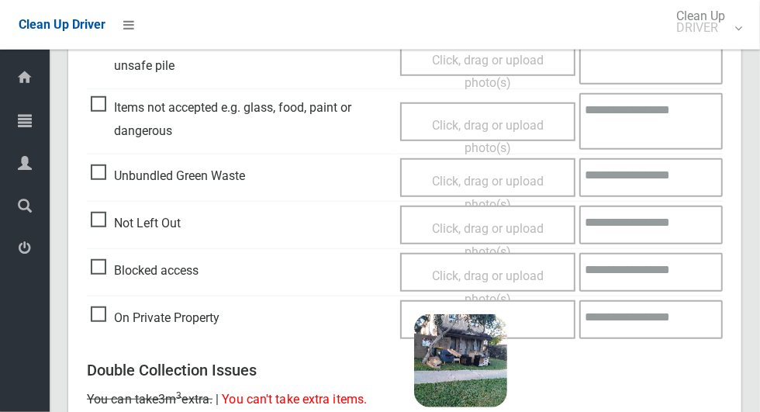
scroll to position [999, 0]
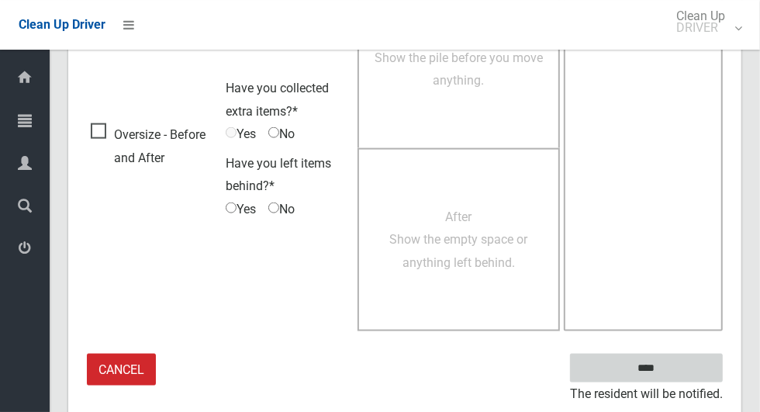
click at [690, 369] on input "****" at bounding box center [646, 368] width 153 height 29
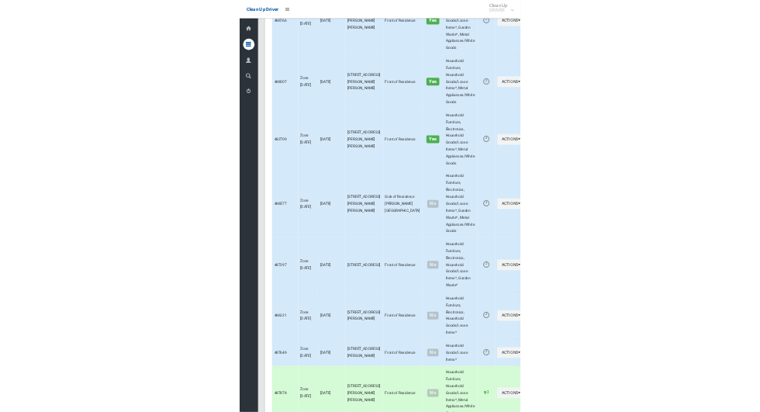
scroll to position [8474, 0]
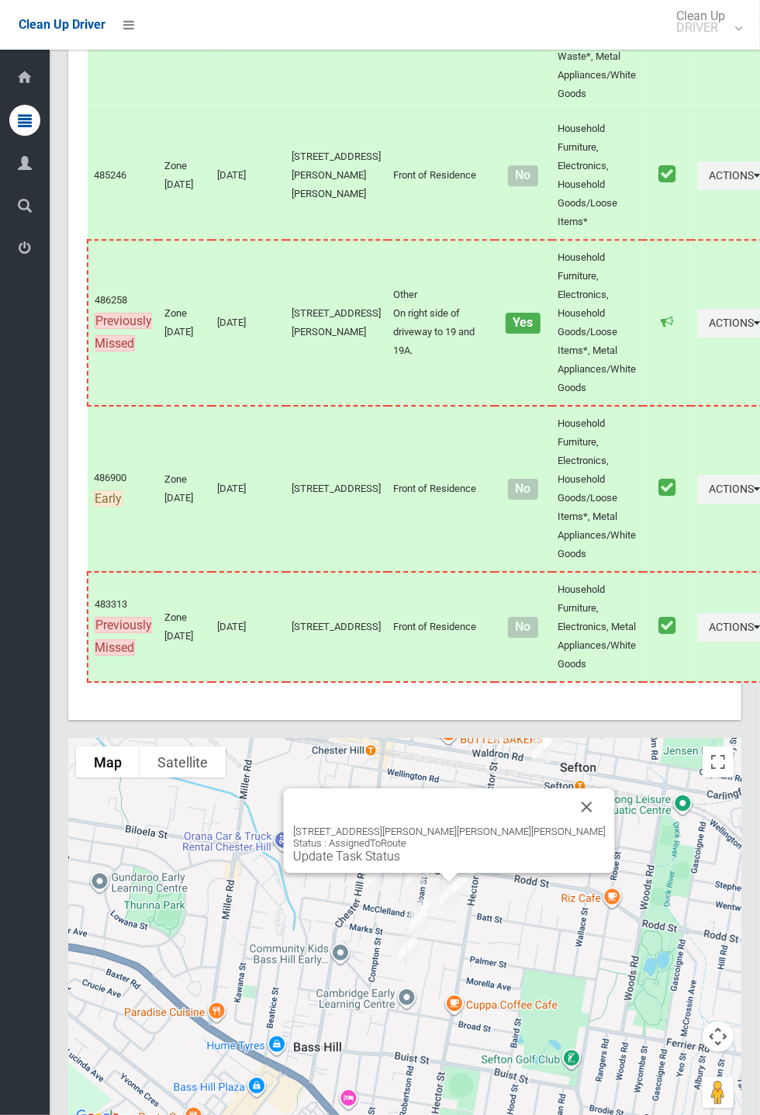
click at [552, 411] on div "[STREET_ADDRESS][PERSON_NAME][PERSON_NAME][PERSON_NAME] Status : AssignedToRout…" at bounding box center [449, 844] width 313 height 38
click at [569, 411] on button "Close" at bounding box center [587, 806] width 37 height 37
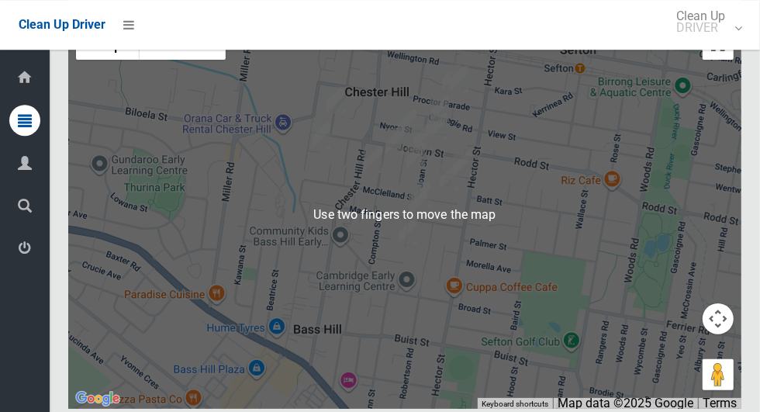
scroll to position [9190, 0]
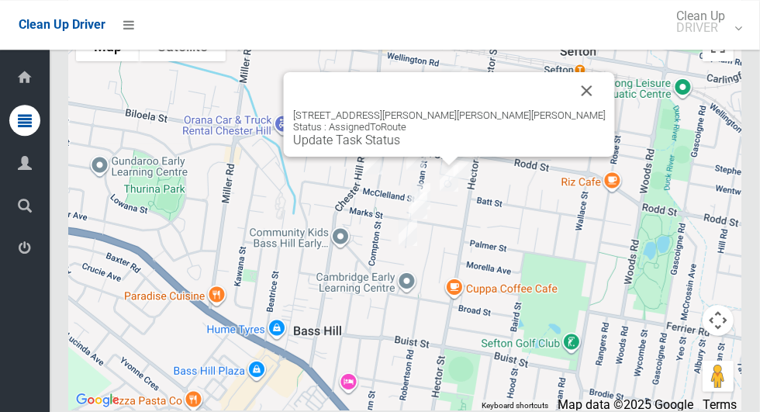
click at [569, 109] on button "Close" at bounding box center [587, 90] width 37 height 37
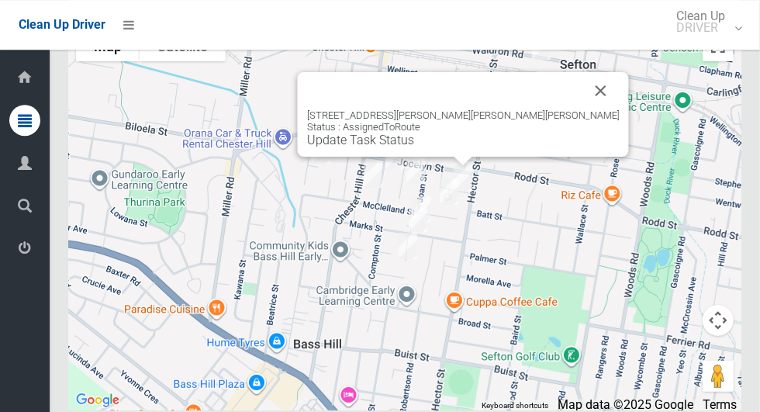
click at [414, 147] on link "Update Task Status" at bounding box center [360, 140] width 107 height 15
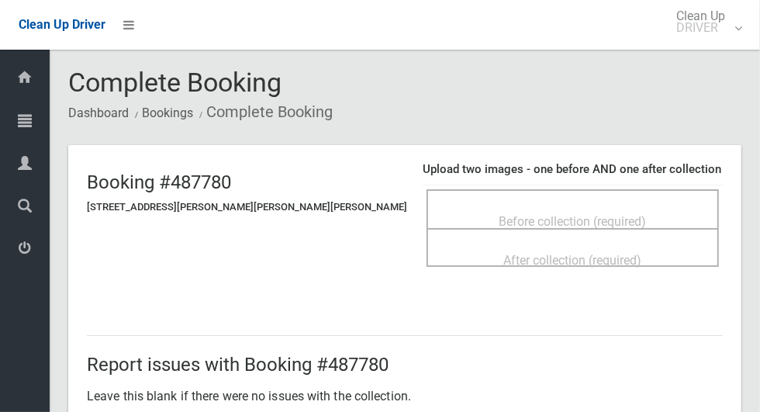
click at [594, 214] on span "Before collection (required)" at bounding box center [572, 221] width 147 height 15
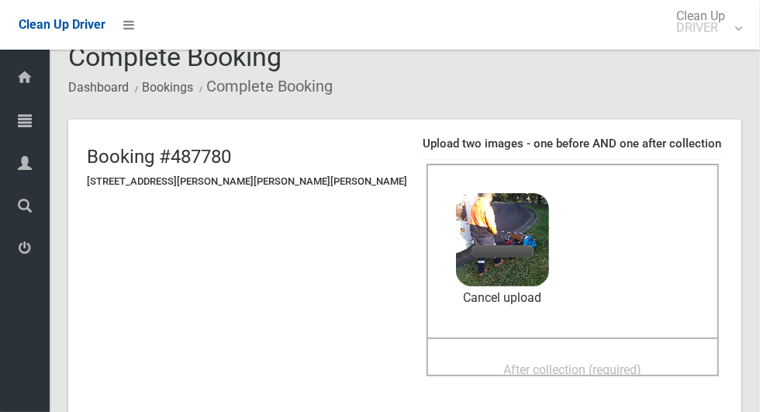
scroll to position [63, 0]
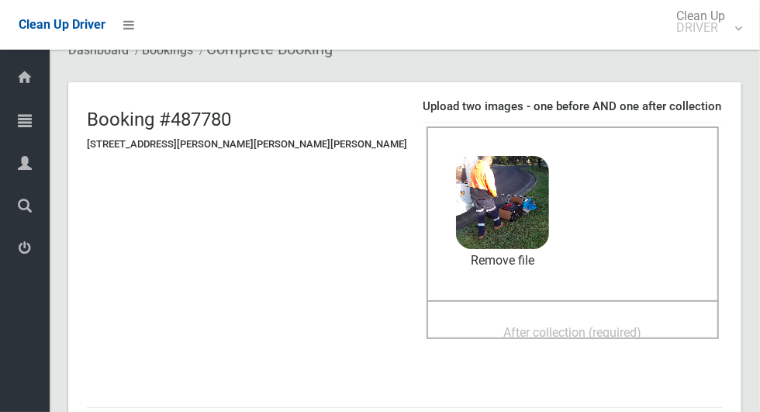
click at [615, 334] on div "After collection (required)" at bounding box center [573, 331] width 258 height 29
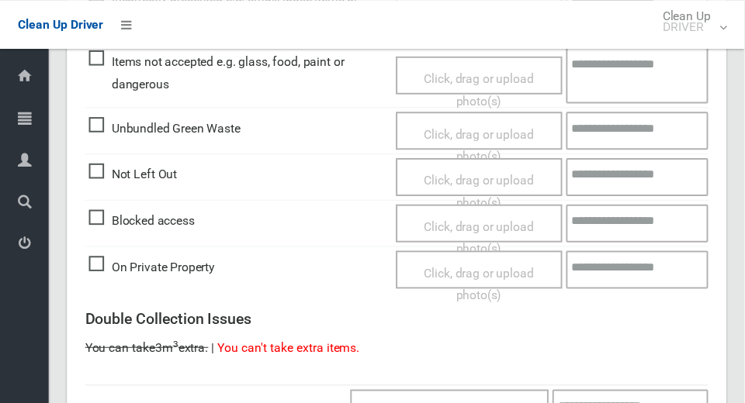
scroll to position [1269, 0]
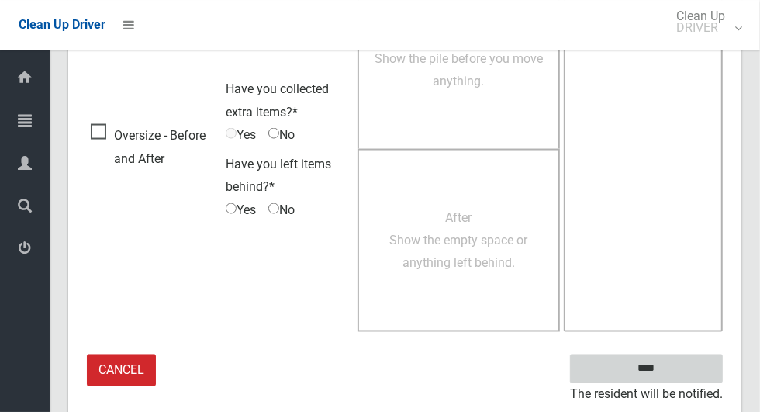
click at [700, 363] on input "****" at bounding box center [646, 368] width 153 height 29
click at [679, 362] on input "****" at bounding box center [646, 368] width 153 height 29
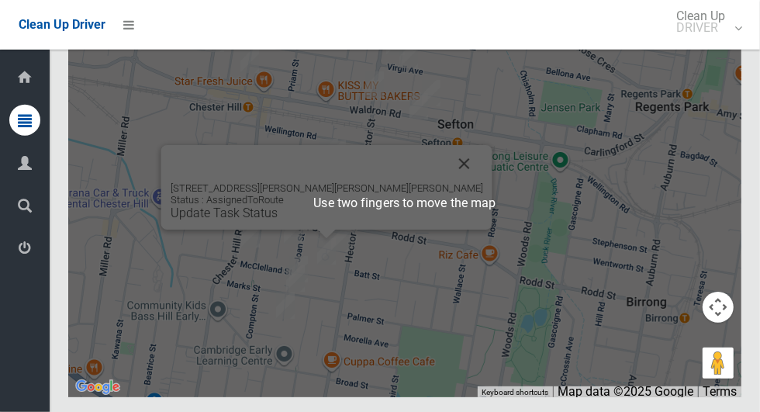
scroll to position [9203, 0]
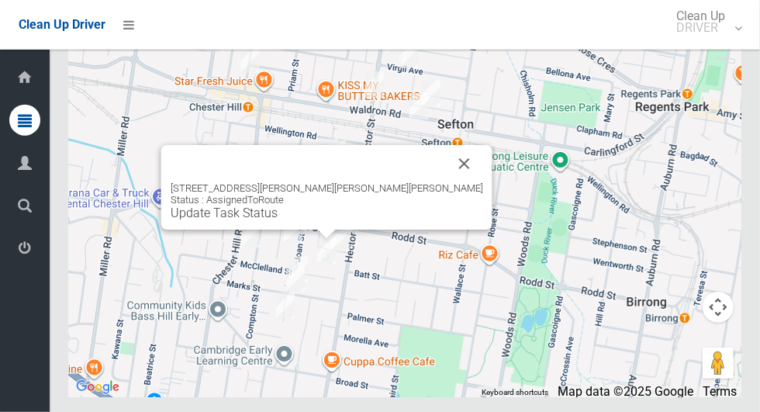
click at [446, 182] on button "Close" at bounding box center [464, 163] width 37 height 37
click at [264, 230] on div "16 Mc Clelland Street, CHESTER HILL NSW 2162 Status : AssignedToRoute Update Ta…" at bounding box center [326, 187] width 331 height 85
click at [275, 220] on link "Update Task Status" at bounding box center [224, 213] width 107 height 15
click at [446, 182] on button "Close" at bounding box center [464, 163] width 37 height 37
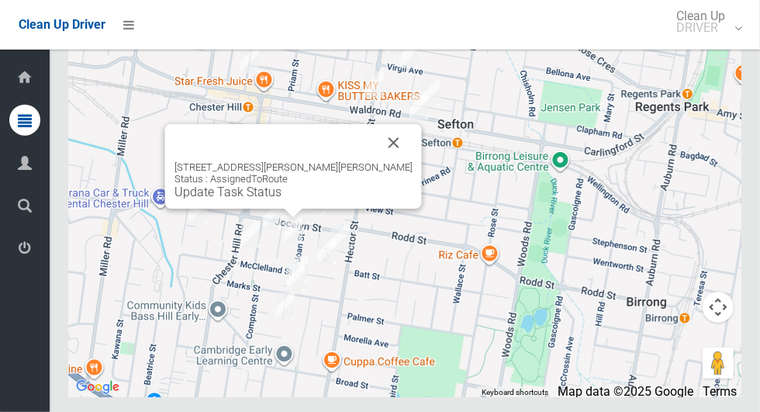
click at [378, 161] on button "Close" at bounding box center [393, 142] width 37 height 37
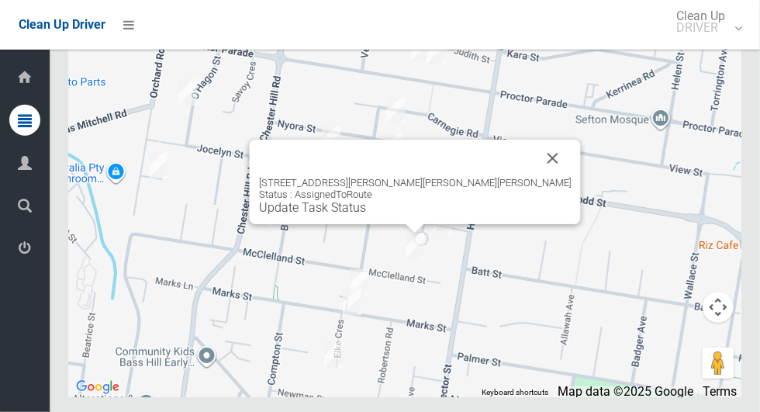
click at [534, 177] on button "Close" at bounding box center [552, 158] width 37 height 37
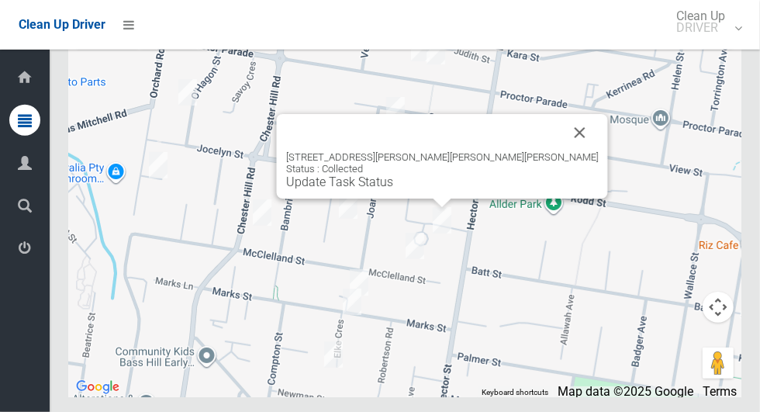
click at [562, 151] on button "Close" at bounding box center [580, 132] width 37 height 37
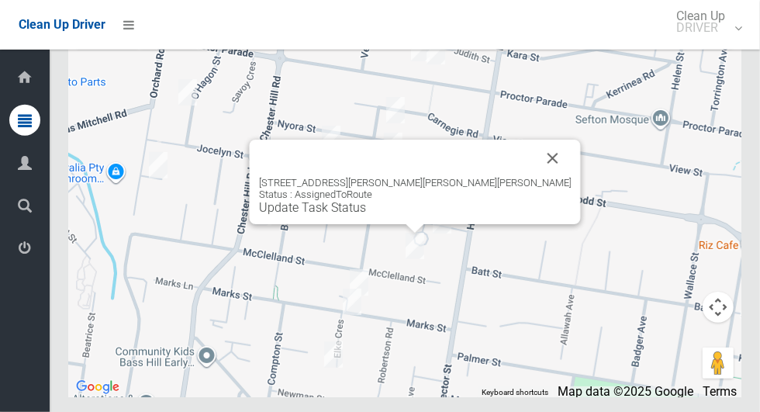
click at [534, 177] on button "Close" at bounding box center [552, 158] width 37 height 37
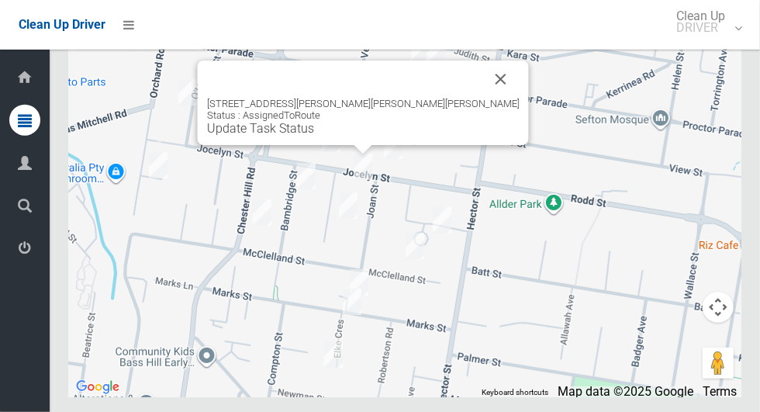
click at [482, 98] on button "Close" at bounding box center [500, 78] width 37 height 37
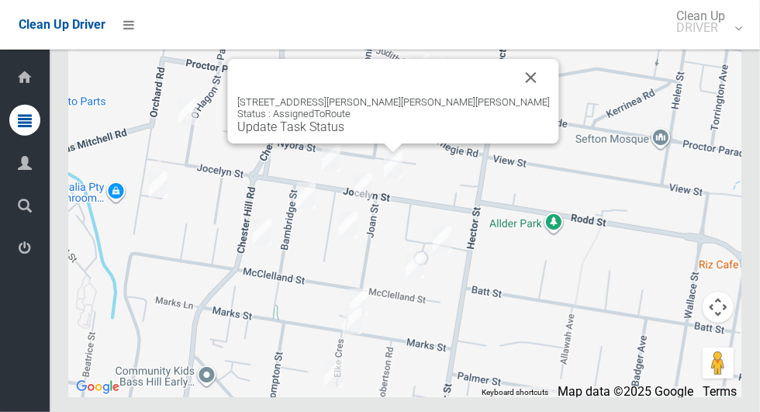
click at [513, 96] on button "Close" at bounding box center [531, 77] width 37 height 37
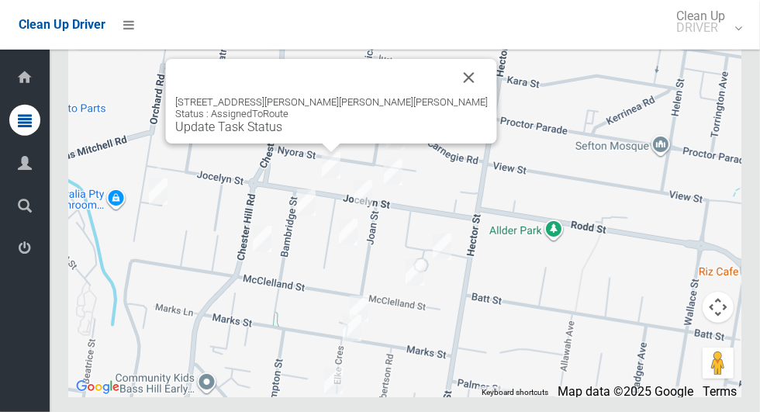
click at [451, 96] on button "Close" at bounding box center [469, 77] width 37 height 37
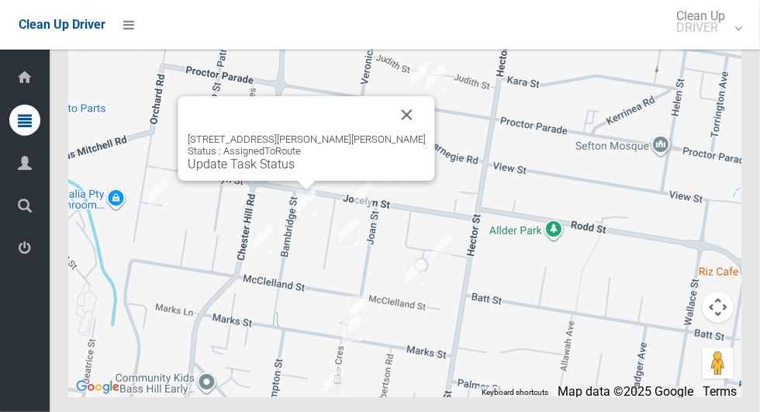
click at [379, 171] on div "5 Bambridge Street, CHESTER HILL NSW 2162 Status : AssignedToRoute Update Task …" at bounding box center [307, 152] width 238 height 38
click at [393, 133] on button "Close" at bounding box center [407, 114] width 37 height 37
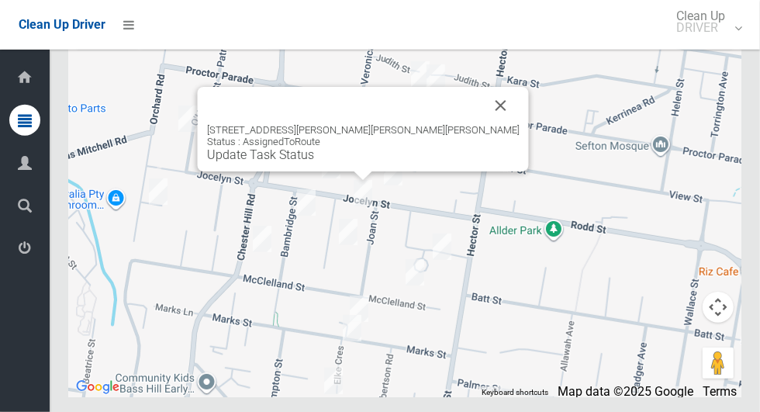
click at [482, 124] on button "Close" at bounding box center [500, 105] width 37 height 37
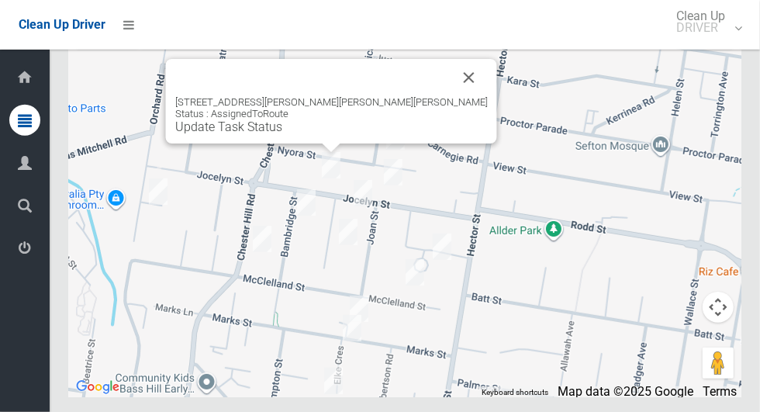
click at [257, 143] on div "2/44 Jocelyn Street, CHESTER HILL NSW 2162 Status : AssignedToRoute Update Task…" at bounding box center [331, 101] width 331 height 85
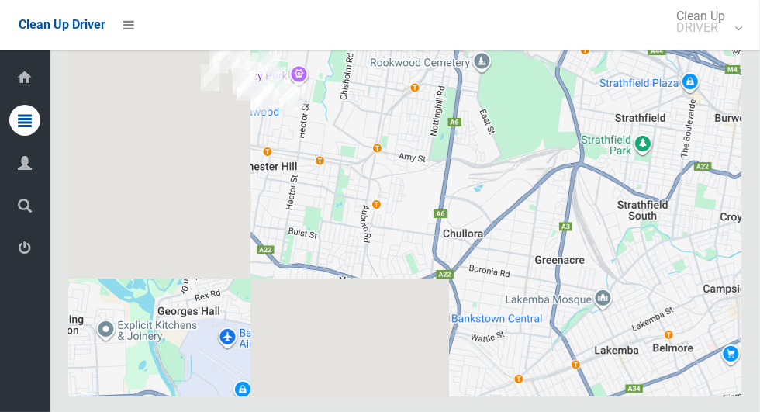
scroll to position [9204, 0]
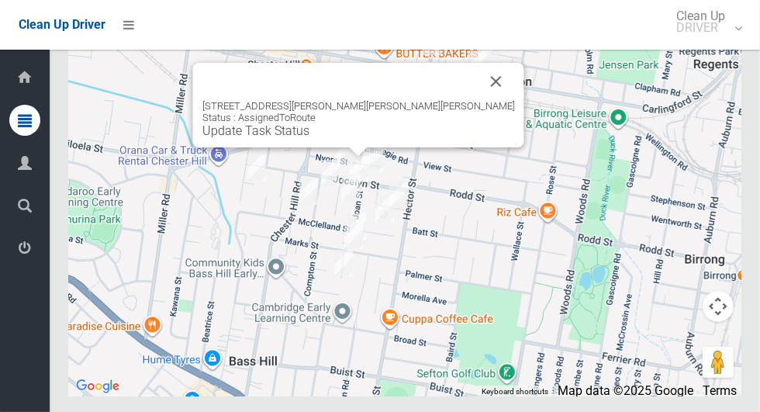
click at [333, 147] on div "37 Jocelyn Street, CHESTER HILL NSW 2162 Status : AssignedToRoute Update Task S…" at bounding box center [358, 105] width 331 height 85
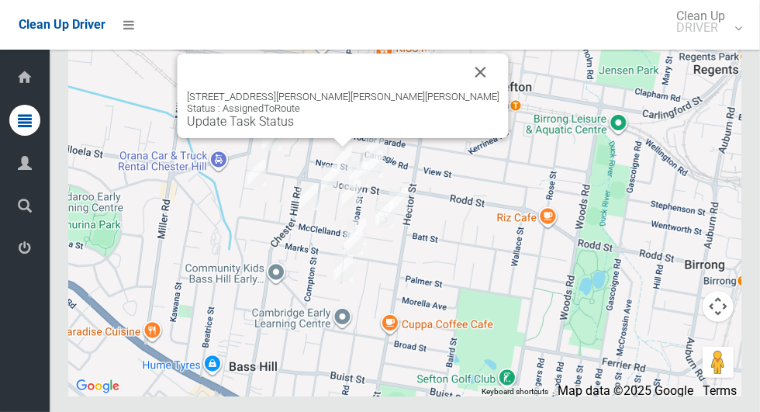
click at [326, 138] on div "2/44 Jocelyn Street, CHESTER HILL NSW 2162 Status : AssignedToRoute Update Task…" at bounding box center [343, 96] width 331 height 85
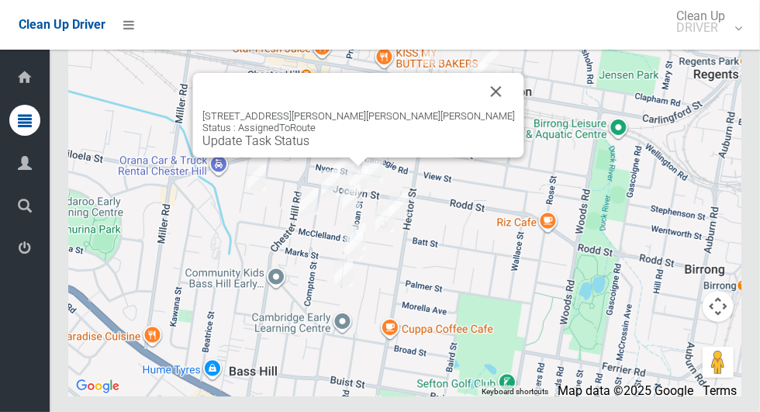
click at [309, 148] on link "Update Task Status" at bounding box center [255, 140] width 107 height 15
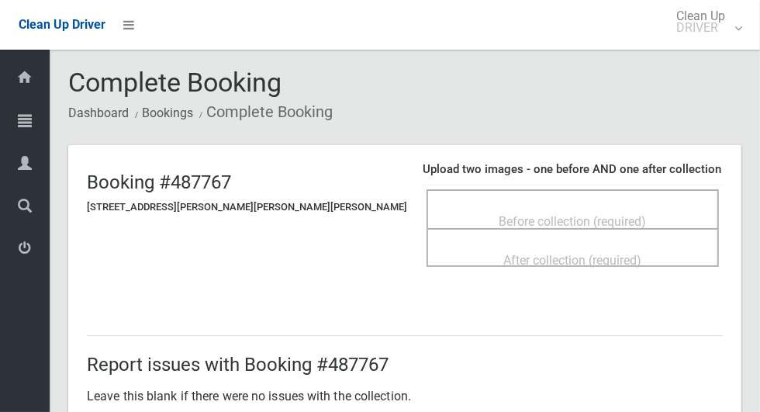
click at [671, 206] on div "Before collection (required)" at bounding box center [573, 220] width 258 height 29
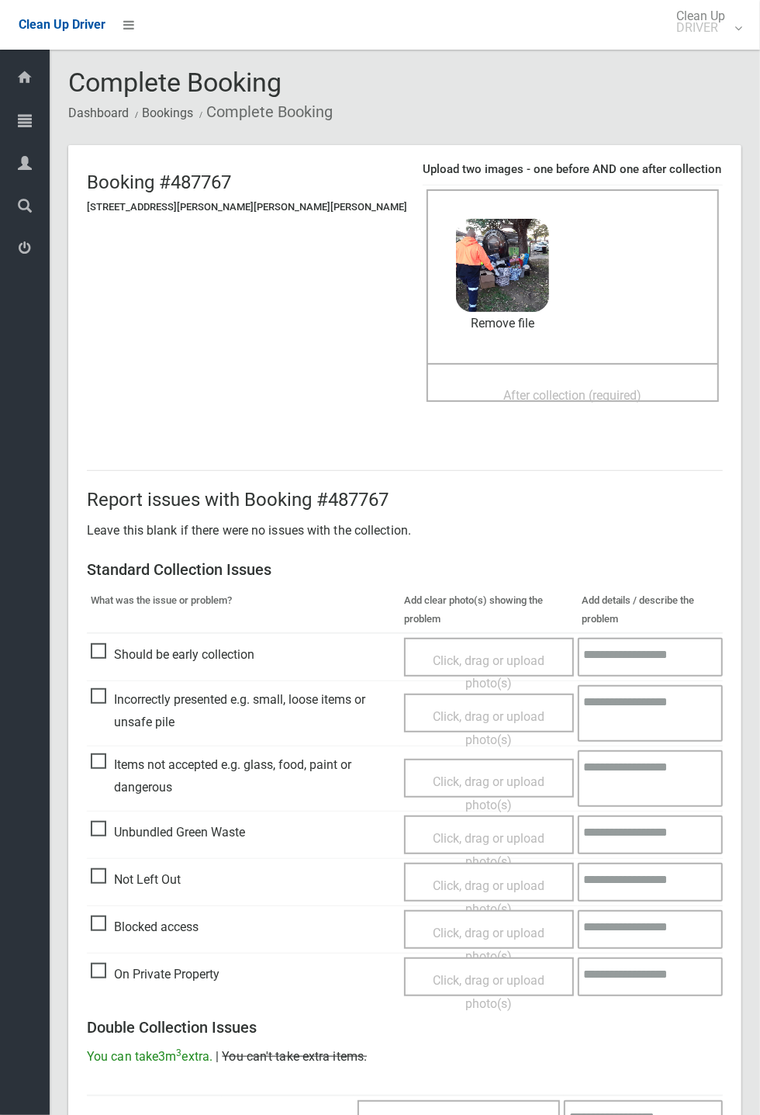
click at [597, 380] on div "After collection (required)" at bounding box center [573, 394] width 258 height 29
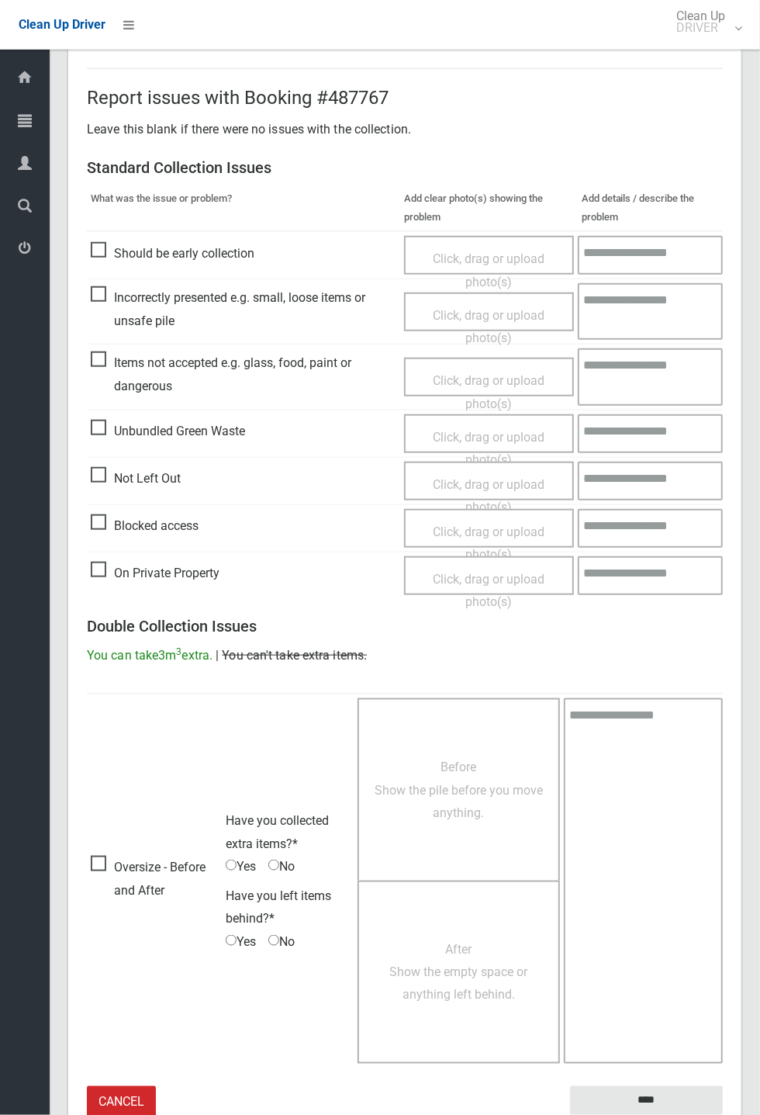
scroll to position [538, 0]
click at [723, 411] on input "****" at bounding box center [646, 1099] width 153 height 29
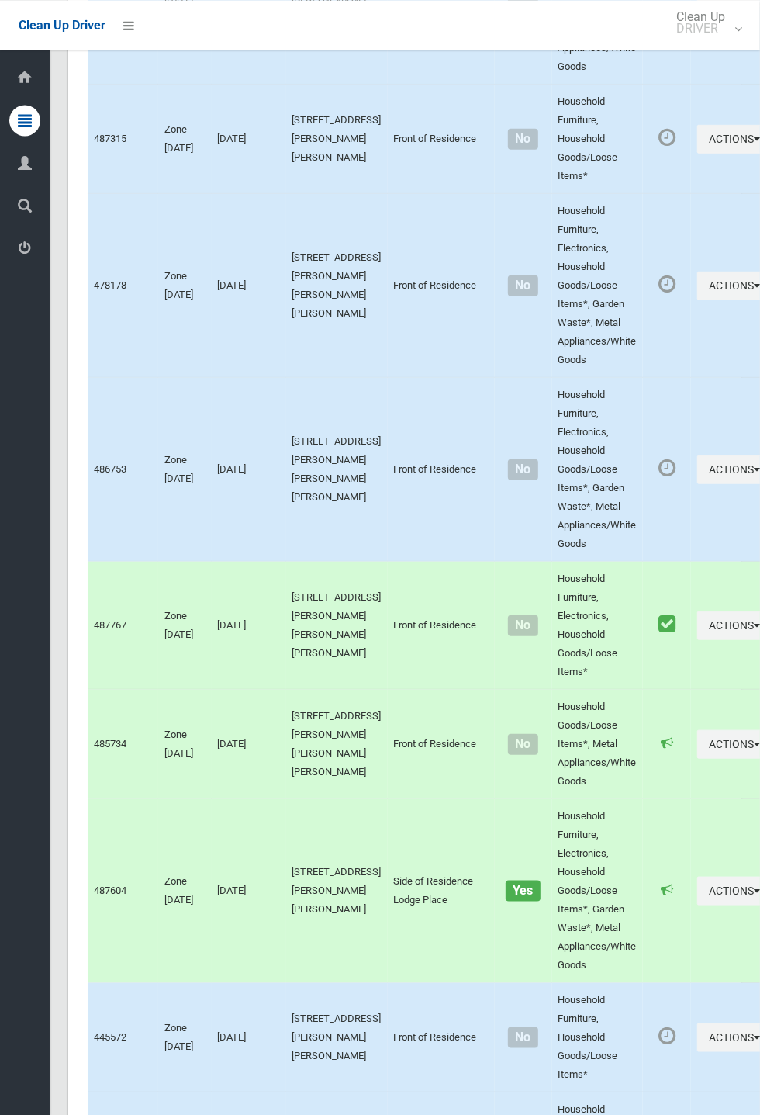
scroll to position [6407, 0]
